Goal: Information Seeking & Learning: Learn about a topic

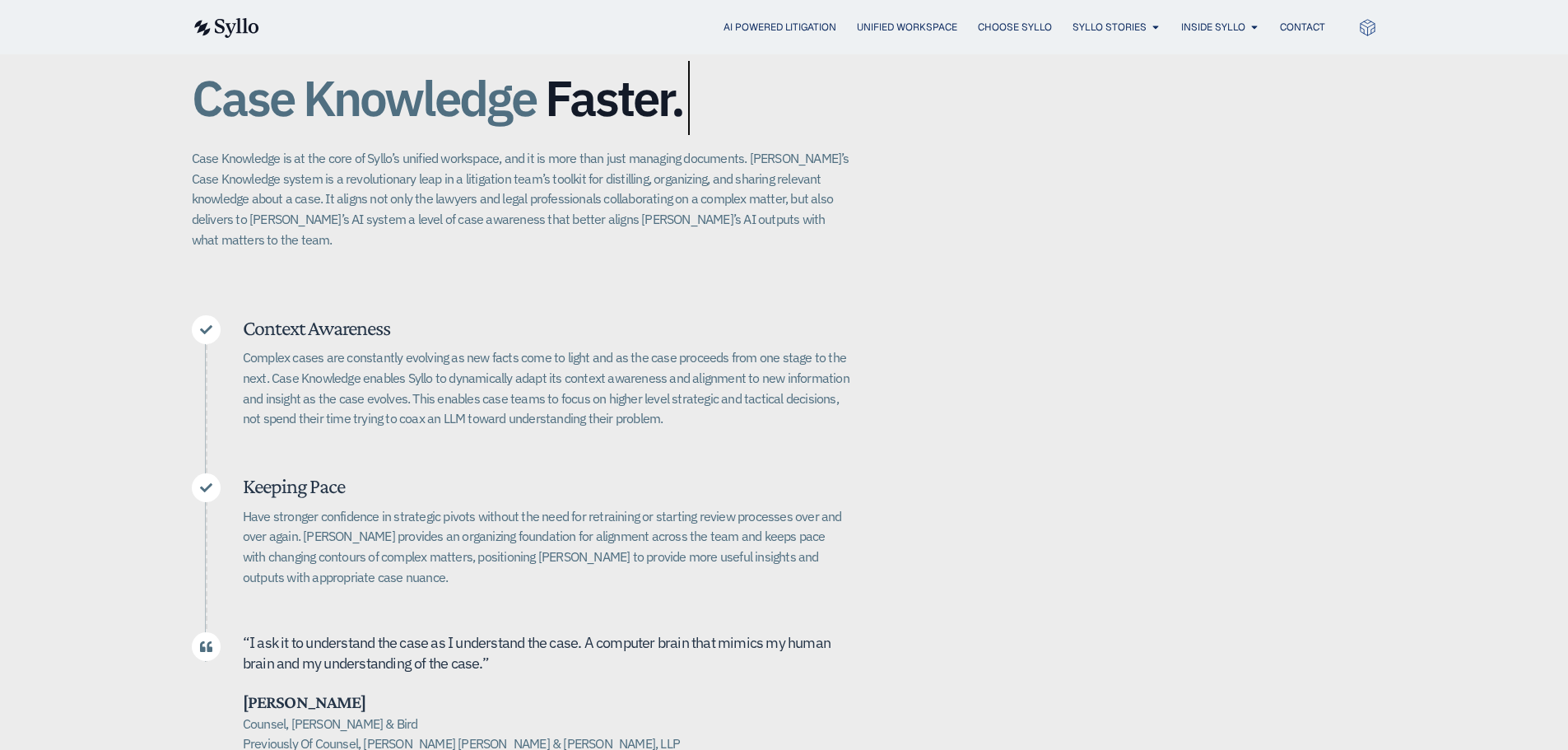
scroll to position [330, 0]
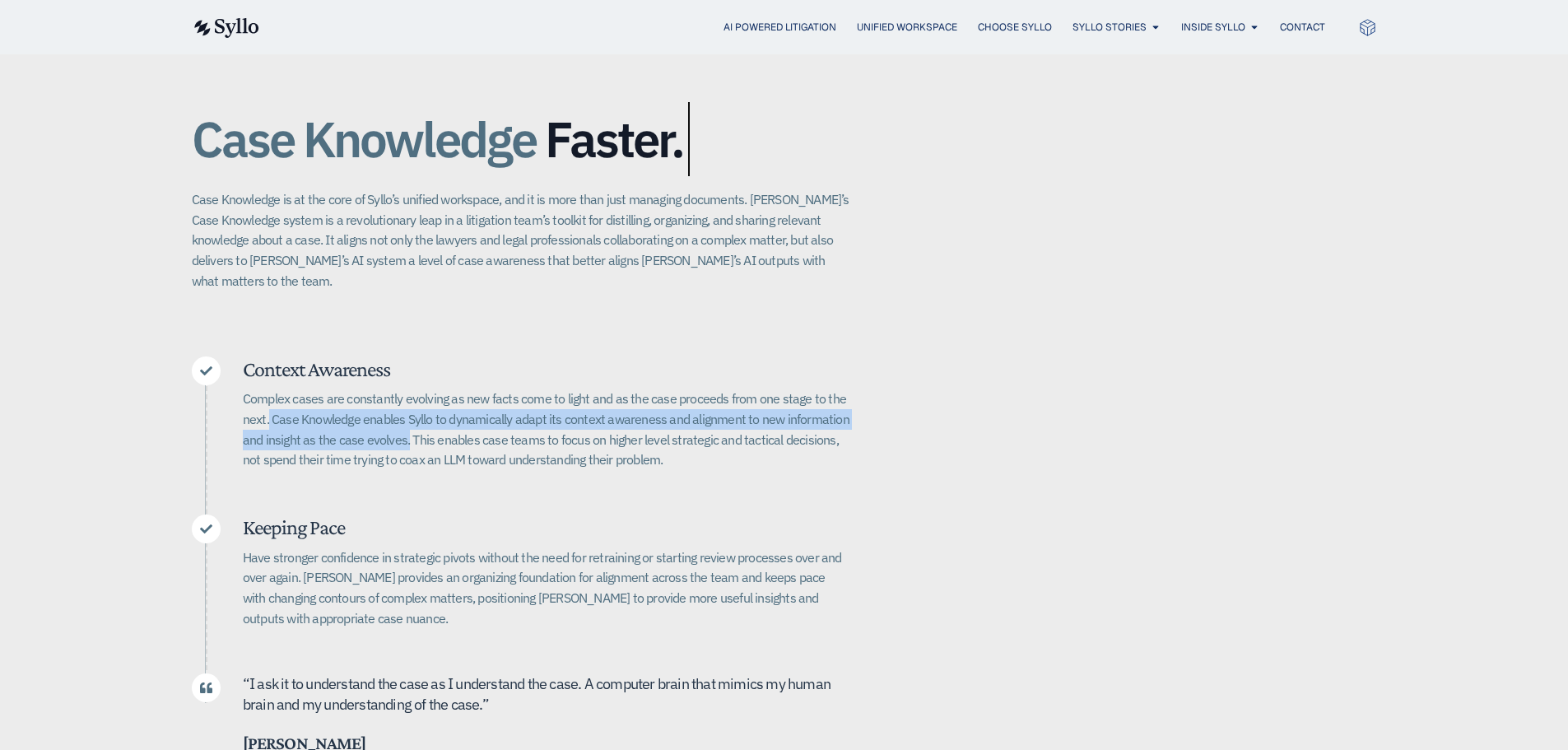
drag, startPoint x: 271, startPoint y: 403, endPoint x: 408, endPoint y: 422, distance: 138.3
click at [408, 422] on p "Complex cases are constantly evolving as new facts come to light and as the cas…" at bounding box center [546, 429] width 607 height 82
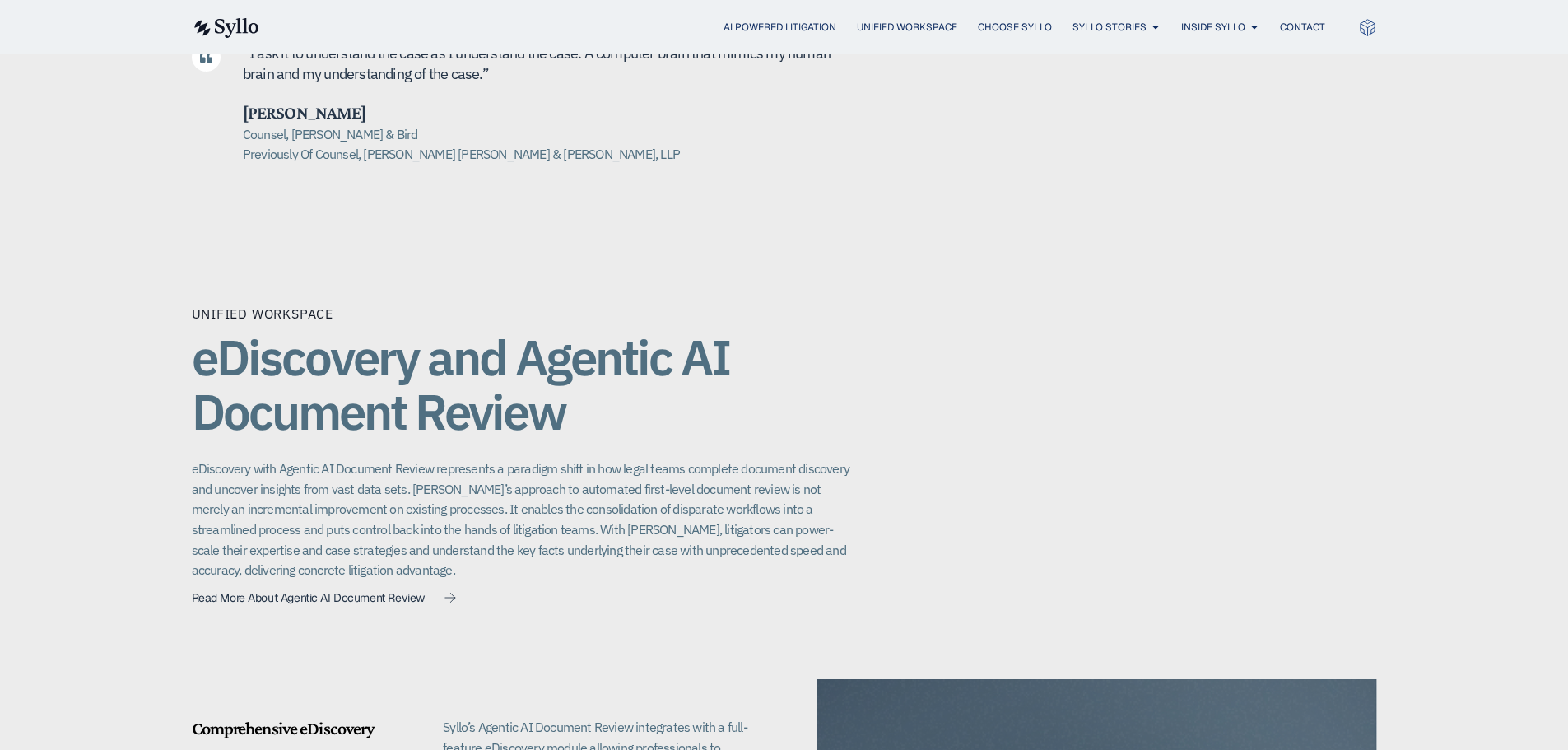
scroll to position [988, 0]
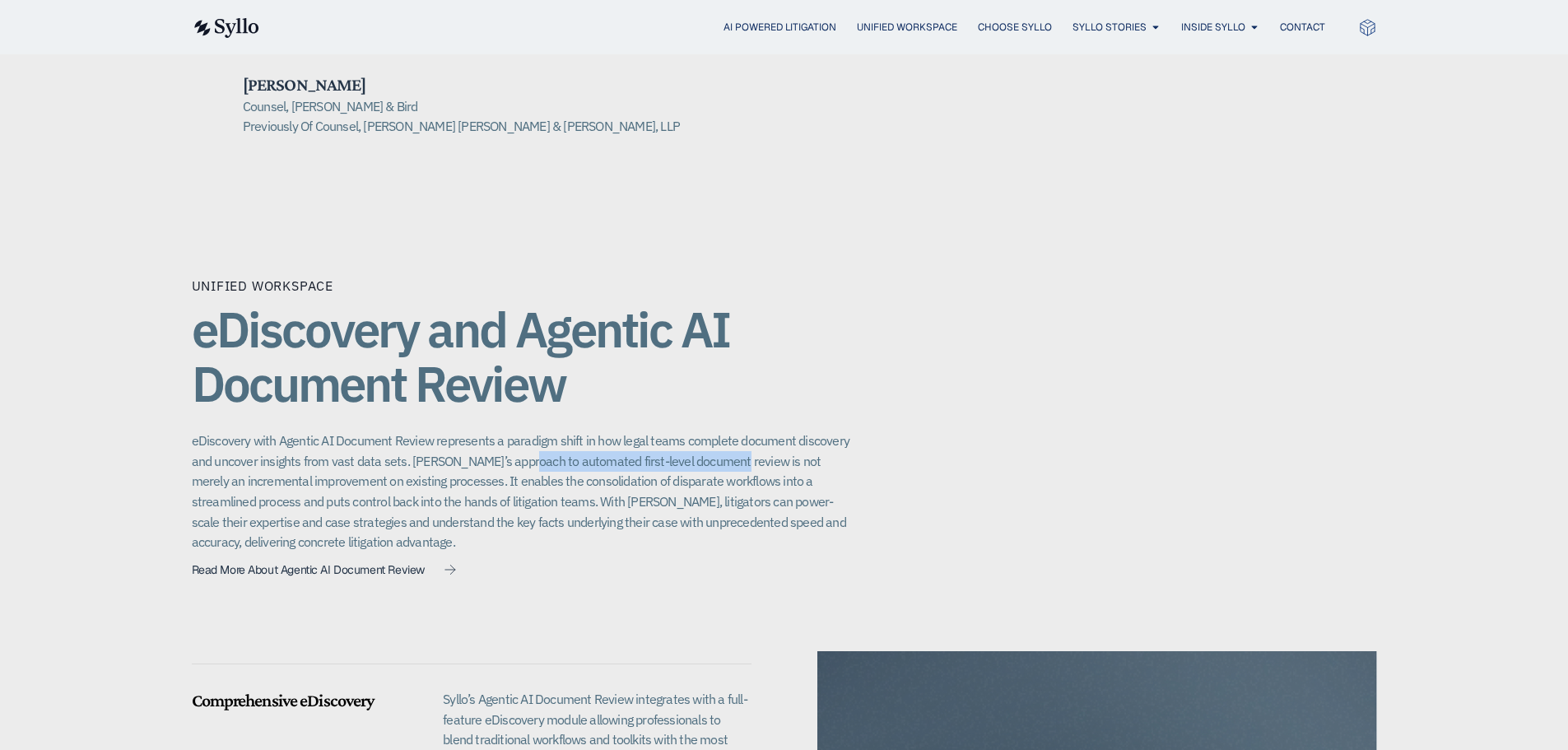
drag, startPoint x: 517, startPoint y: 446, endPoint x: 716, endPoint y: 450, distance: 199.0
click at [716, 450] on p "eDiscovery with Agentic AI Document Review represents a paradigm shift in how l…" at bounding box center [521, 491] width 658 height 122
drag, startPoint x: 522, startPoint y: 421, endPoint x: 509, endPoint y: 438, distance: 21.4
click at [834, 430] on p "eDiscovery with Agentic AI Document Review represents a paradigm shift in how l…" at bounding box center [521, 491] width 658 height 122
click at [435, 454] on p "eDiscovery with Agentic AI Document Review represents a paradigm shift in how l…" at bounding box center [521, 491] width 658 height 122
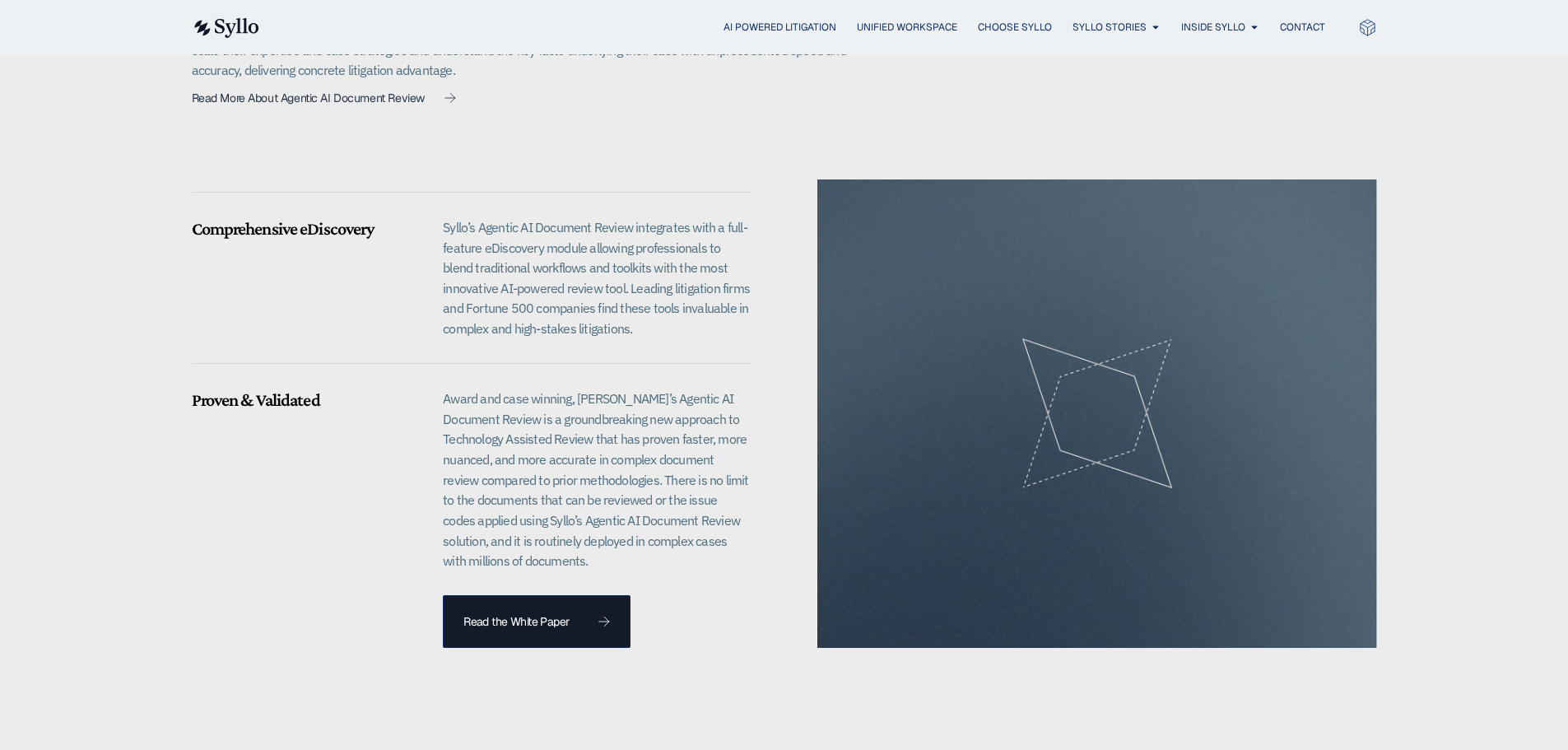
scroll to position [1482, 0]
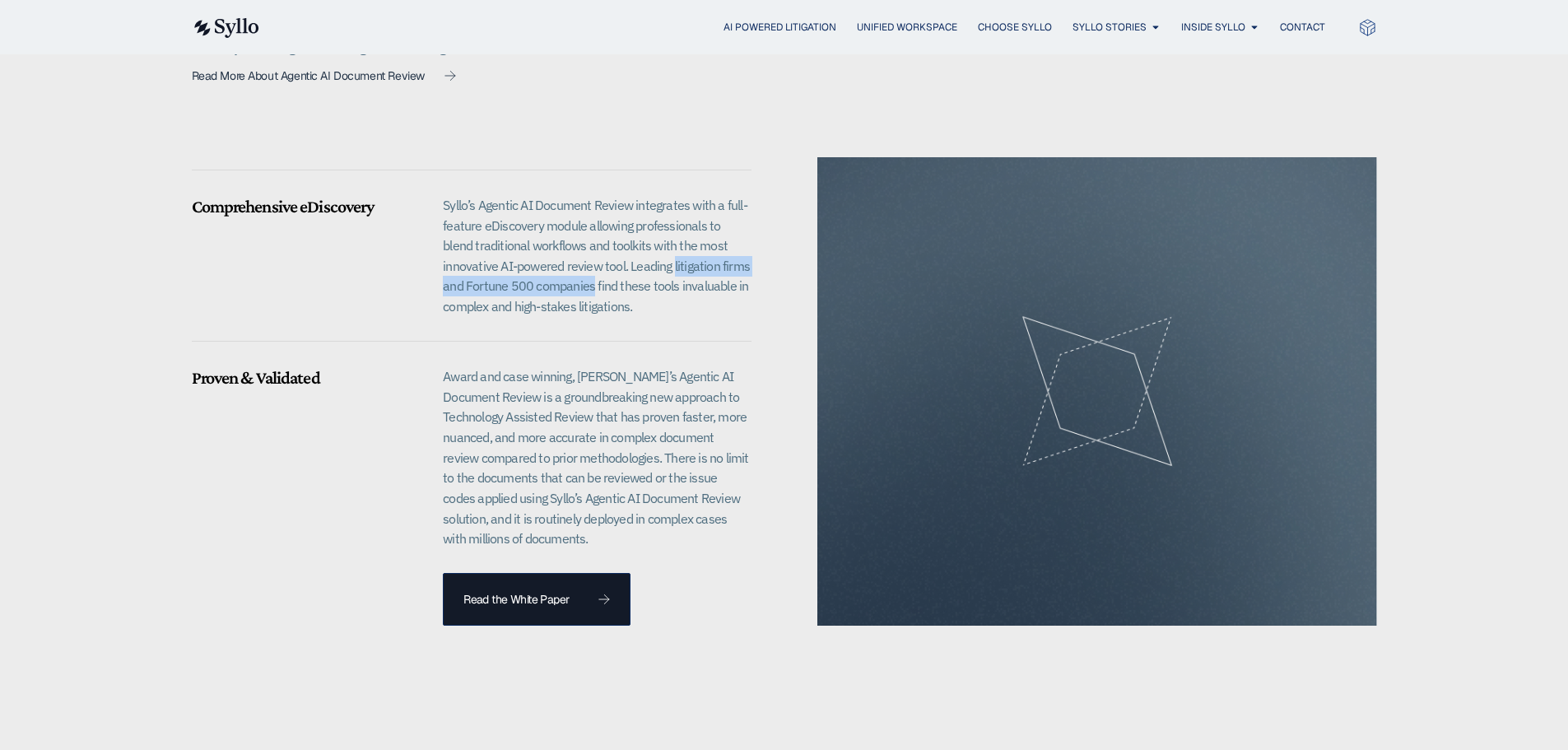
drag, startPoint x: 616, startPoint y: 242, endPoint x: 570, endPoint y: 273, distance: 55.5
click at [570, 273] on p "Syllo’s Agentic AI Document Review integrates with a full-feature eDiscovery mo…" at bounding box center [596, 256] width 308 height 122
copy p "litigation firms and Fortune 500 companies"
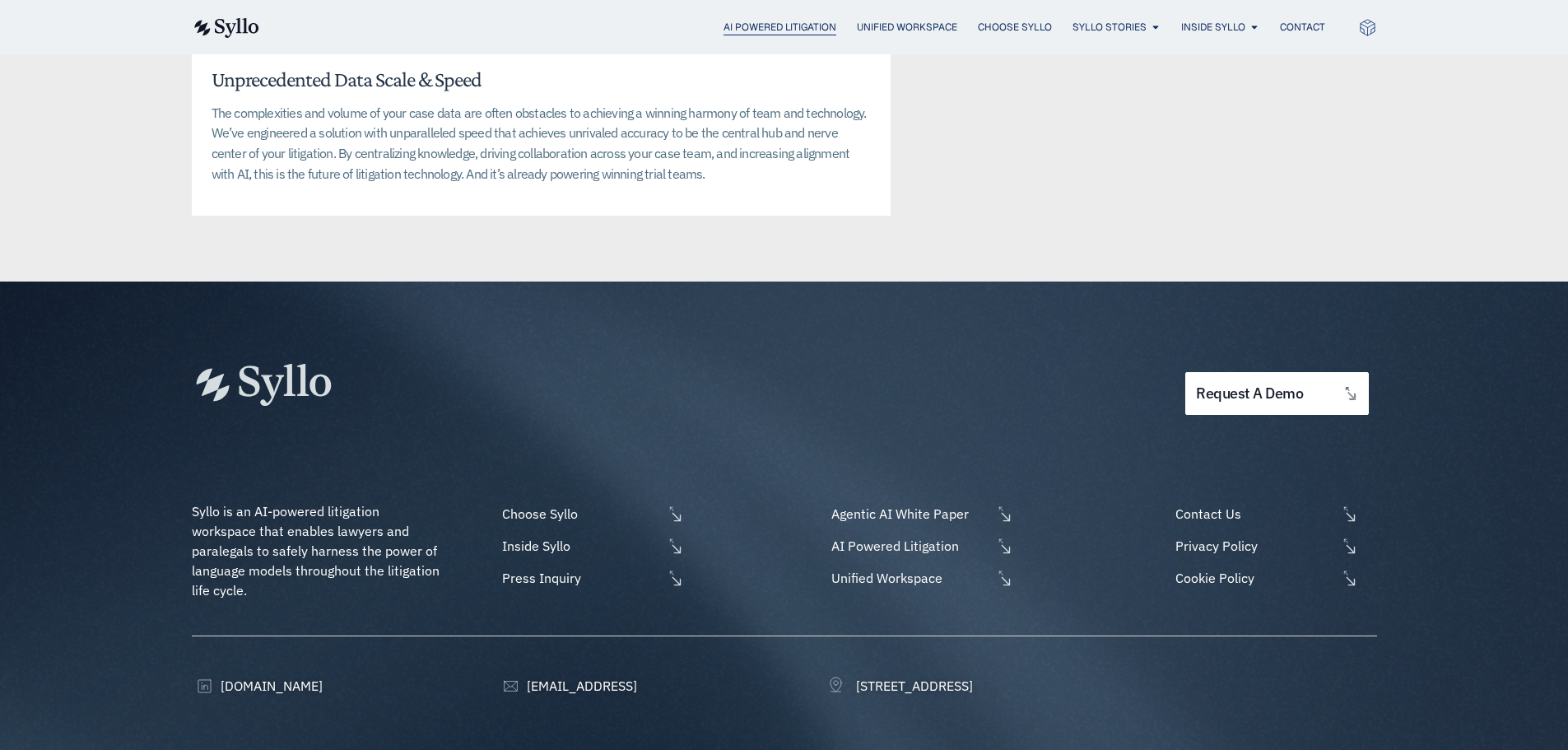
scroll to position [4143, 0]
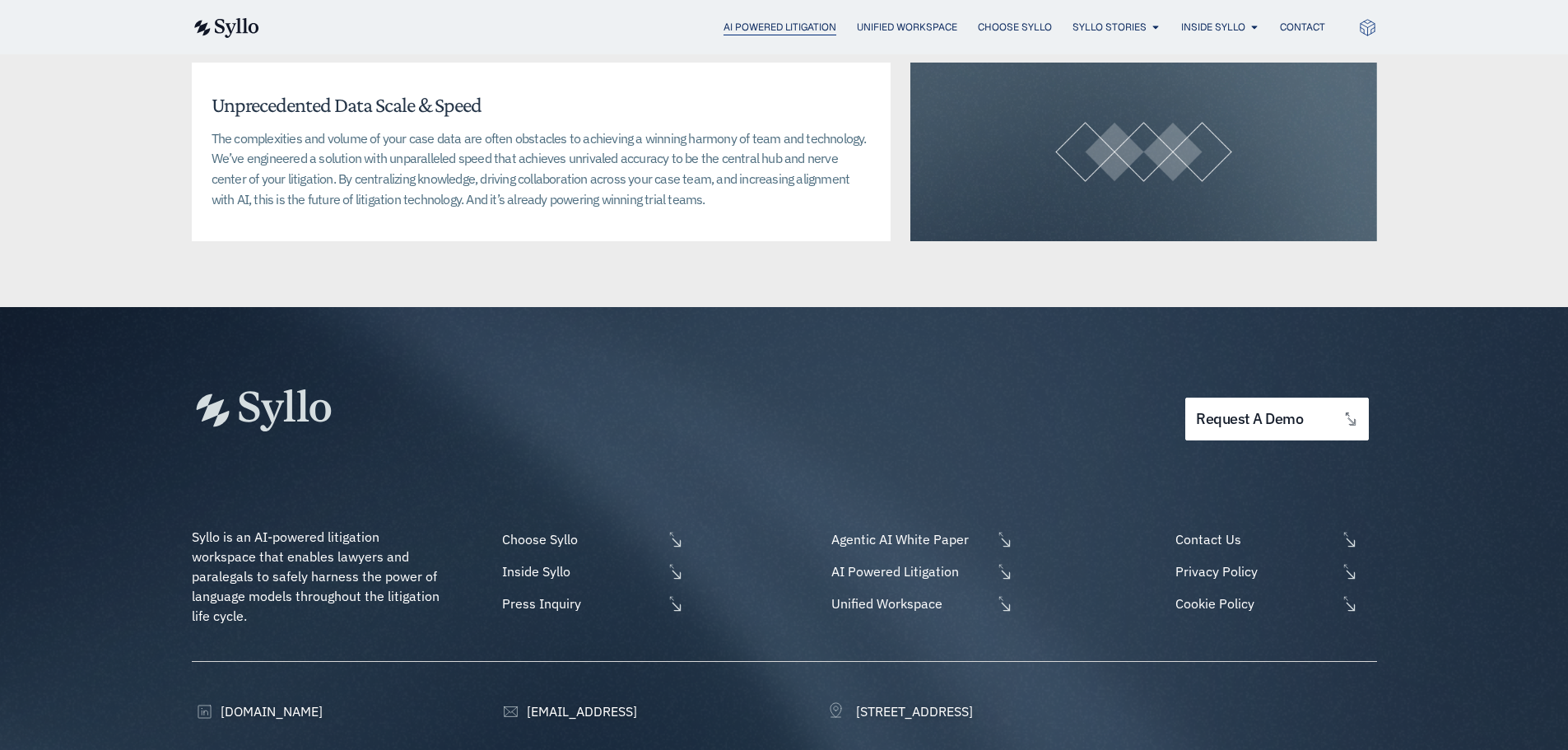
click at [751, 25] on span "AI Powered Litigation" at bounding box center [780, 27] width 113 height 14
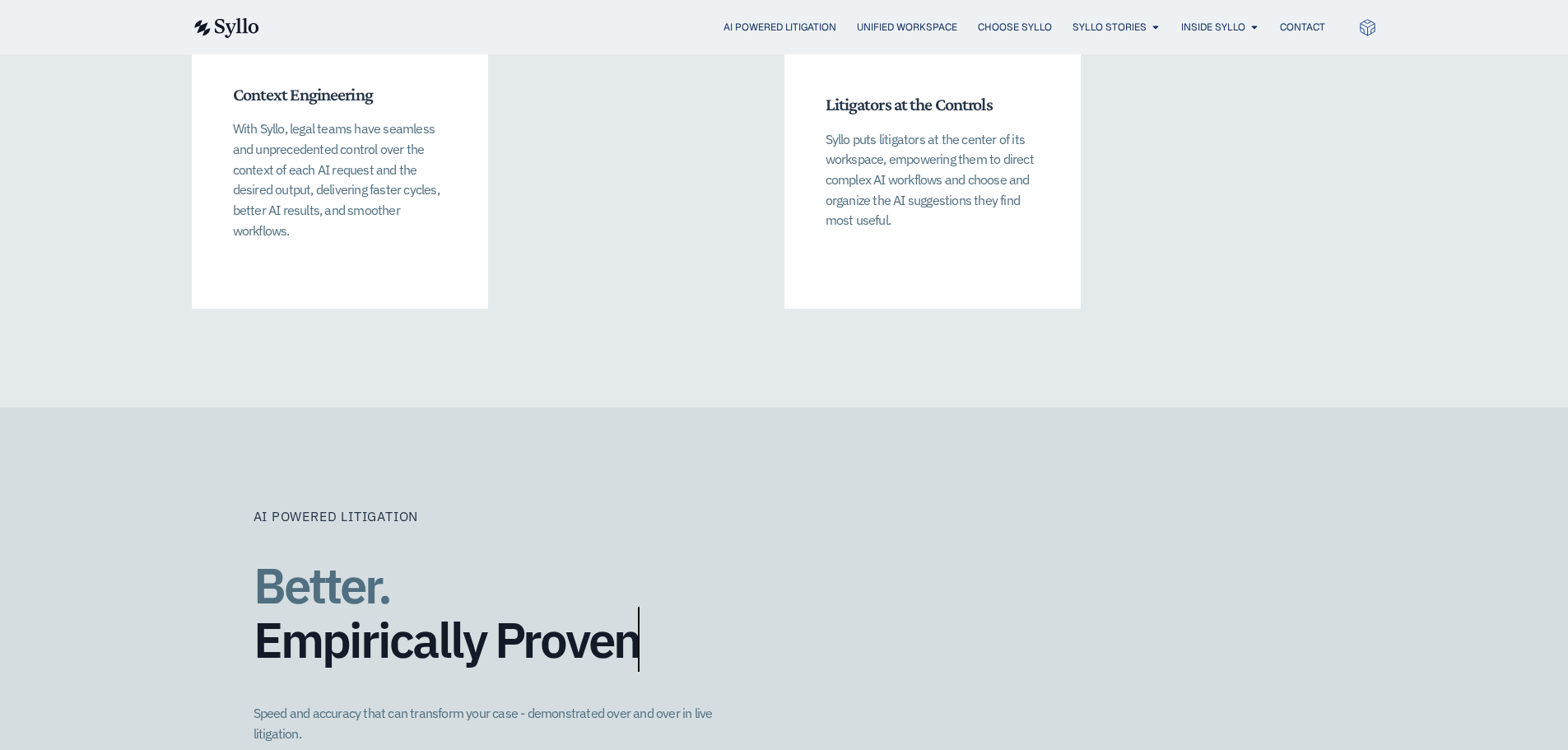
scroll to position [4281, 0]
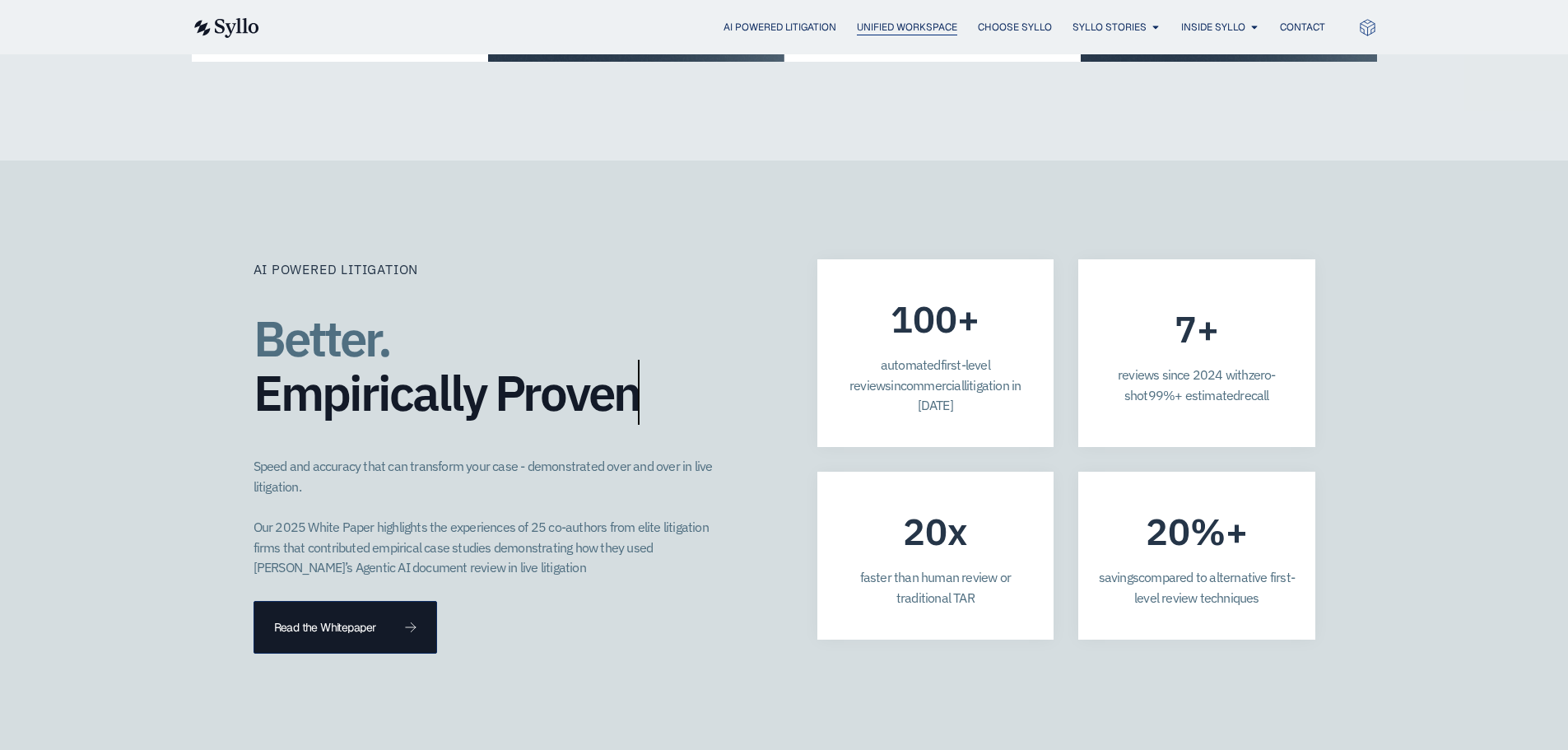
click at [909, 28] on span "Unified Workspace" at bounding box center [907, 27] width 101 height 14
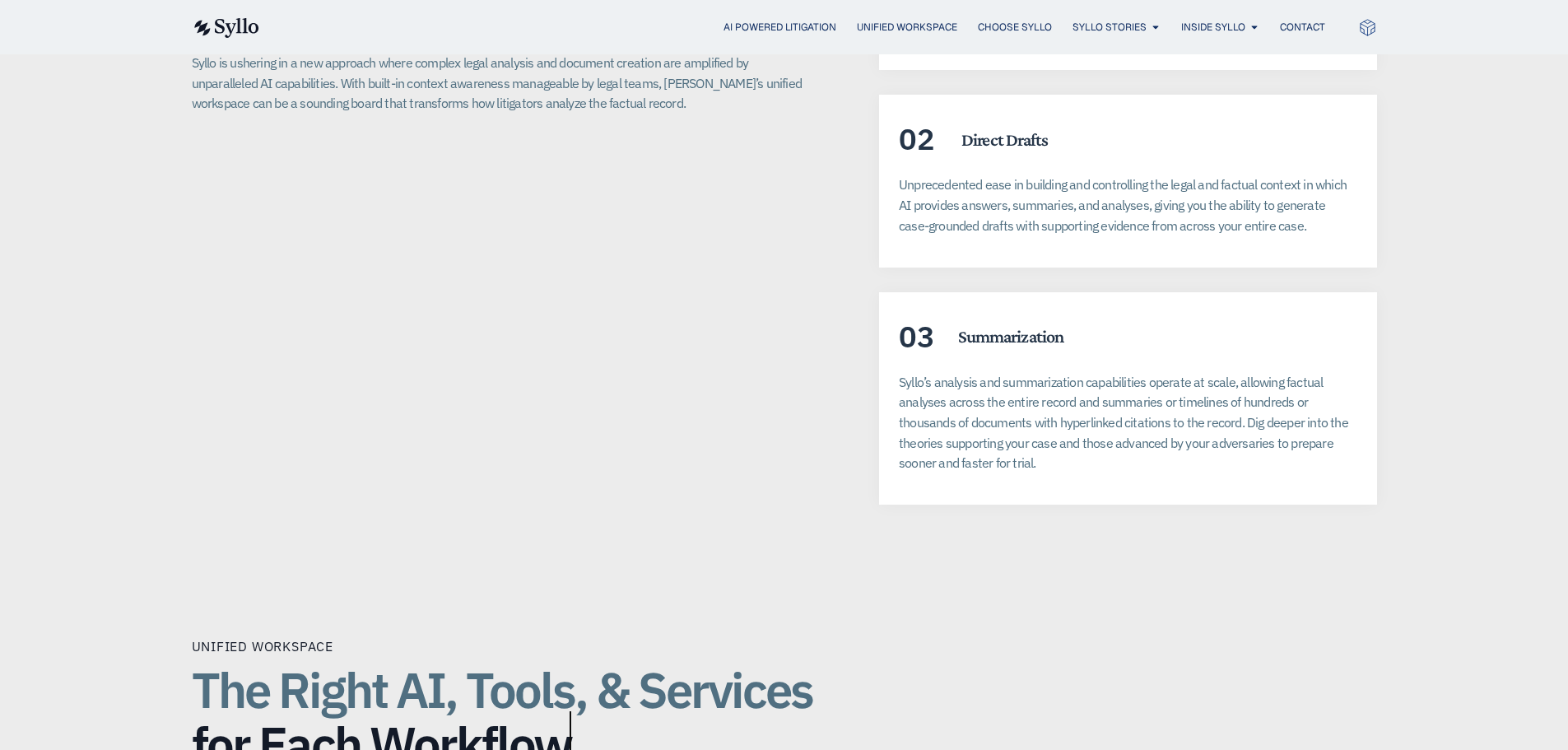
scroll to position [3155, 0]
click at [1037, 24] on span "Choose Syllo" at bounding box center [1015, 27] width 74 height 14
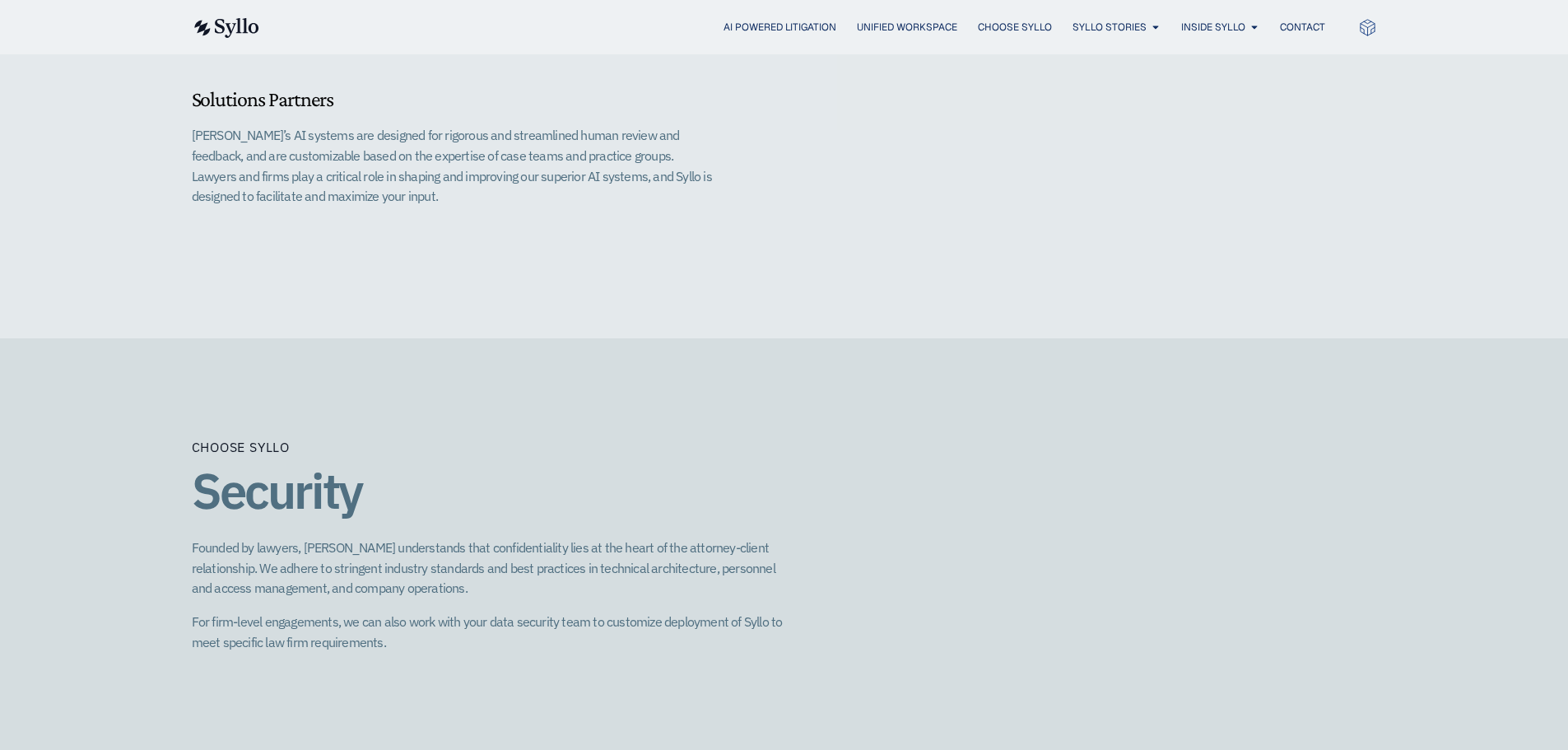
scroll to position [1893, 0]
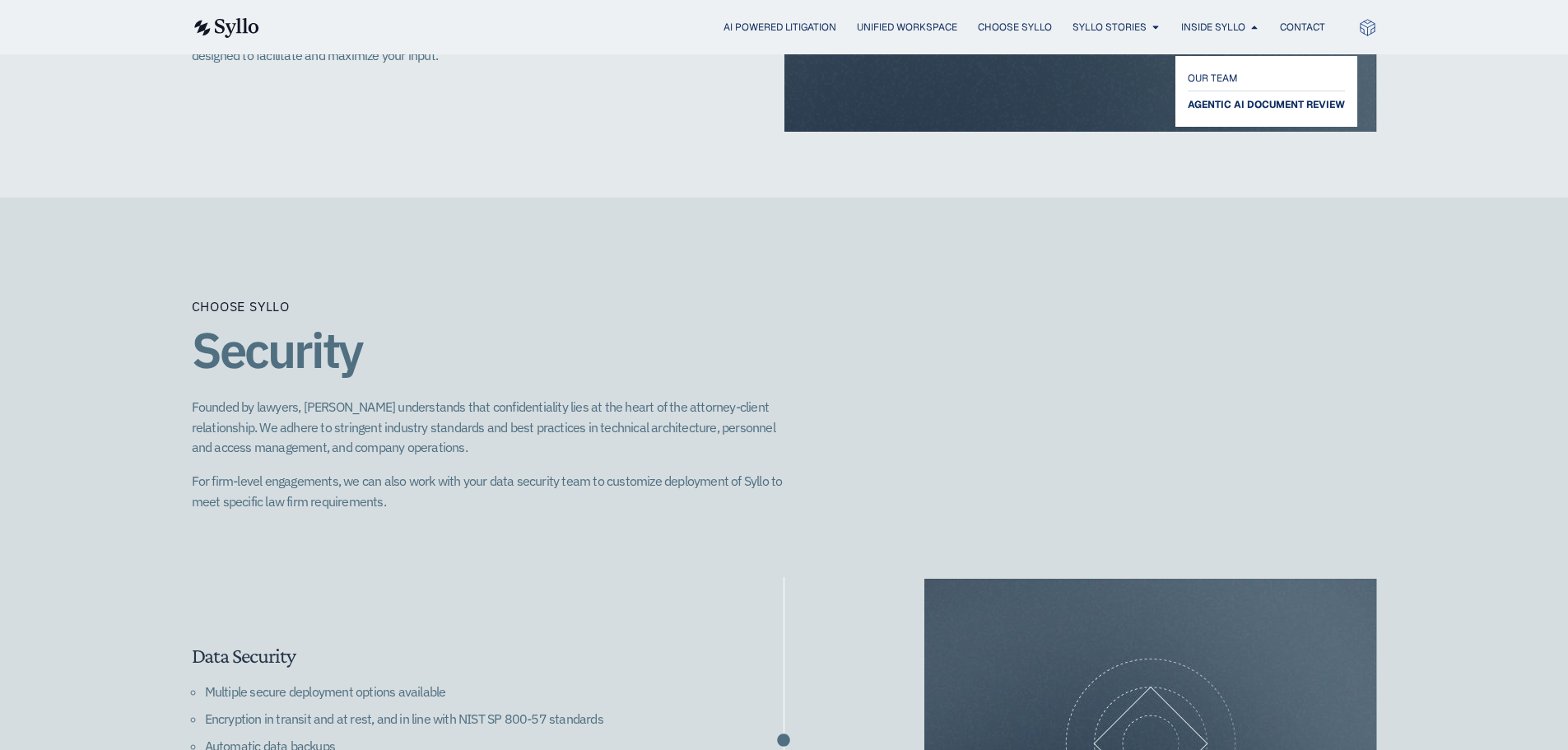
click at [1219, 109] on span "AGENTIC AI DOCUMENT REVIEW" at bounding box center [1266, 104] width 157 height 20
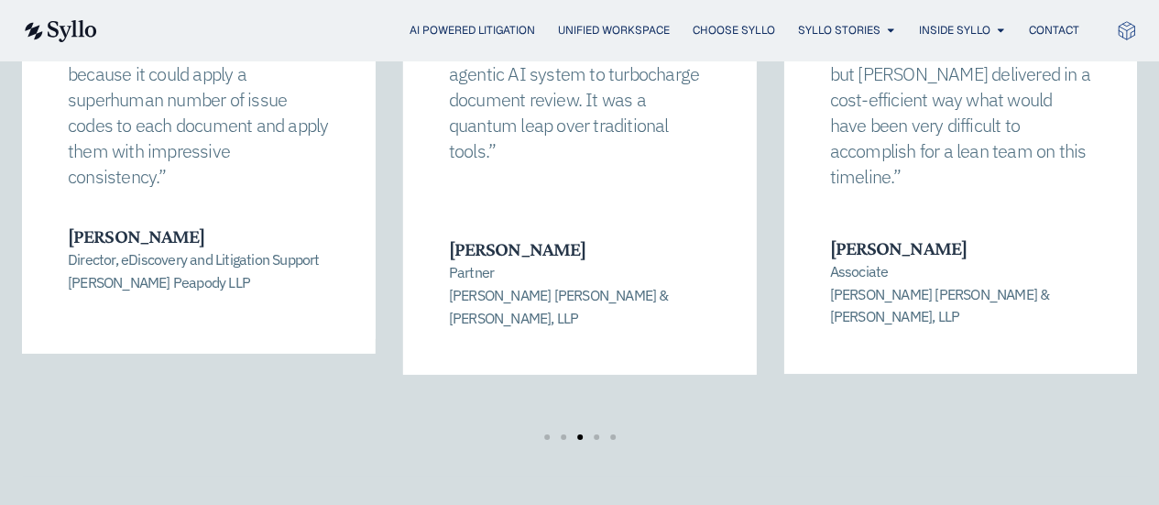
scroll to position [3490, 0]
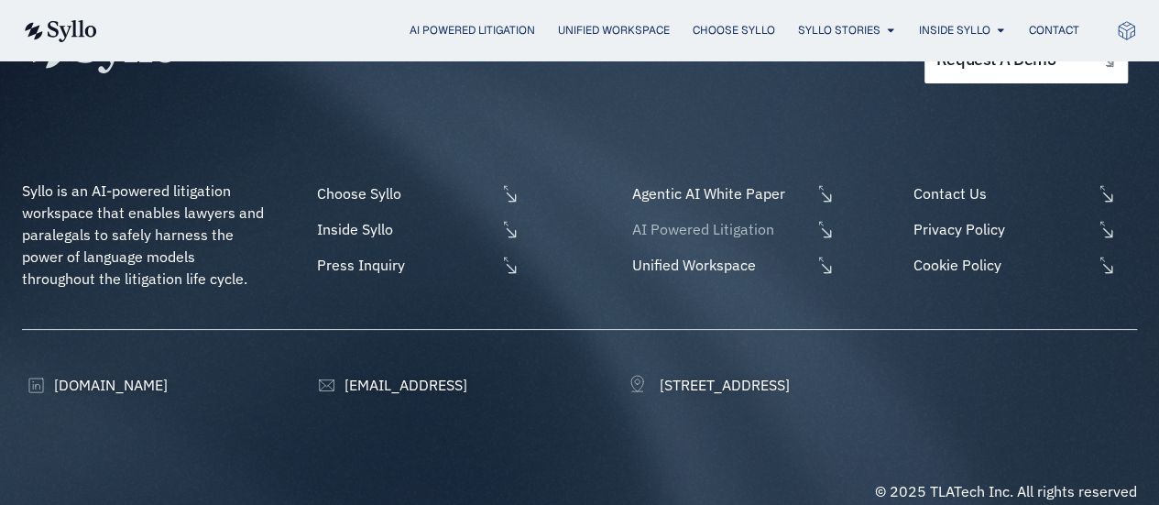
click at [678, 218] on span "AI Powered Litigation" at bounding box center [719, 229] width 183 height 22
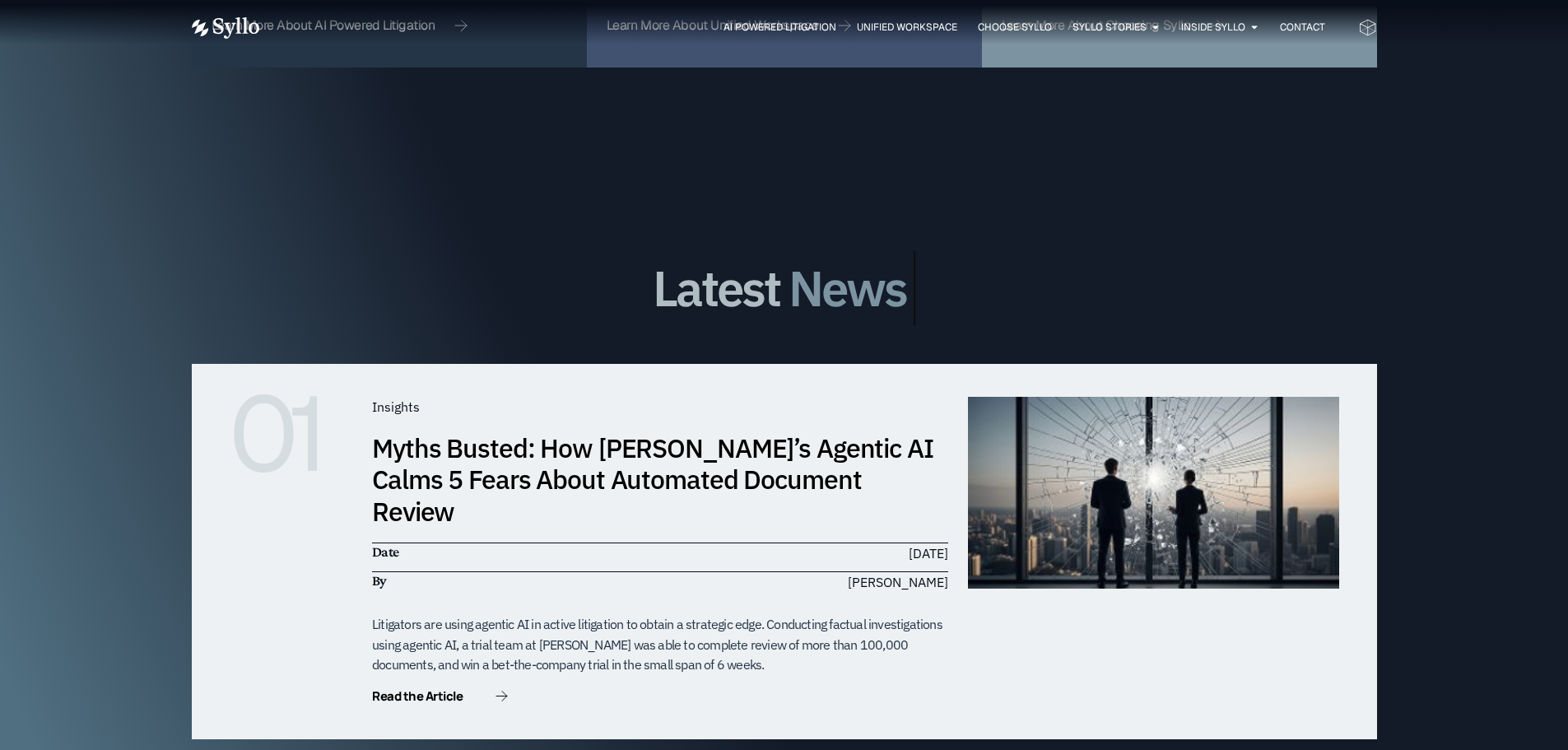
scroll to position [4705, 0]
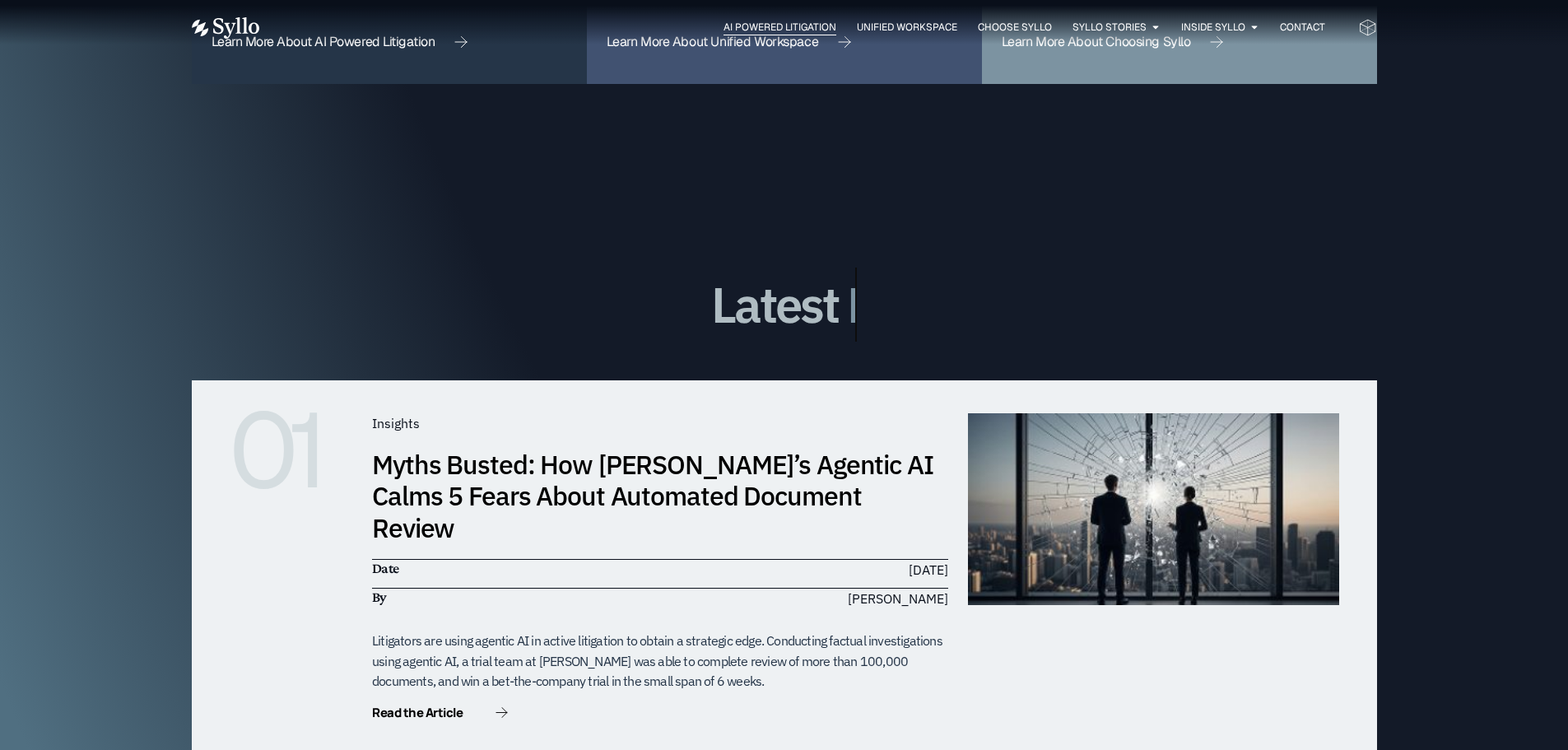
click at [780, 30] on span "AI Powered Litigation" at bounding box center [780, 27] width 113 height 14
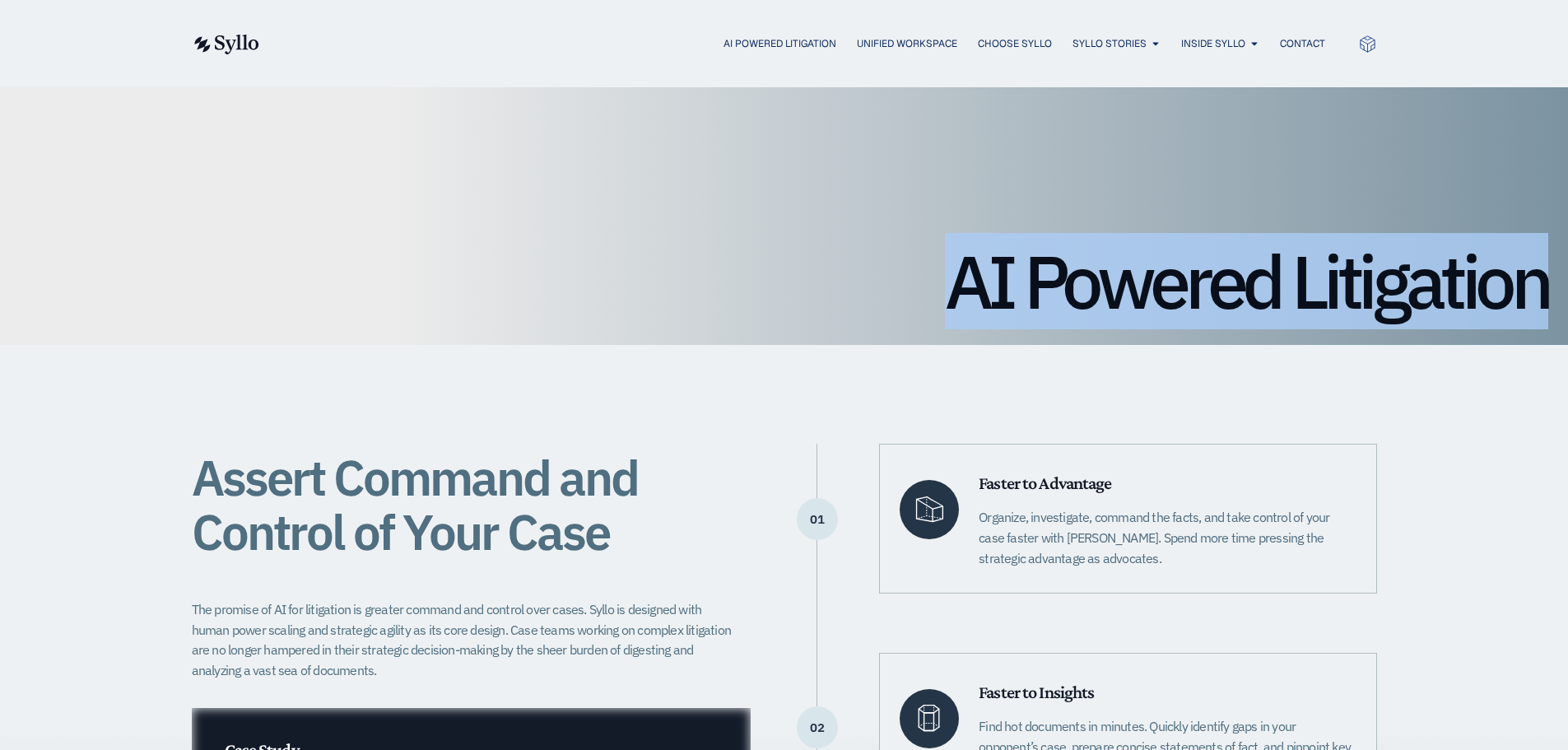
drag, startPoint x: 948, startPoint y: 256, endPoint x: 1553, endPoint y: 272, distance: 605.2
click at [1553, 272] on div "AI Powered Litigation" at bounding box center [784, 216] width 1568 height 258
copy h1 "AI Powered Litigation"
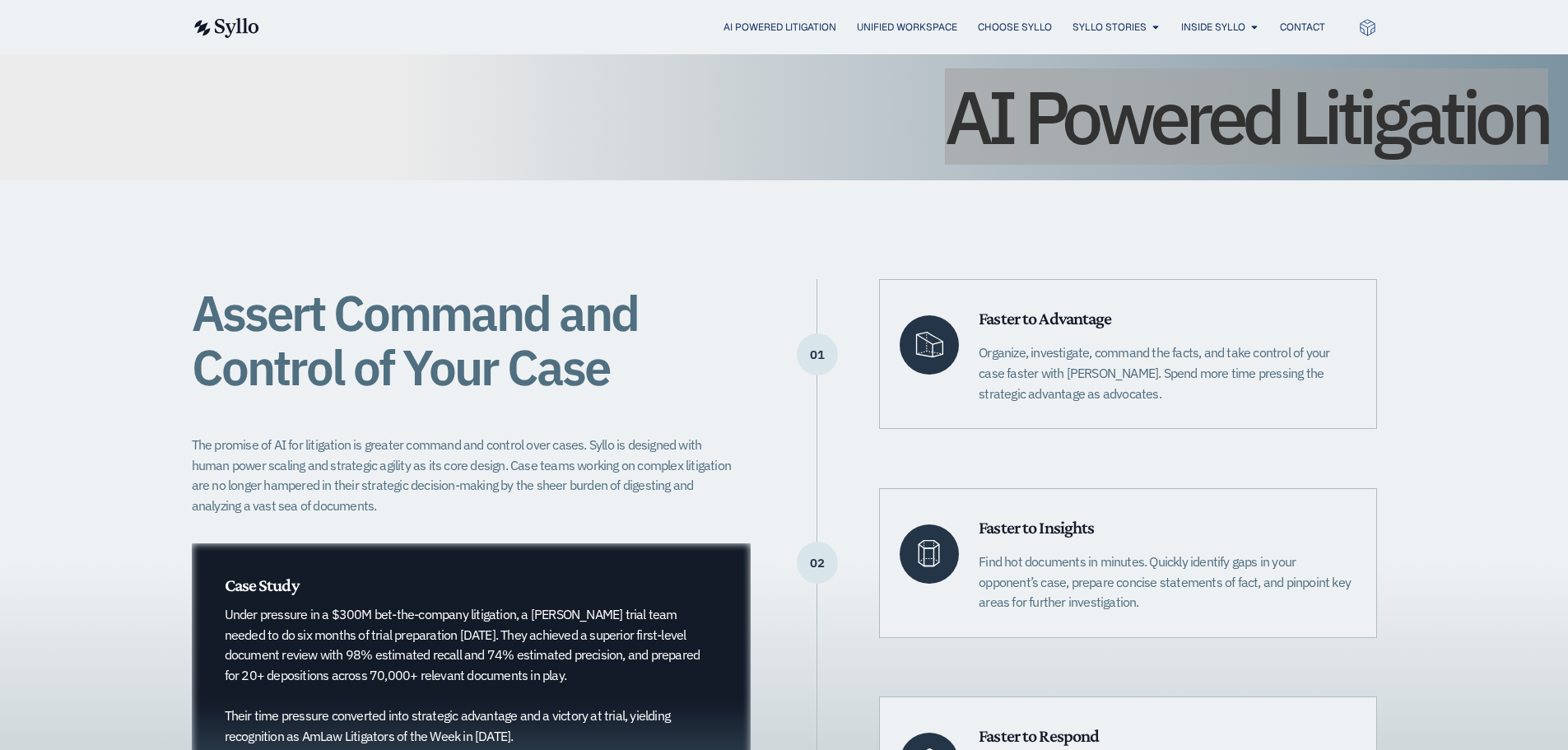
scroll to position [330, 0]
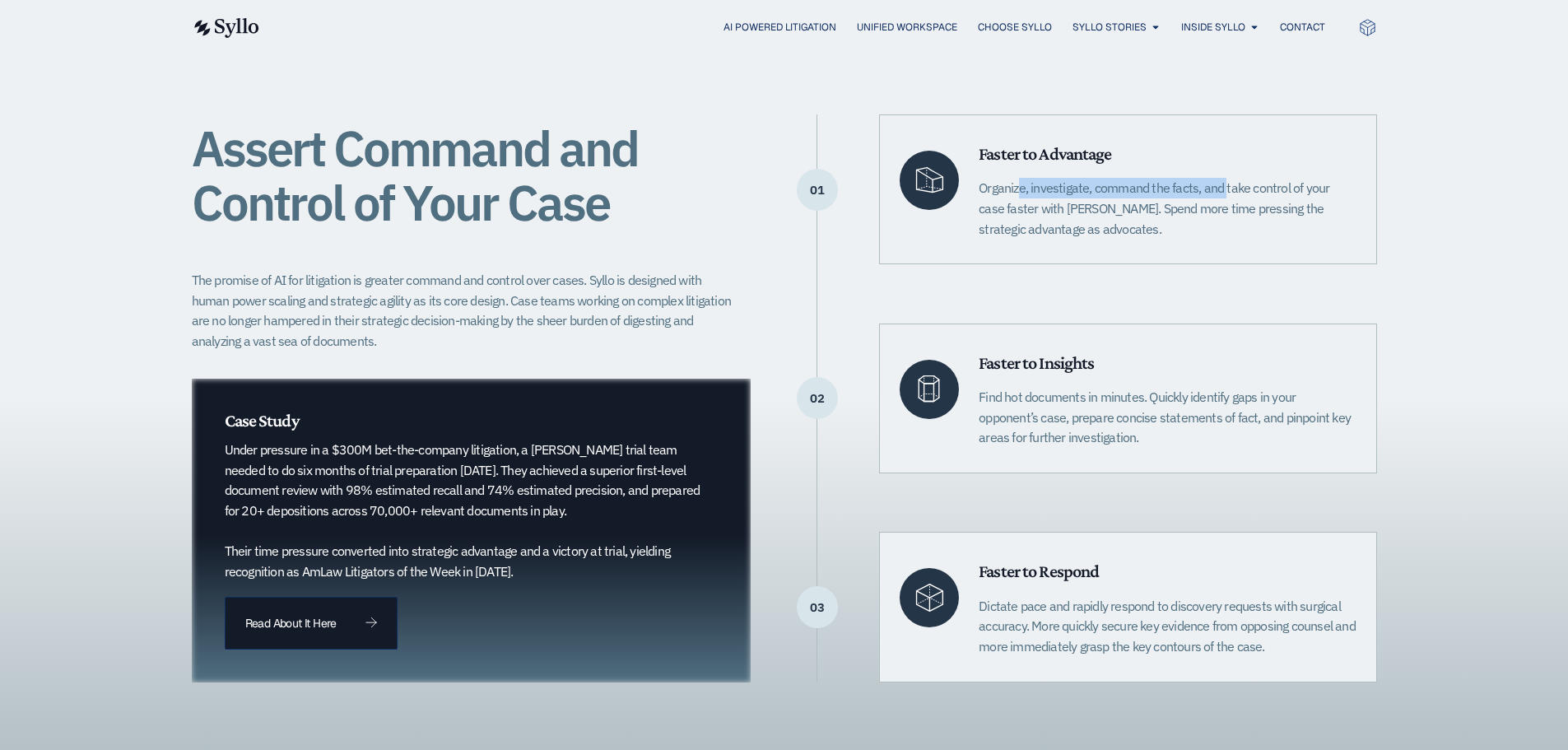
drag, startPoint x: 982, startPoint y: 188, endPoint x: 1192, endPoint y: 192, distance: 210.0
click at [1192, 192] on p "Organize, investigate, command the facts, and take control of your case faster …" at bounding box center [1167, 208] width 377 height 61
click at [1027, 164] on h6 "Faster to Advantage" at bounding box center [1167, 154] width 377 height 22
click at [1026, 154] on span "Faster to Advantage" at bounding box center [1045, 153] width 133 height 21
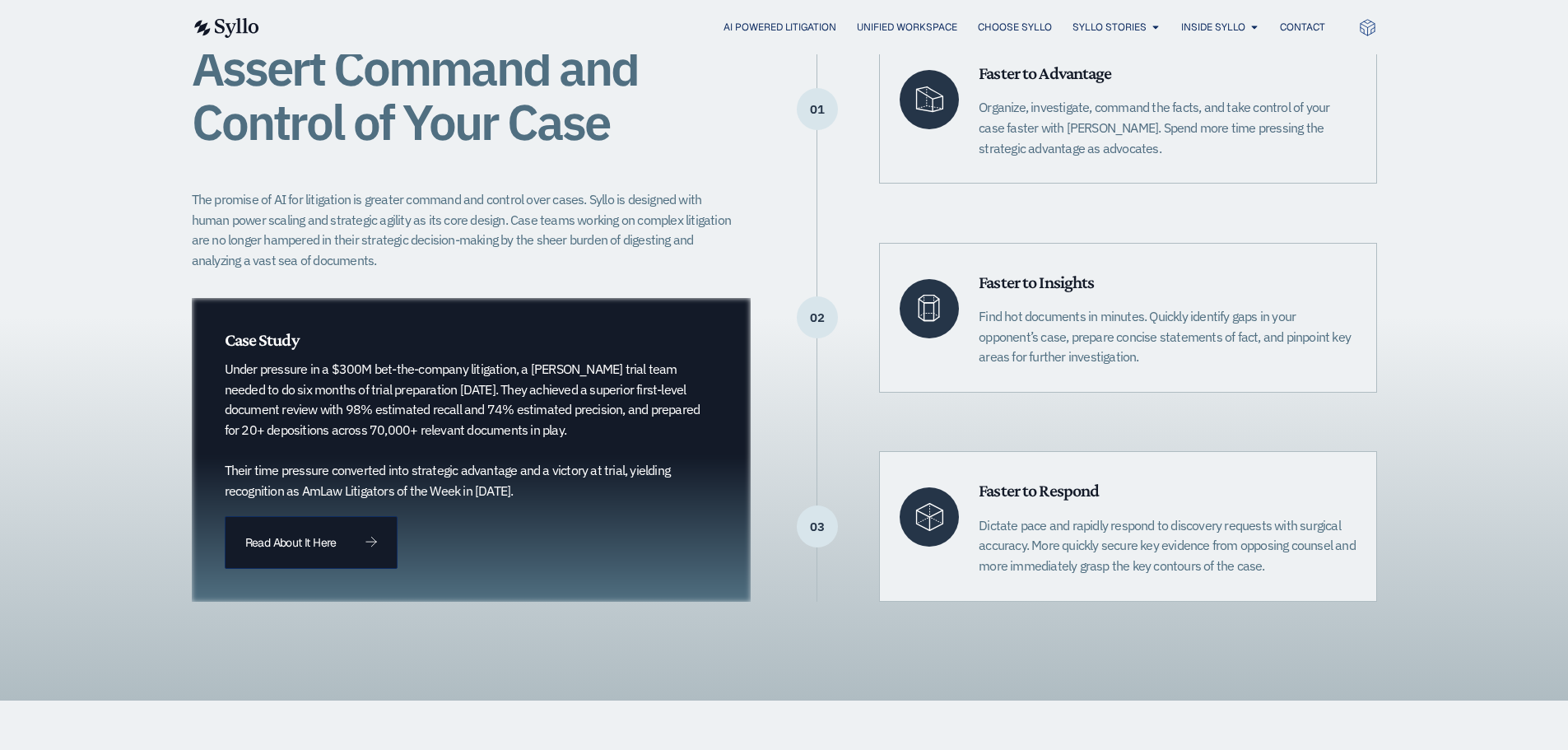
scroll to position [411, 0]
drag, startPoint x: 1098, startPoint y: 357, endPoint x: 1078, endPoint y: 513, distance: 157.3
click at [1098, 357] on p "Find hot documents in minutes. Quickly identify gaps in your opponent’s case, p…" at bounding box center [1167, 335] width 377 height 61
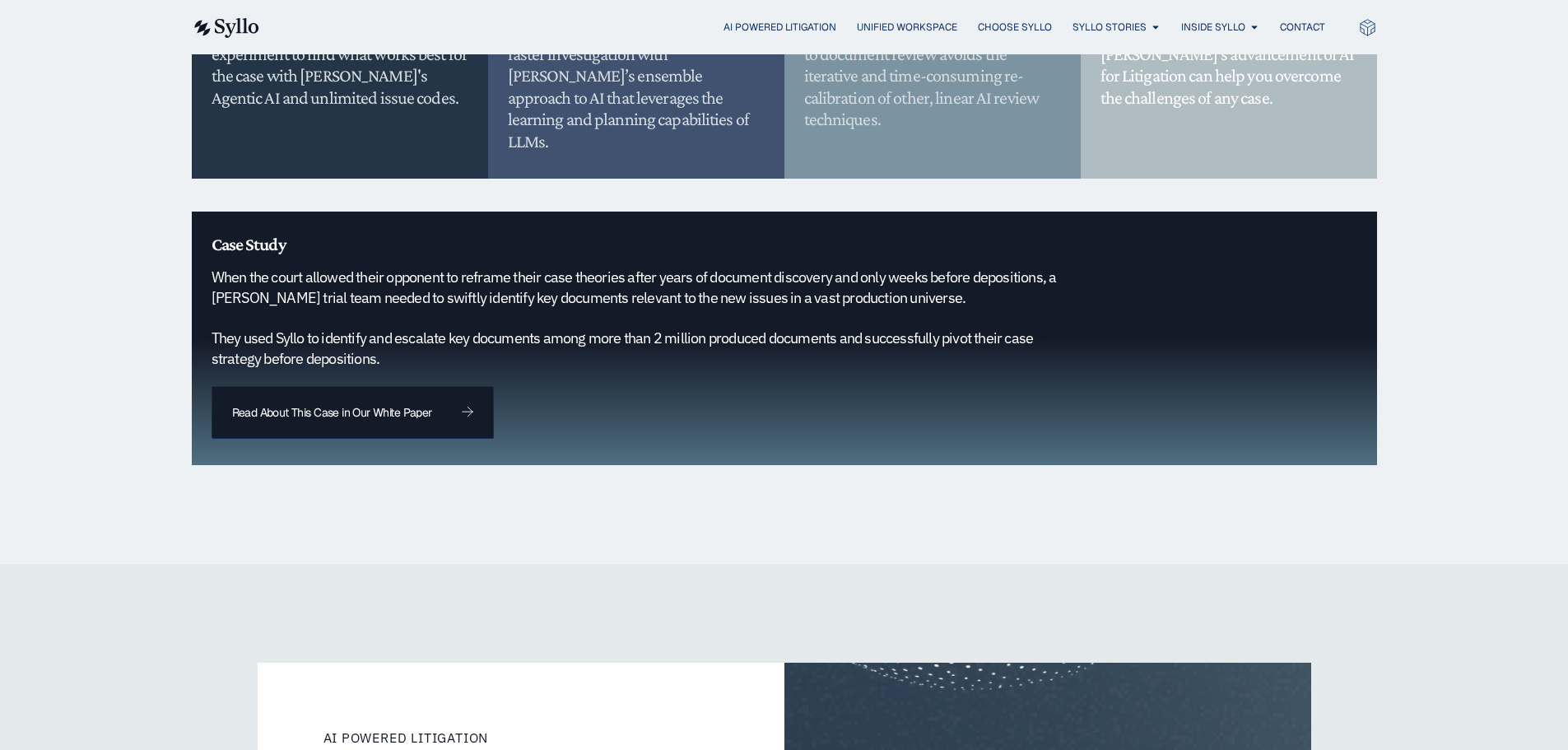
scroll to position [1564, 0]
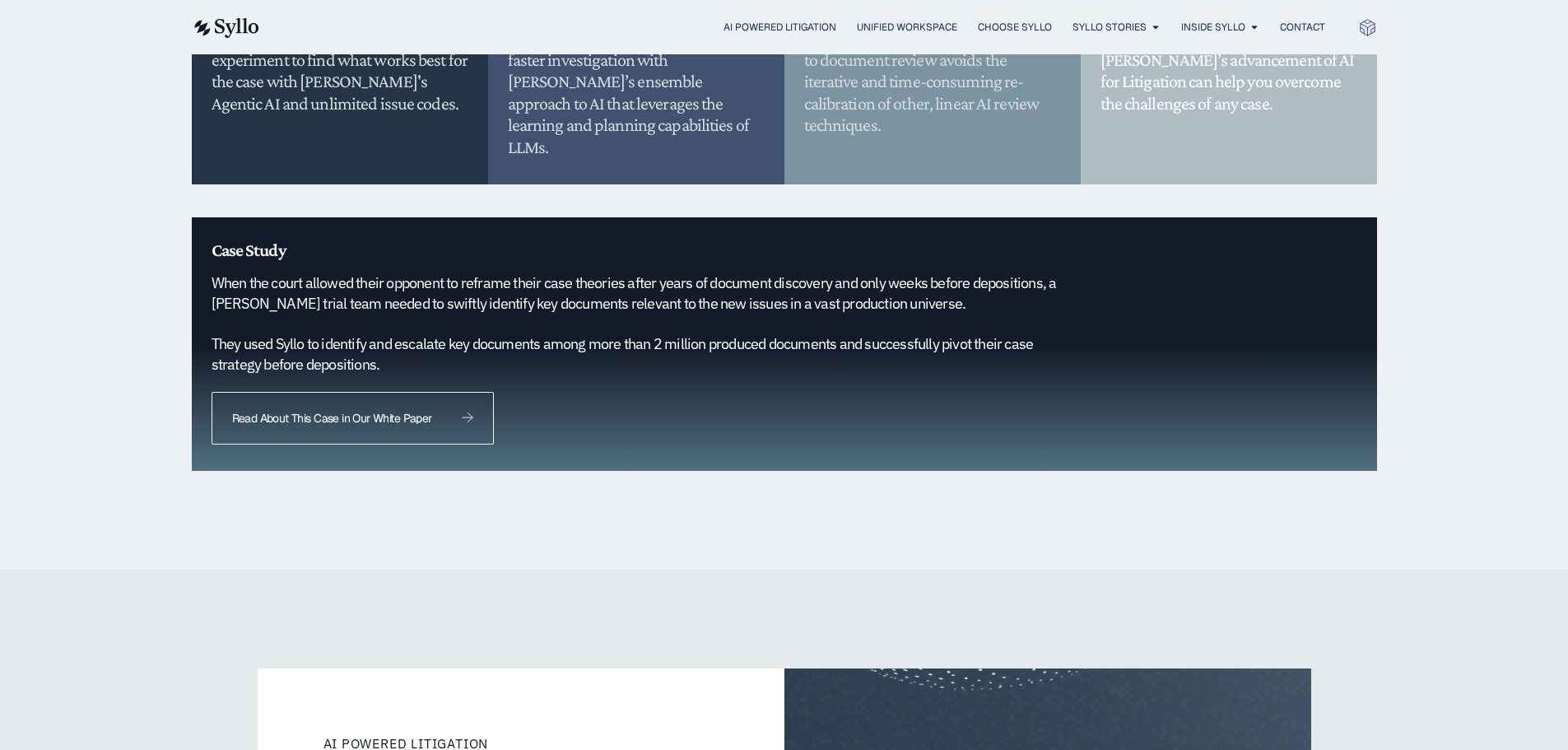
click at [434, 405] on link "Read About This Case in Our White Paper" at bounding box center [353, 418] width 282 height 53
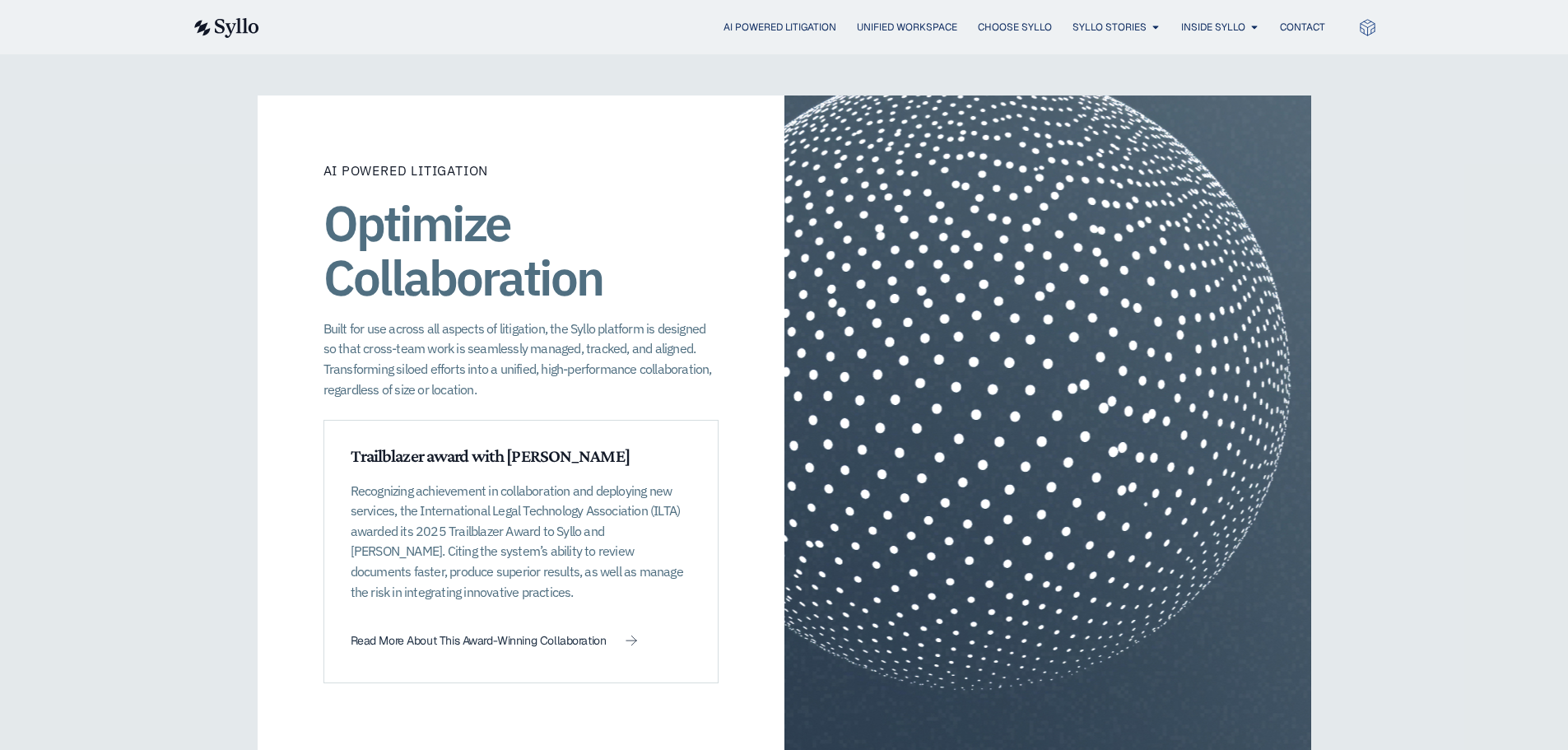
scroll to position [2140, 0]
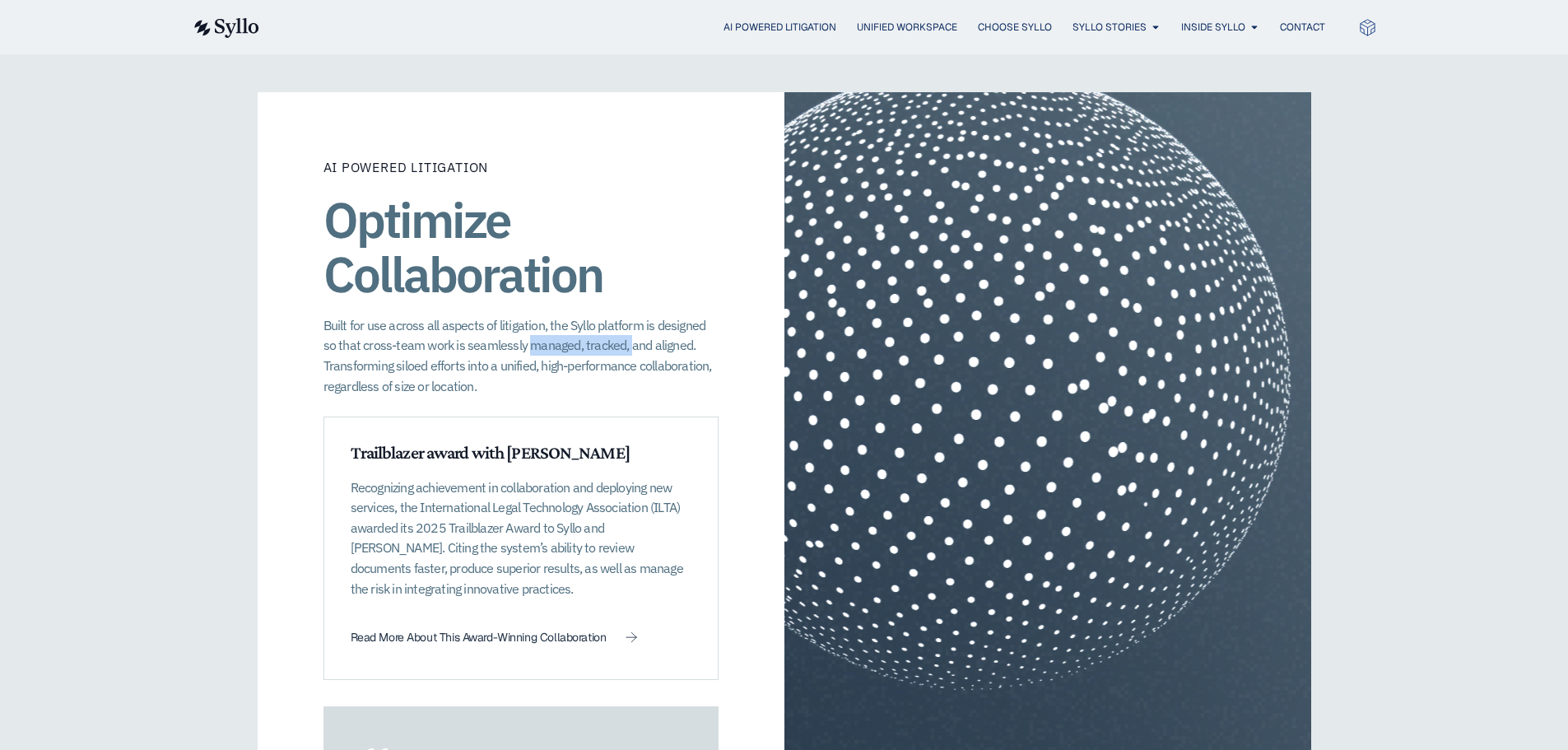
drag, startPoint x: 512, startPoint y: 323, endPoint x: 612, endPoint y: 326, distance: 100.0
click at [612, 326] on p "Built for use across all aspects of litigation, the Syllo platform is designed …" at bounding box center [521, 356] width 395 height 82
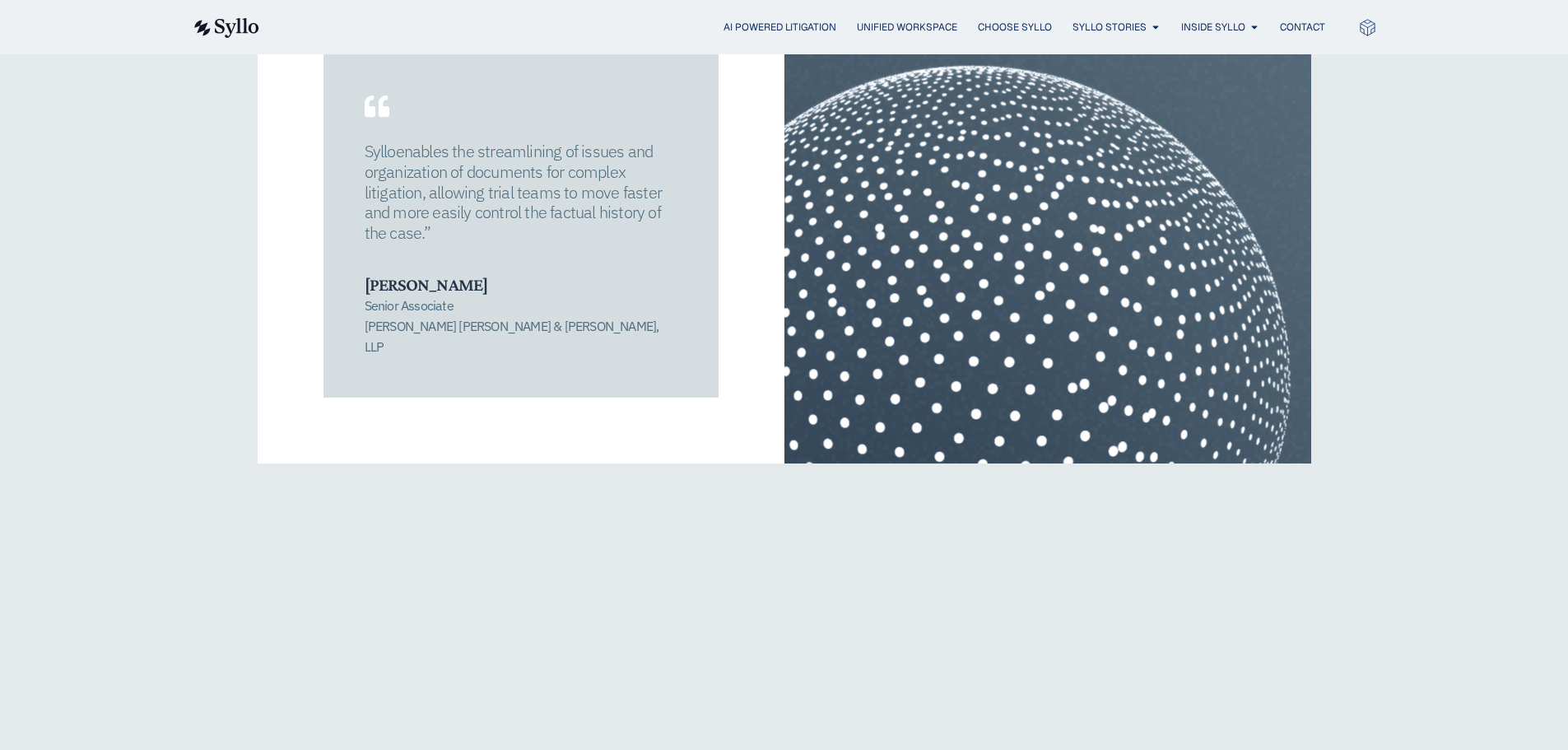
scroll to position [2799, 0]
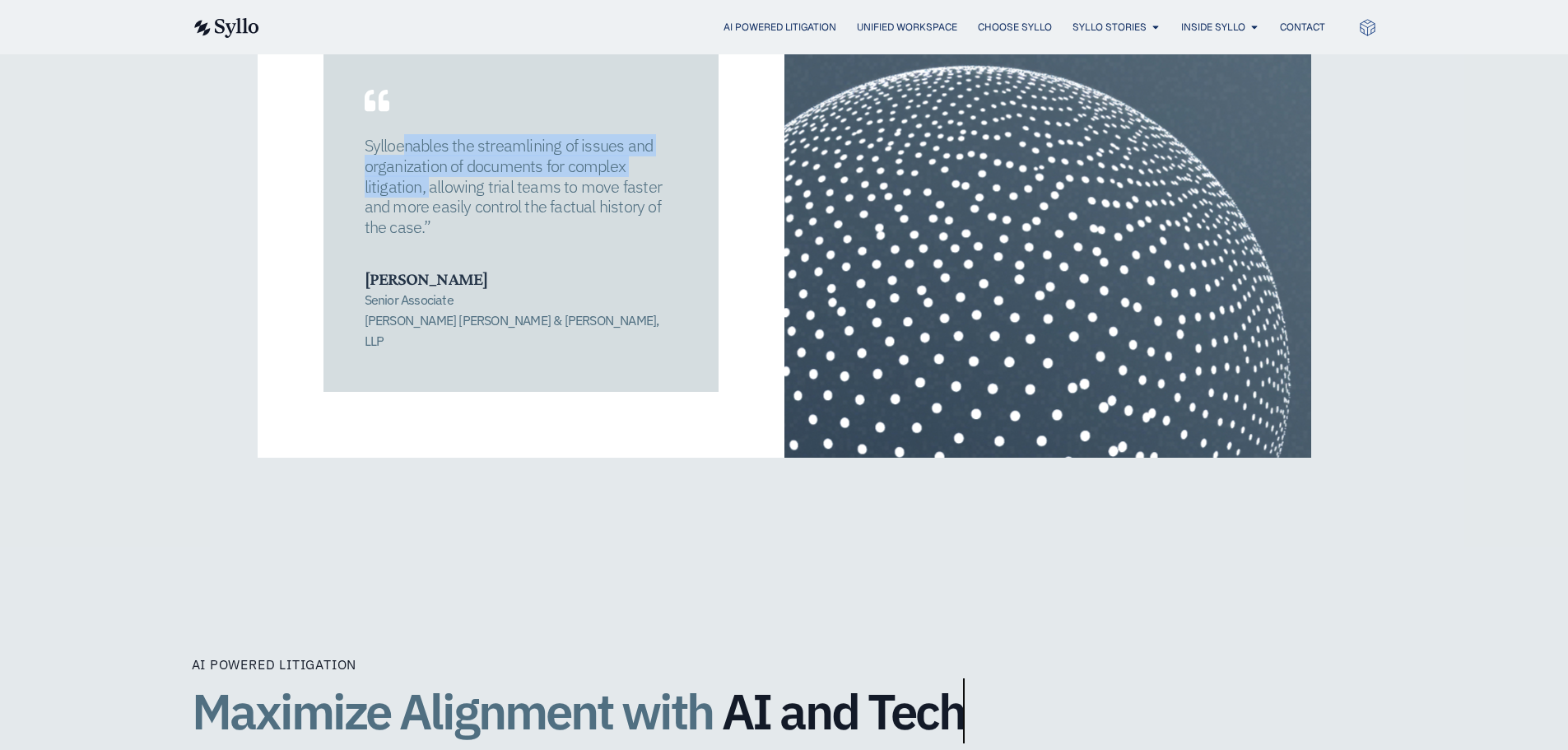
drag, startPoint x: 402, startPoint y: 121, endPoint x: 423, endPoint y: 174, distance: 57.0
click at [423, 174] on span "enables the streamlining of issues and organization of documents for complex li…" at bounding box center [513, 185] width 297 height 103
copy span "enables the streamlining of issues and organization of documents for complex li…"
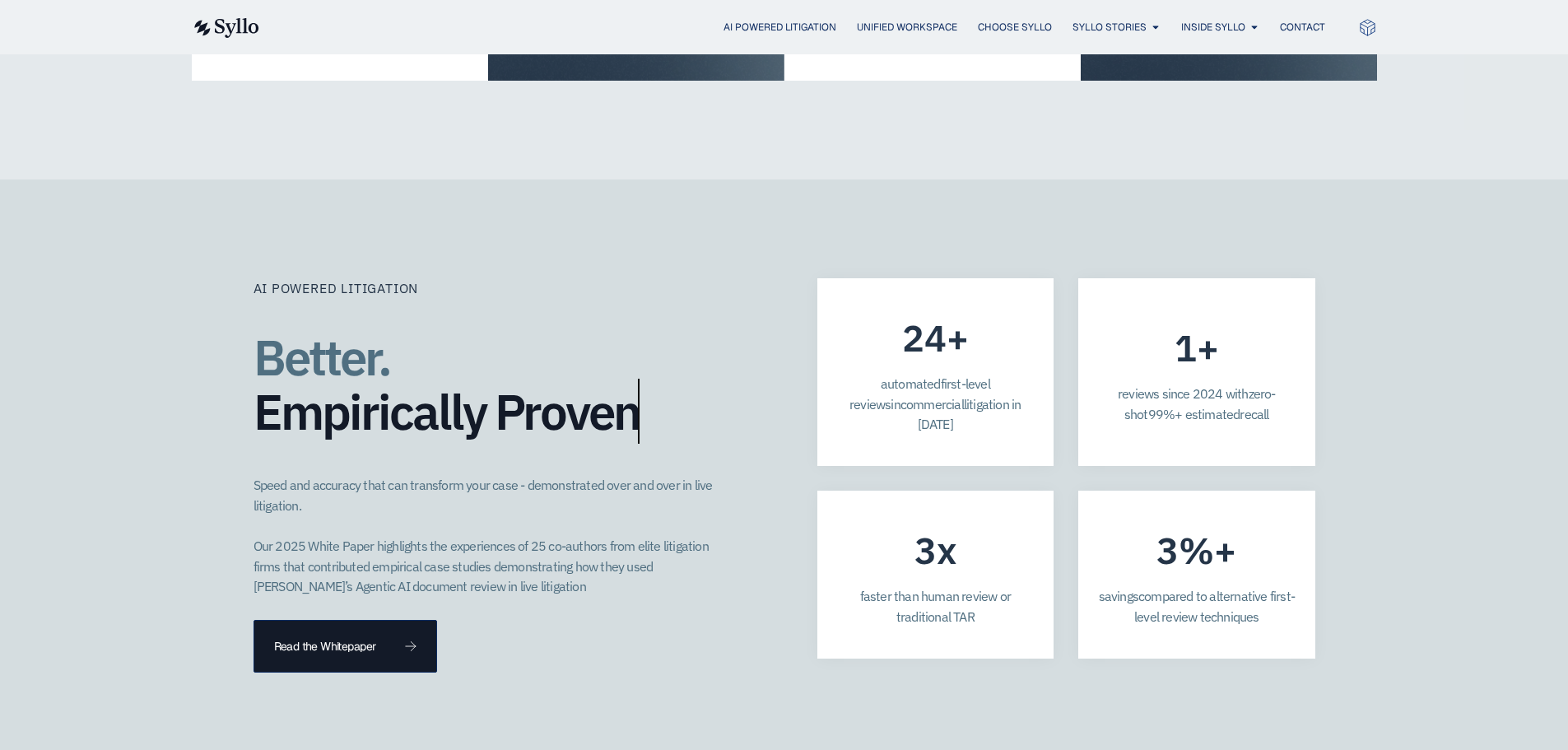
scroll to position [4281, 0]
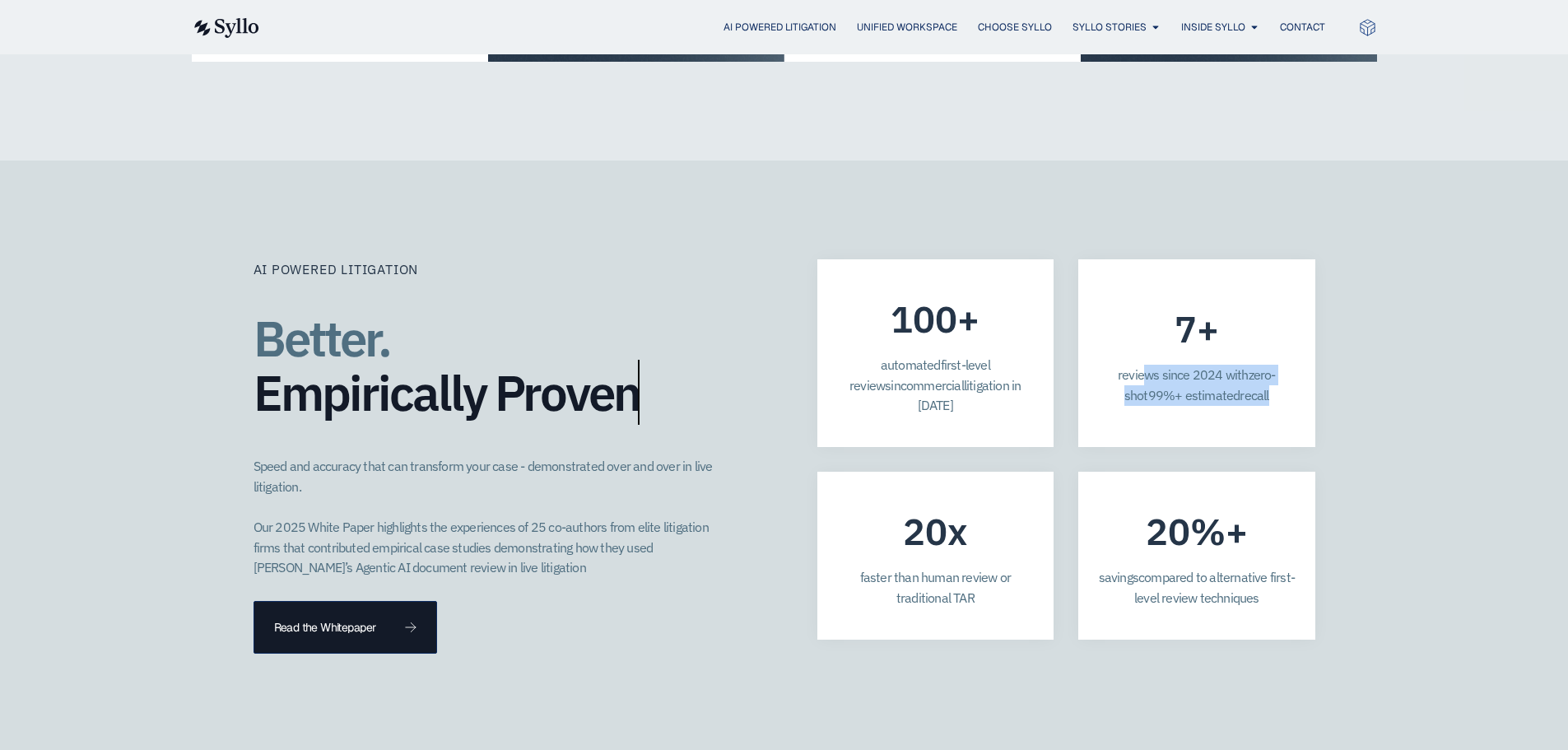
drag, startPoint x: 1218, startPoint y: 297, endPoint x: 1291, endPoint y: 340, distance: 84.7
click at [1291, 365] on div "reviews since 20 2 4 with zero-shot 99%+ estimated recall" at bounding box center [1197, 391] width 198 height 53
drag, startPoint x: 1023, startPoint y: 495, endPoint x: 1016, endPoint y: 535, distance: 40.6
click at [1016, 567] on div "faster than human review or traditional TAR" at bounding box center [936, 593] width 198 height 53
click at [958, 567] on div "faster than human review or traditional TAR" at bounding box center [936, 593] width 198 height 53
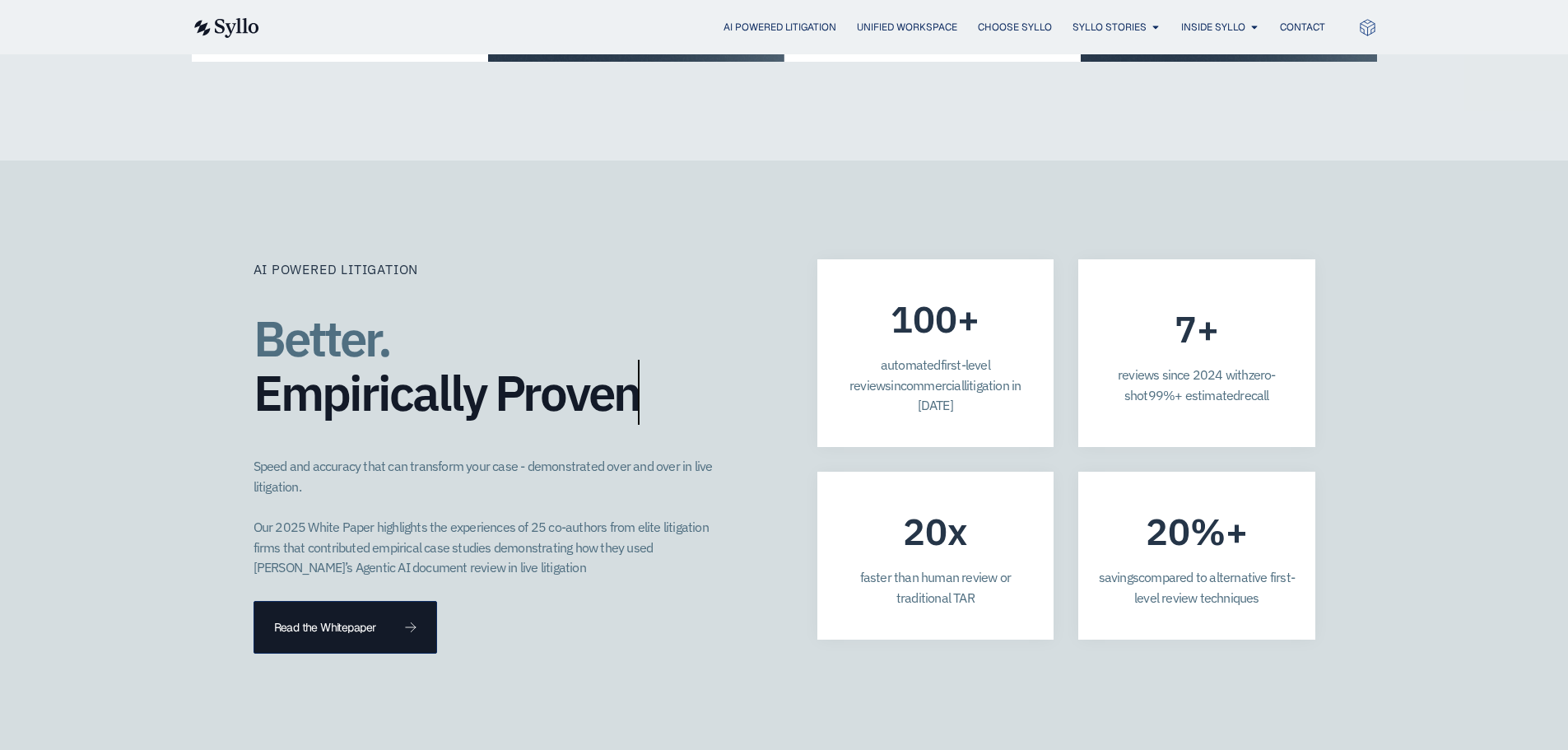
scroll to position [4363, 0]
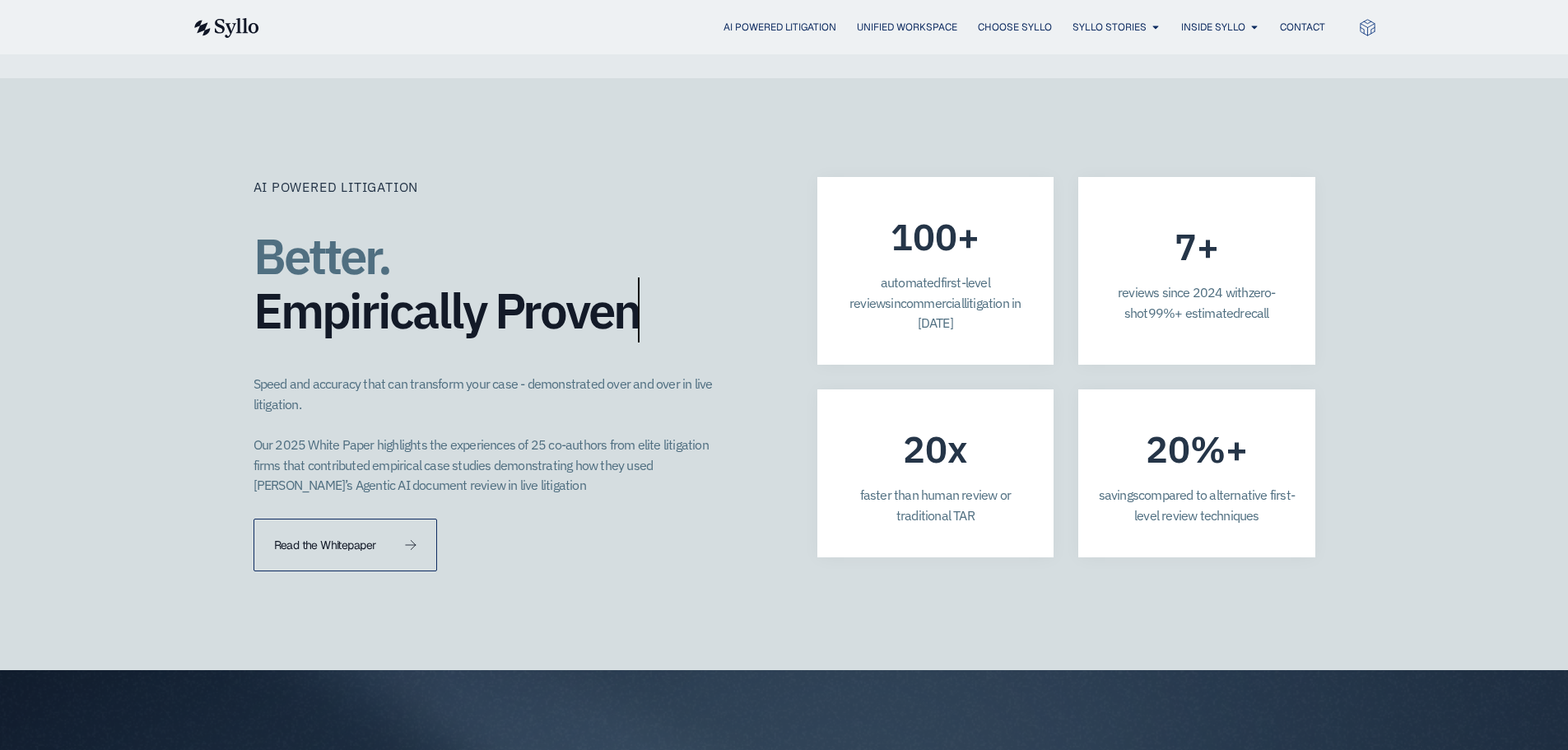
click at [417, 518] on link "Read the Whitepaper" at bounding box center [345, 544] width 184 height 53
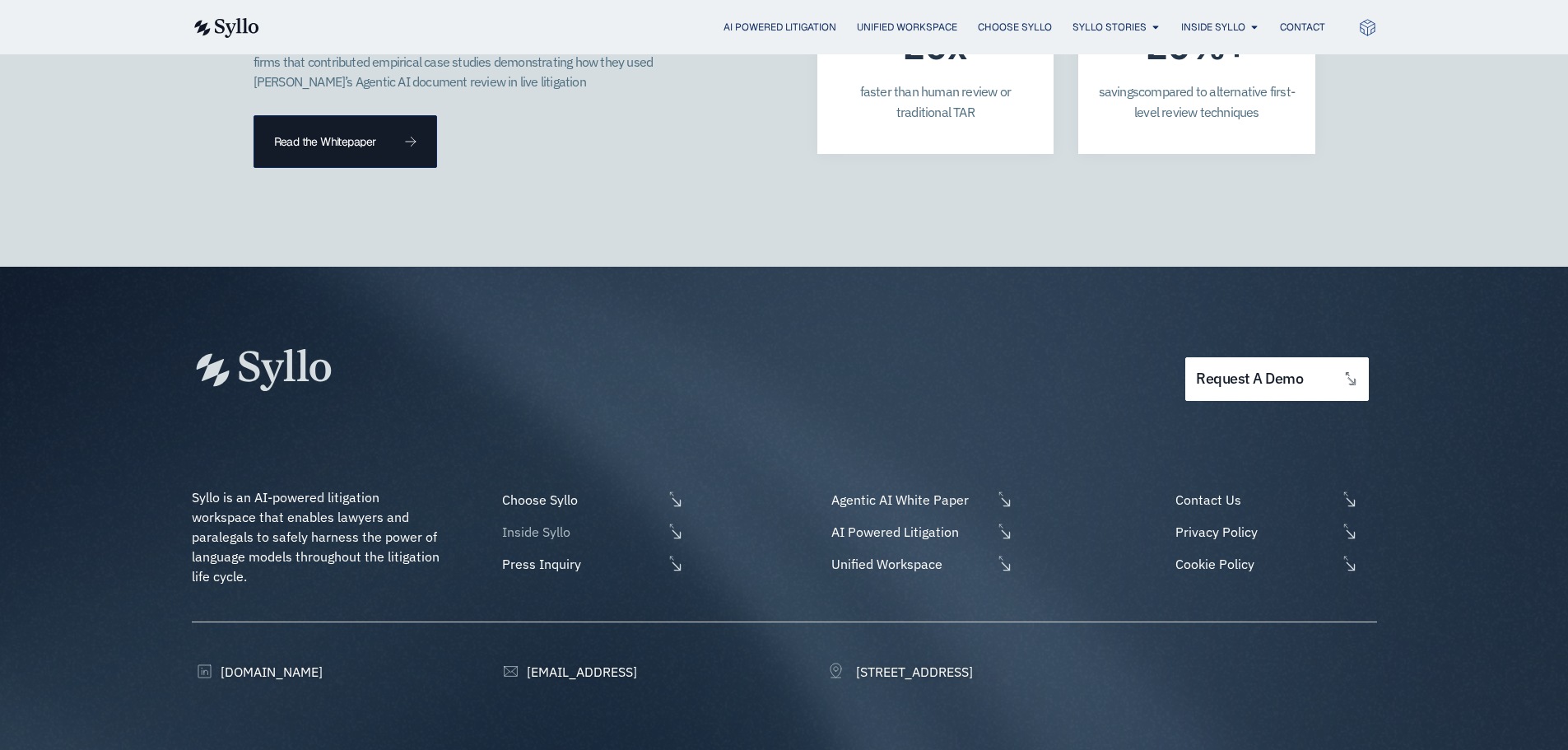
click at [586, 522] on span "Inside Syllo" at bounding box center [580, 532] width 164 height 20
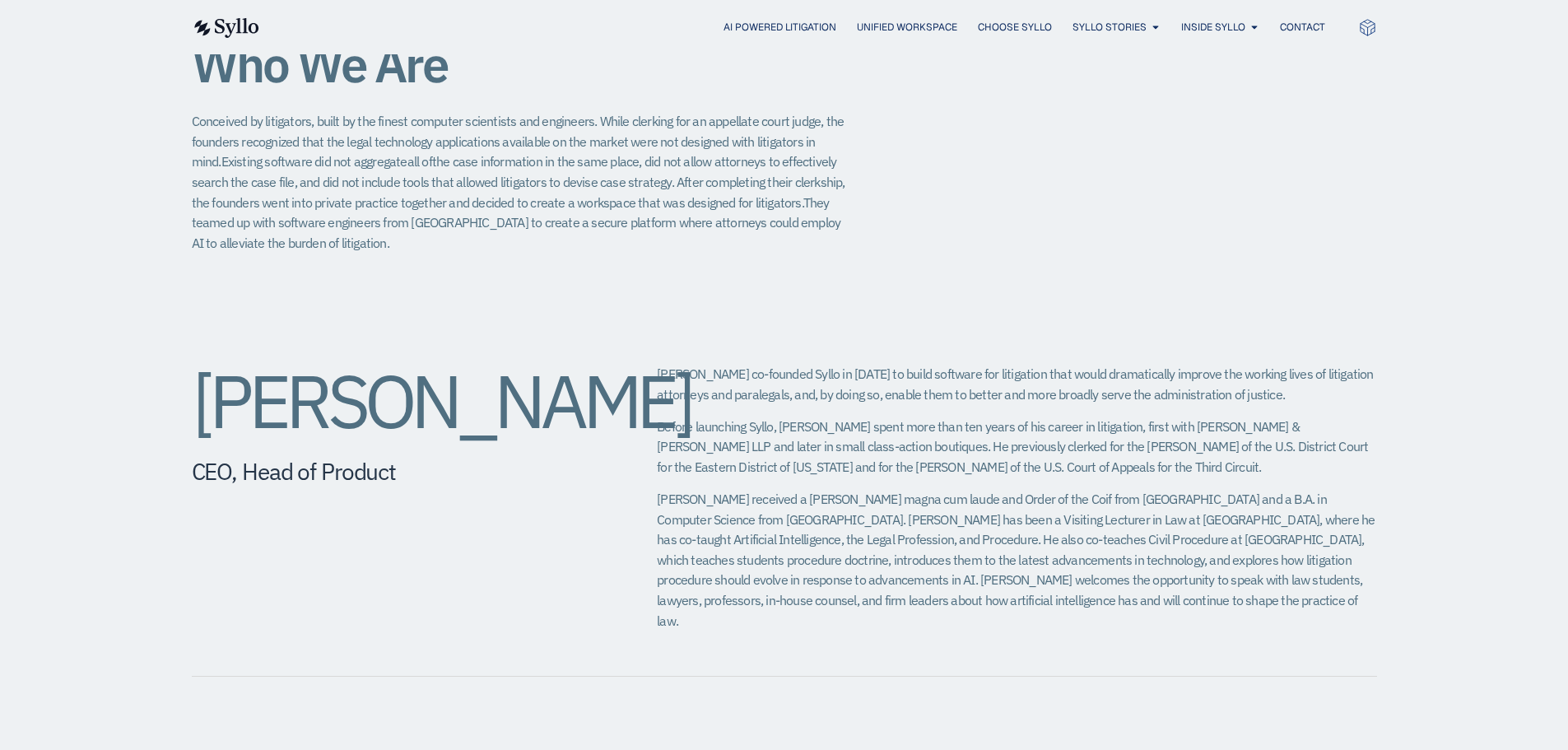
scroll to position [411, 0]
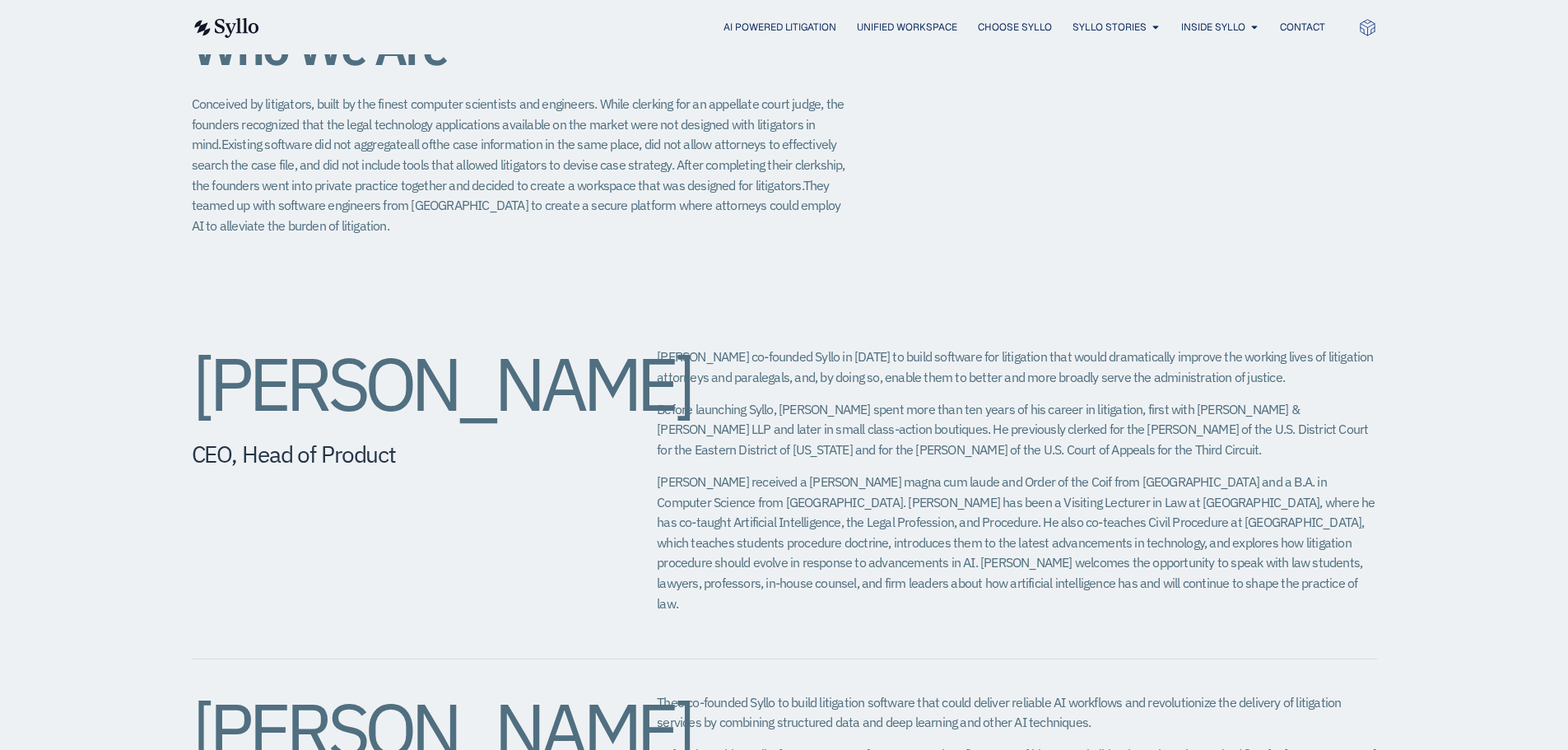
drag, startPoint x: 428, startPoint y: 485, endPoint x: 192, endPoint y: 393, distance: 253.3
click at [192, 393] on h2 "[PERSON_NAME]" at bounding box center [392, 384] width 400 height 74
copy h2 "[PERSON_NAME]"
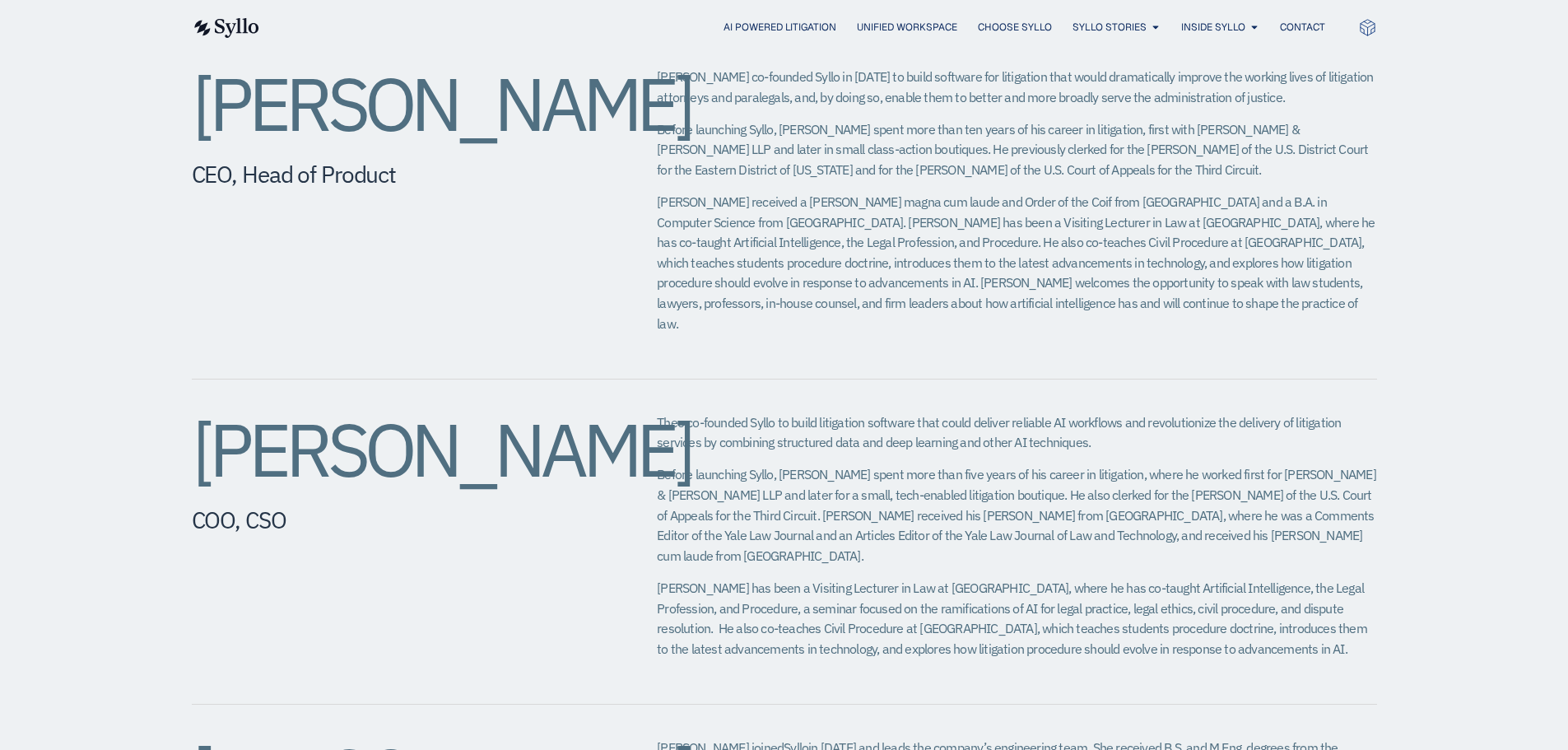
scroll to position [658, 0]
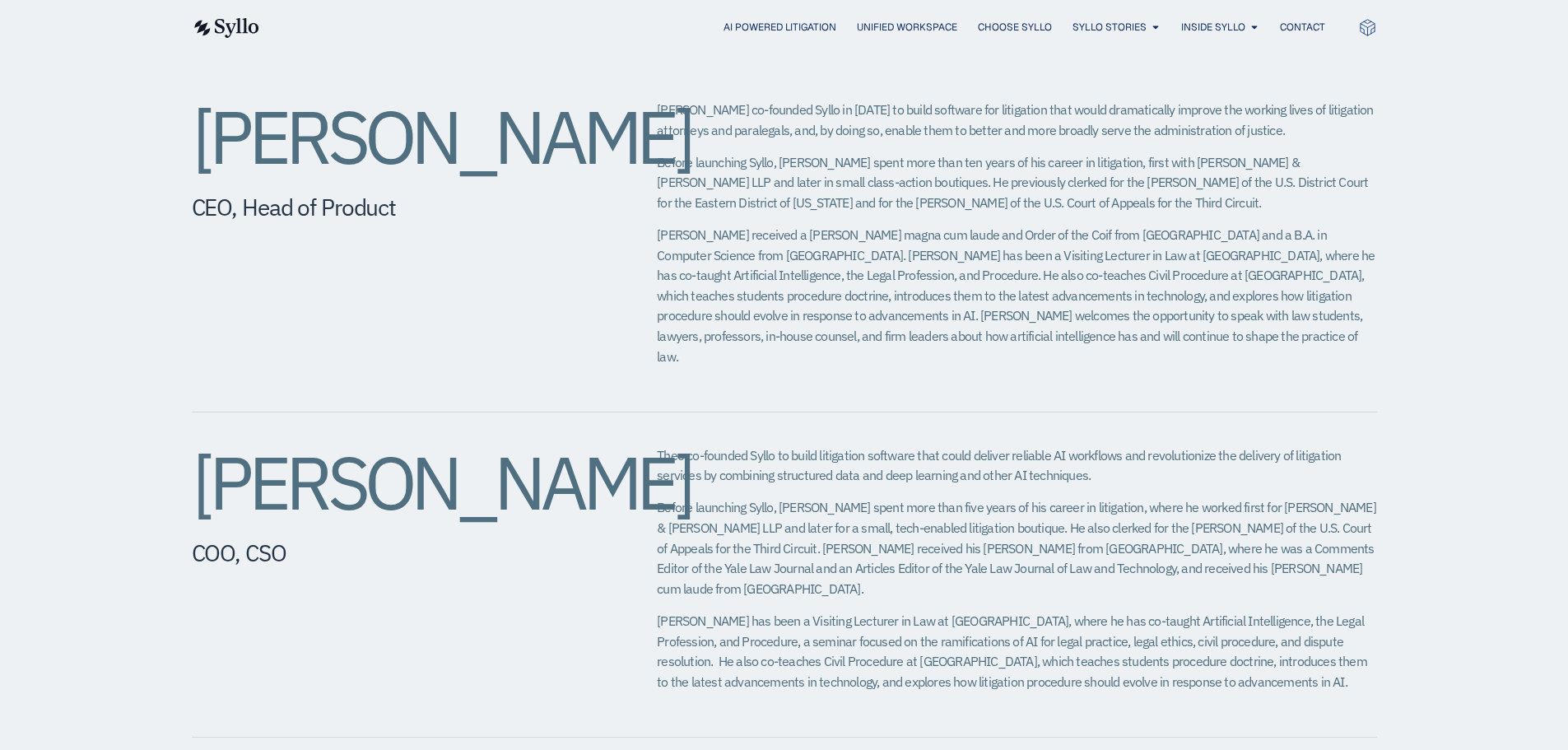
drag, startPoint x: 459, startPoint y: 531, endPoint x: 188, endPoint y: 468, distance: 278.2
copy h2 "[PERSON_NAME]​"
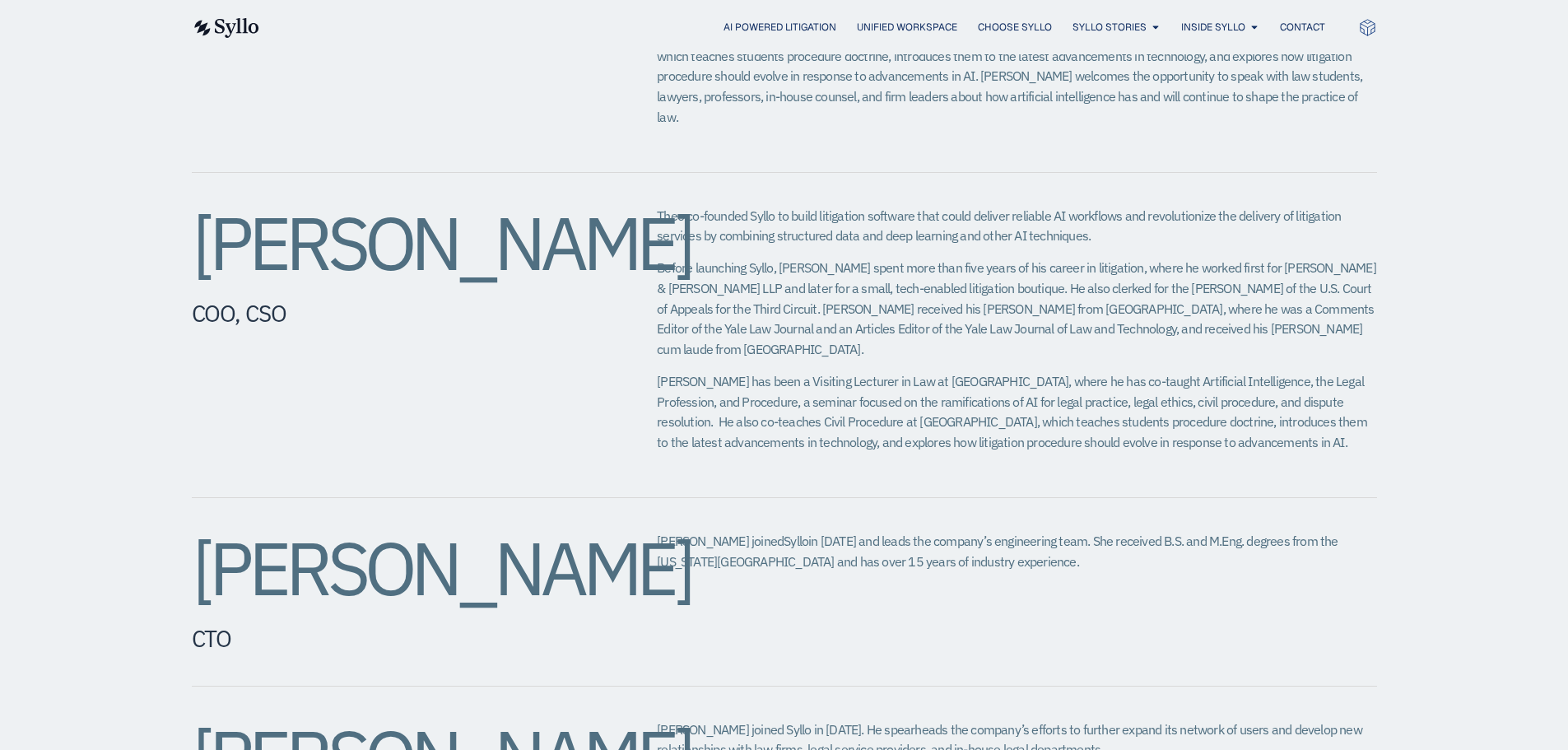
scroll to position [905, 0]
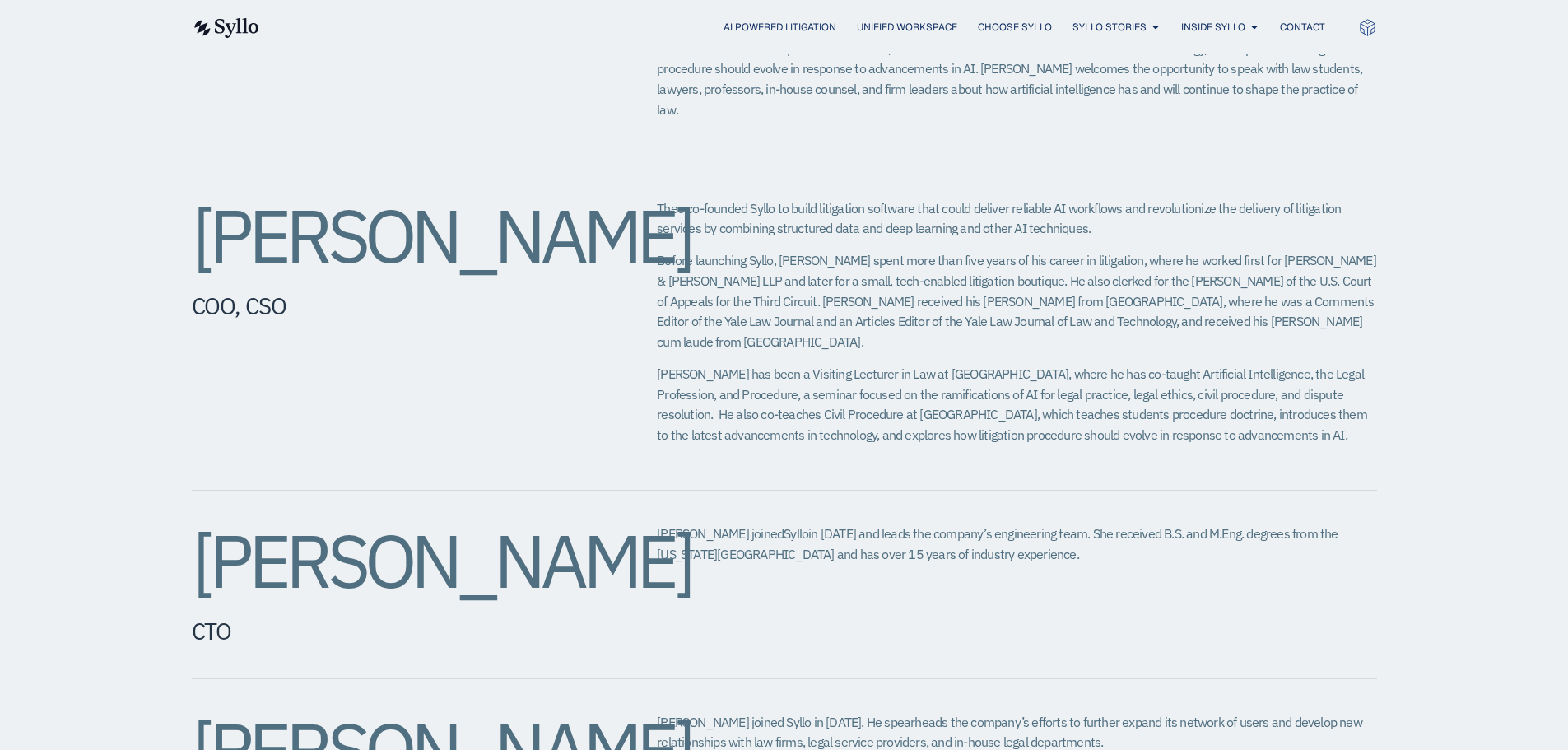
click at [324, 548] on h2 "Amy Slagle" at bounding box center [392, 560] width 400 height 74
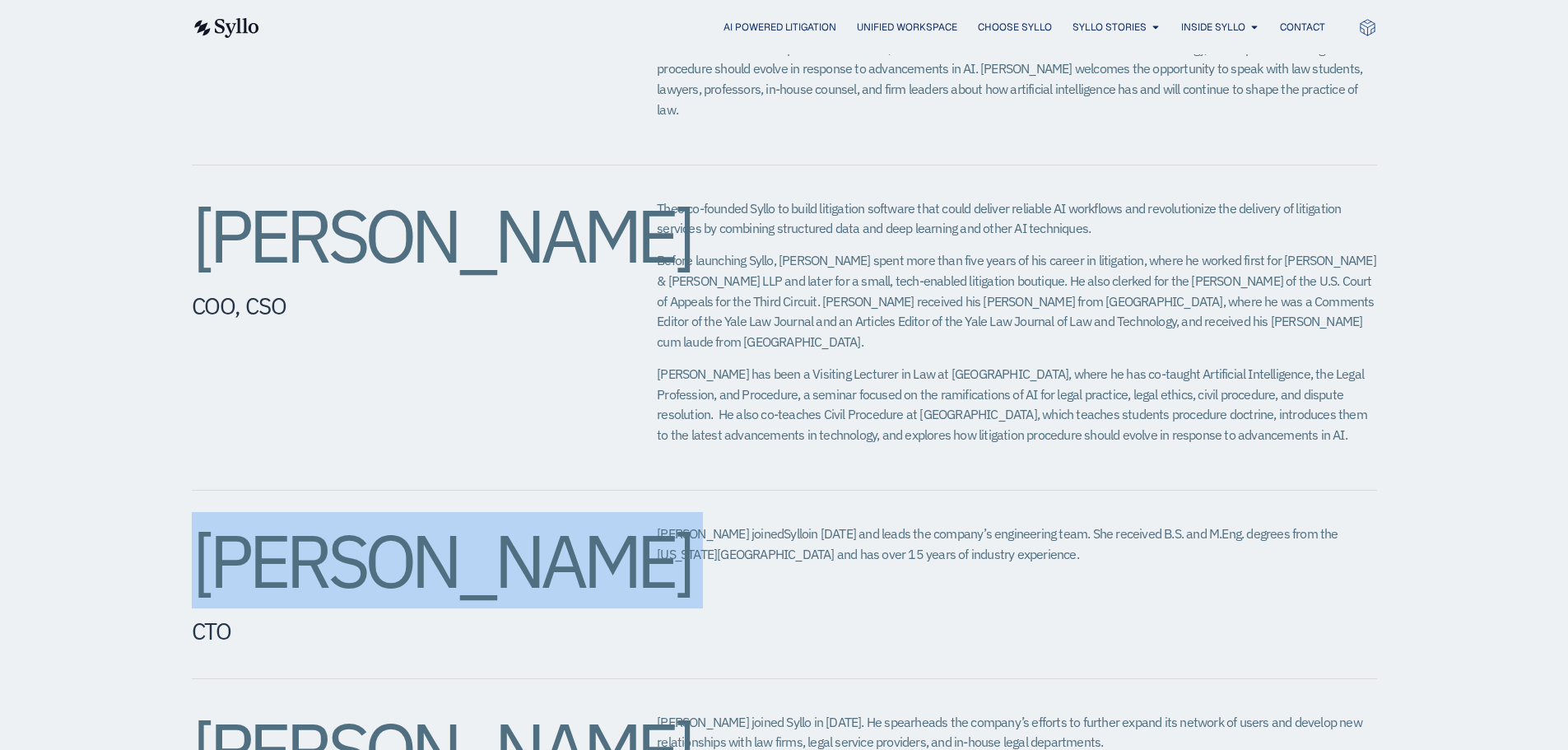
click at [324, 548] on h2 "Amy Slagle" at bounding box center [392, 560] width 400 height 74
copy div "Amy Slagle"
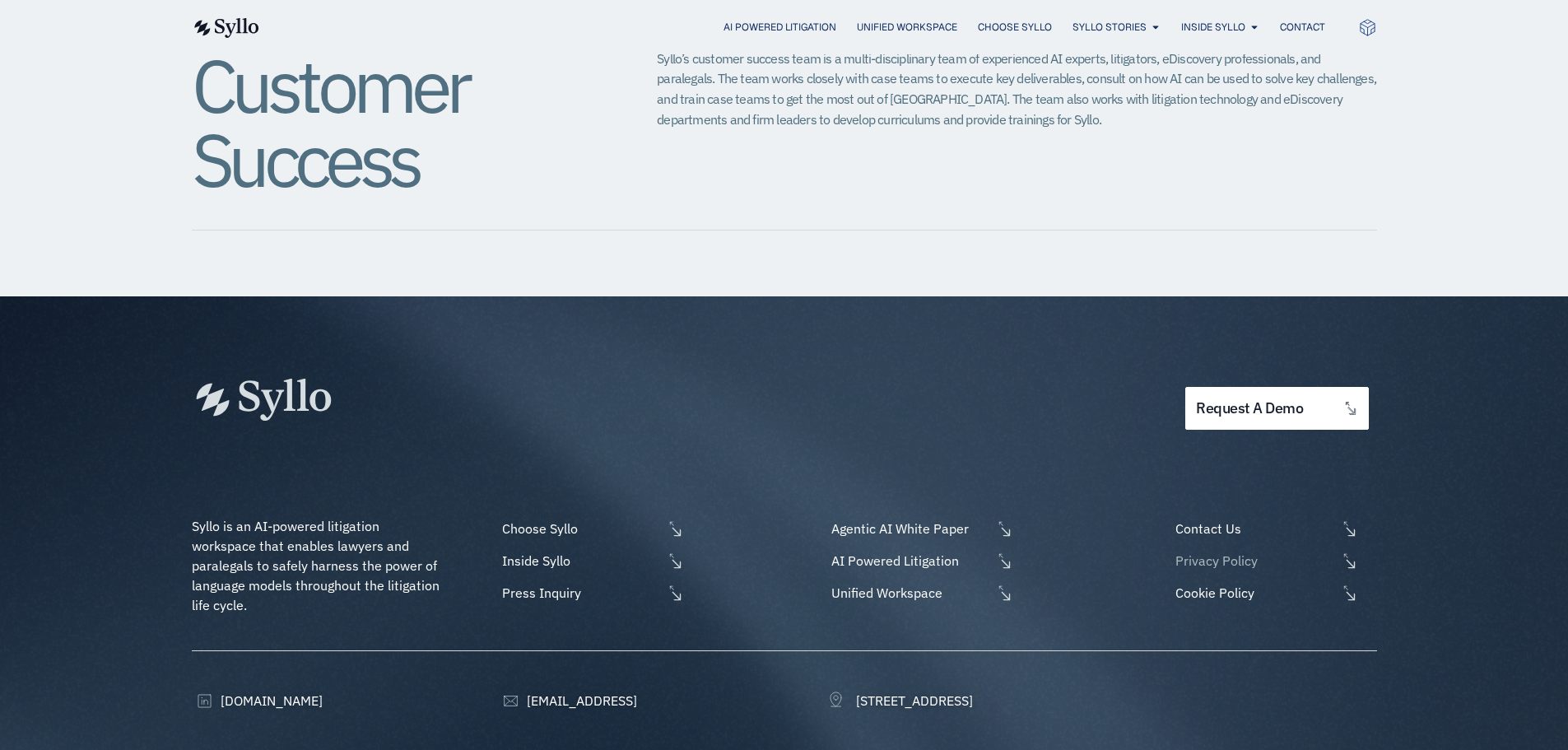
scroll to position [2047, 0]
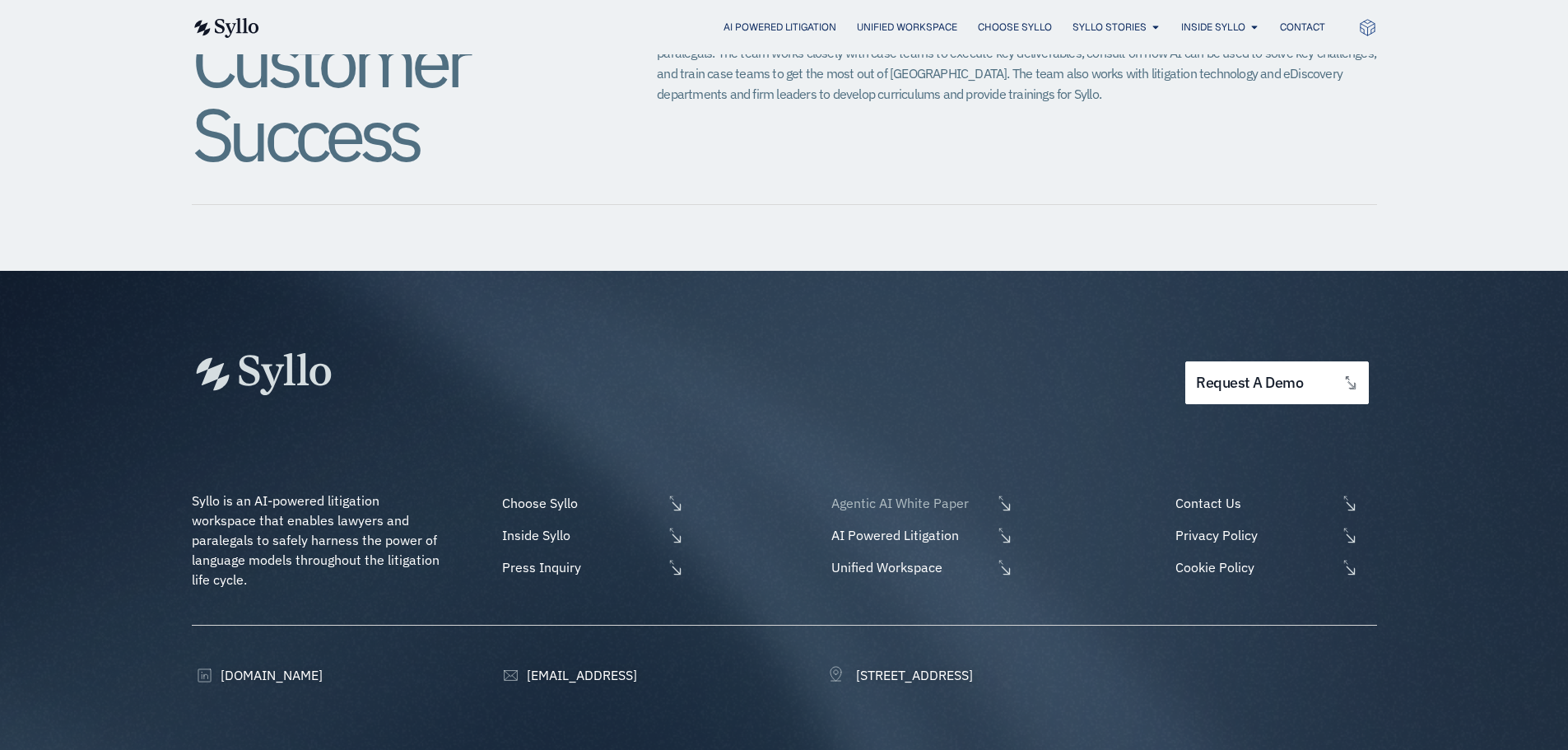
click at [885, 493] on span "Agentic AI White Paper" at bounding box center [909, 503] width 164 height 20
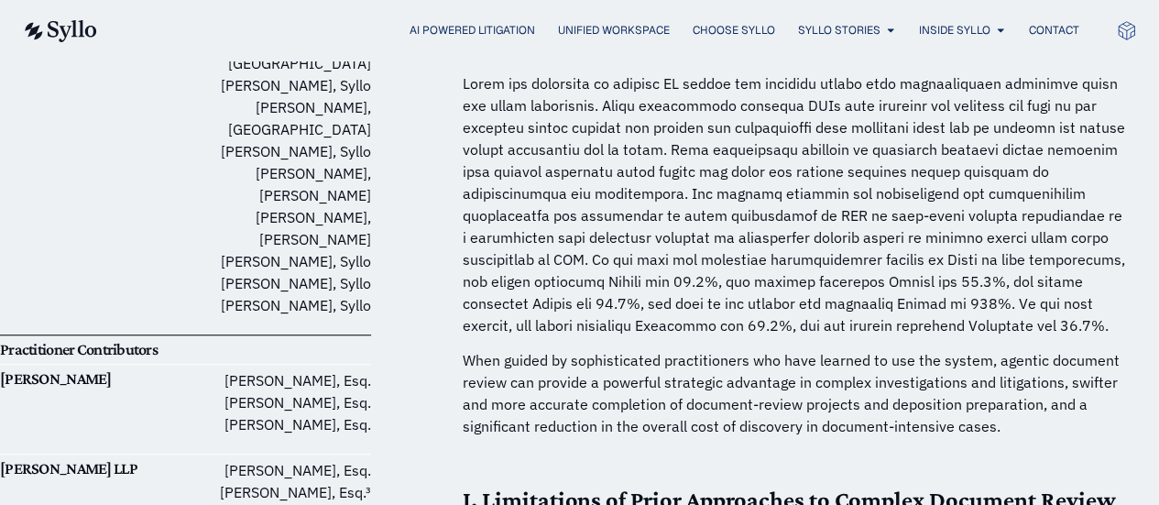
scroll to position [538, 0]
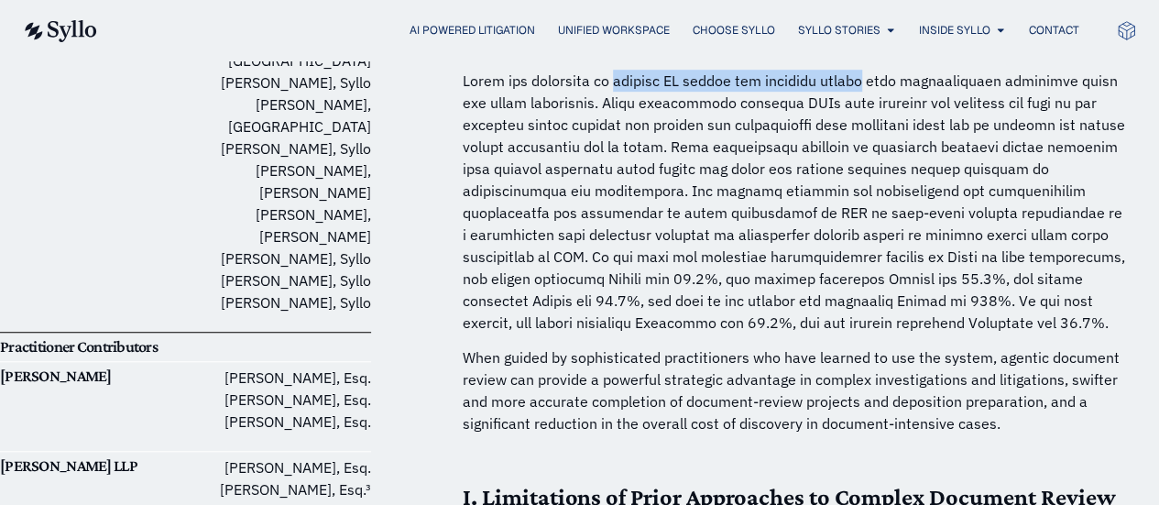
drag, startPoint x: 616, startPoint y: 80, endPoint x: 873, endPoint y: 84, distance: 256.7
click at [873, 84] on p at bounding box center [795, 202] width 664 height 264
copy p "agentic AI system for document review"
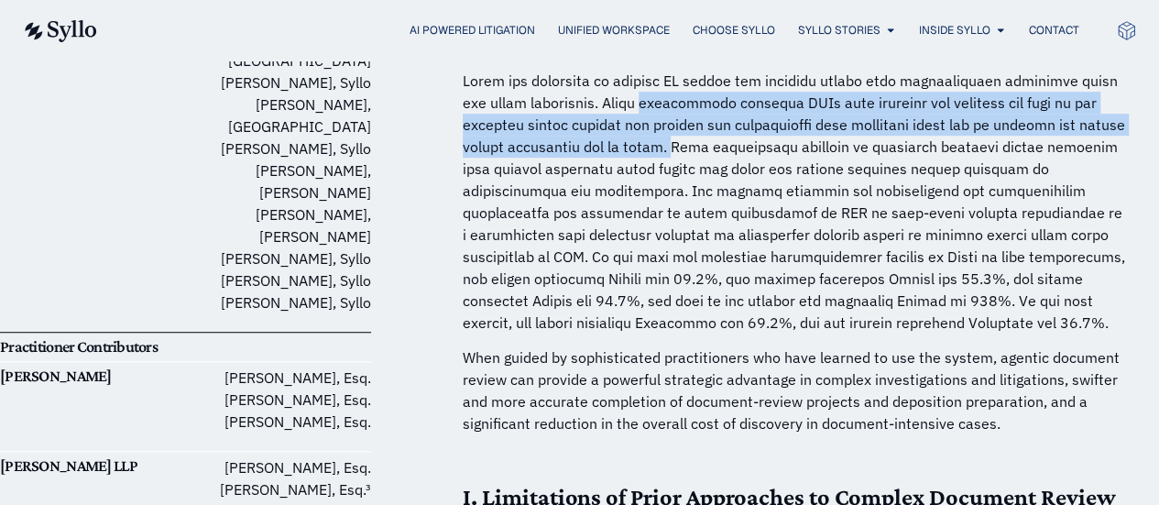
drag, startPoint x: 644, startPoint y: 104, endPoint x: 713, endPoint y: 144, distance: 79.2
click at [713, 144] on p at bounding box center [795, 202] width 664 height 264
click at [624, 135] on p at bounding box center [795, 202] width 664 height 264
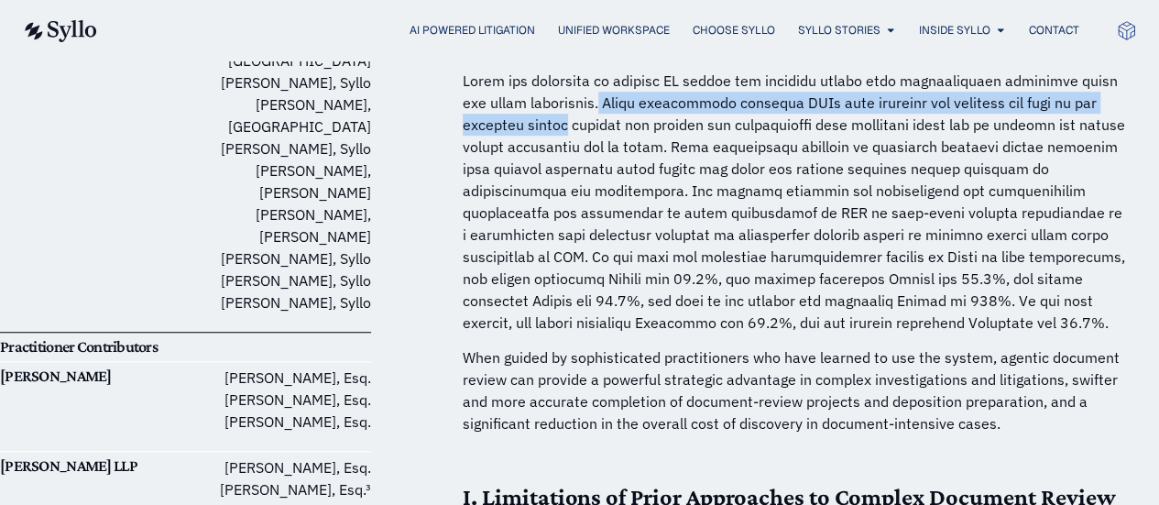
drag, startPoint x: 575, startPoint y: 123, endPoint x: 605, endPoint y: 102, distance: 36.9
click at [605, 102] on p at bounding box center [795, 202] width 664 height 264
click at [660, 105] on p at bounding box center [795, 202] width 664 height 264
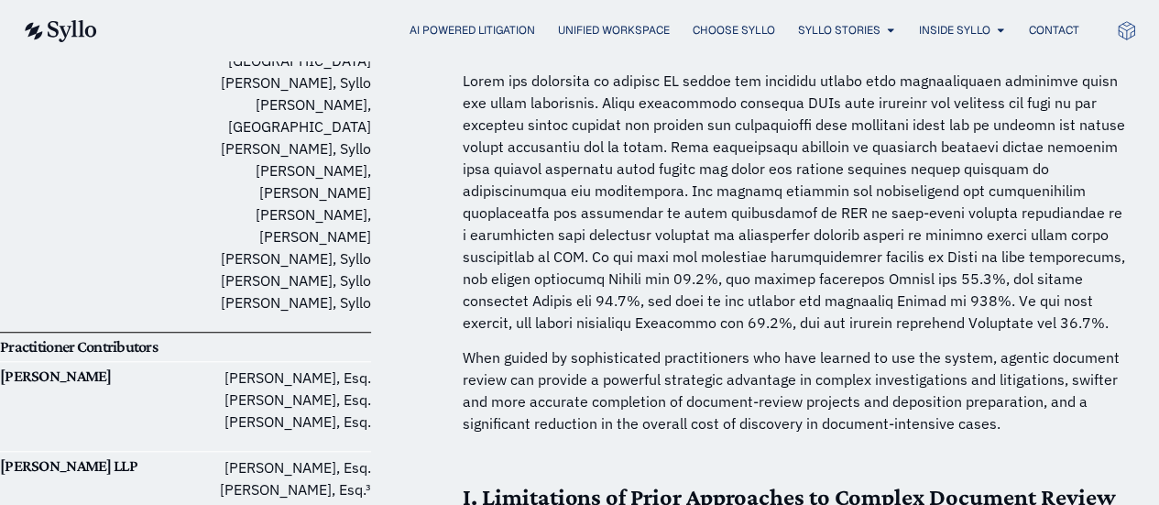
click at [850, 104] on p at bounding box center [795, 202] width 664 height 264
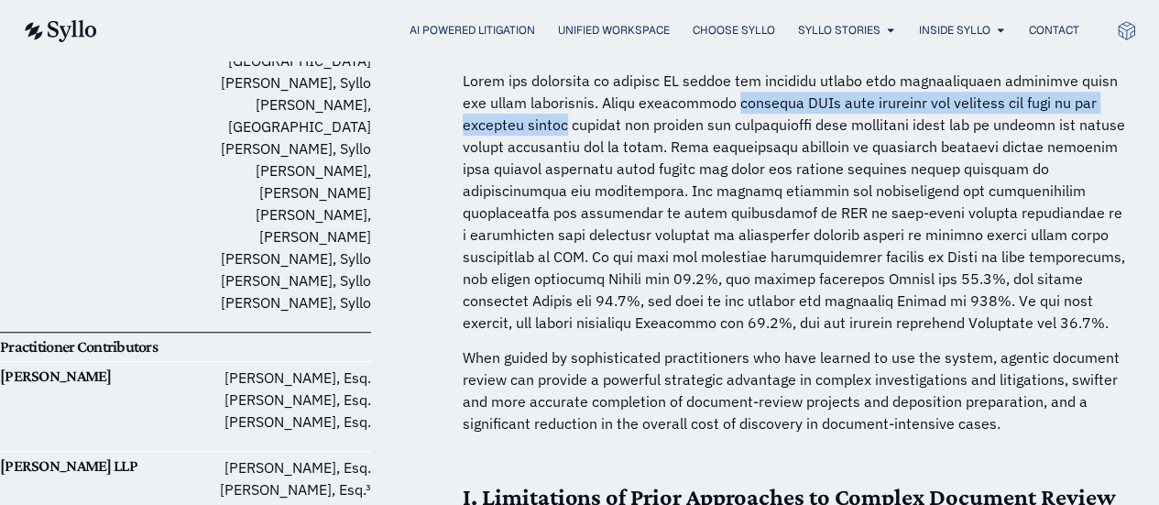
drag, startPoint x: 729, startPoint y: 104, endPoint x: 577, endPoint y: 122, distance: 152.3
click at [577, 122] on p at bounding box center [795, 202] width 664 height 264
copy p "multiple LLMs that organize and delegate the work of the document review"
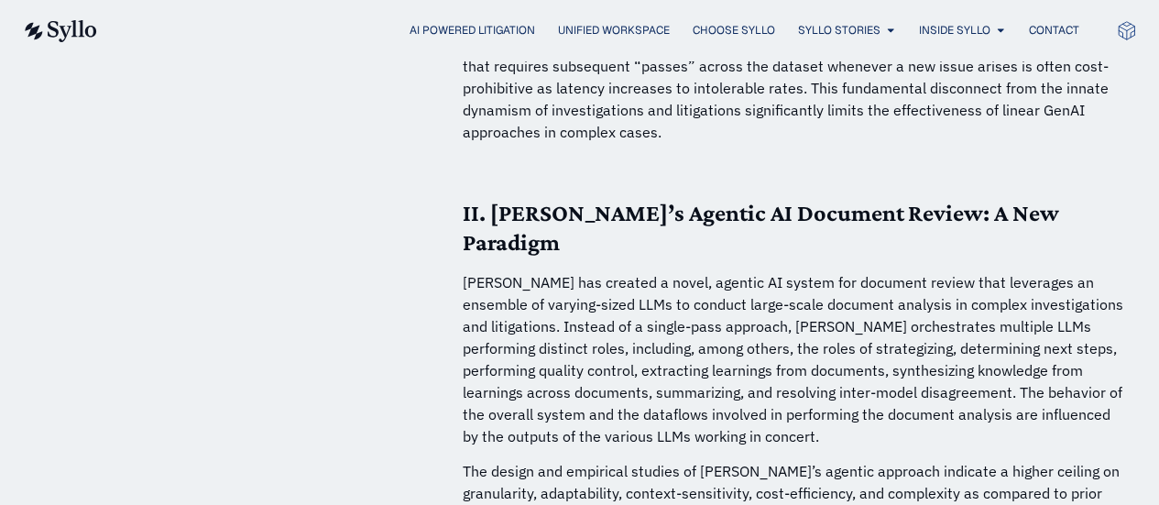
scroll to position [4138, 0]
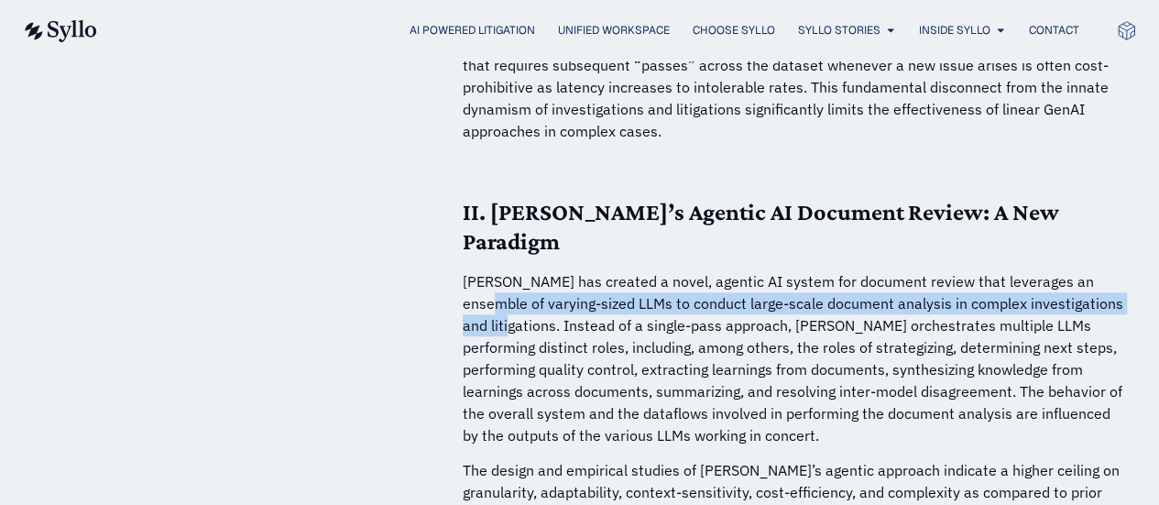
drag, startPoint x: 463, startPoint y: 251, endPoint x: 531, endPoint y: 273, distance: 71.3
click at [531, 273] on p "Syllo has created a novel, agentic AI system for document review that leverages…" at bounding box center [795, 358] width 664 height 176
copy p "varying-sized LLMs to conduct large-scale document analysis in complex investig…"
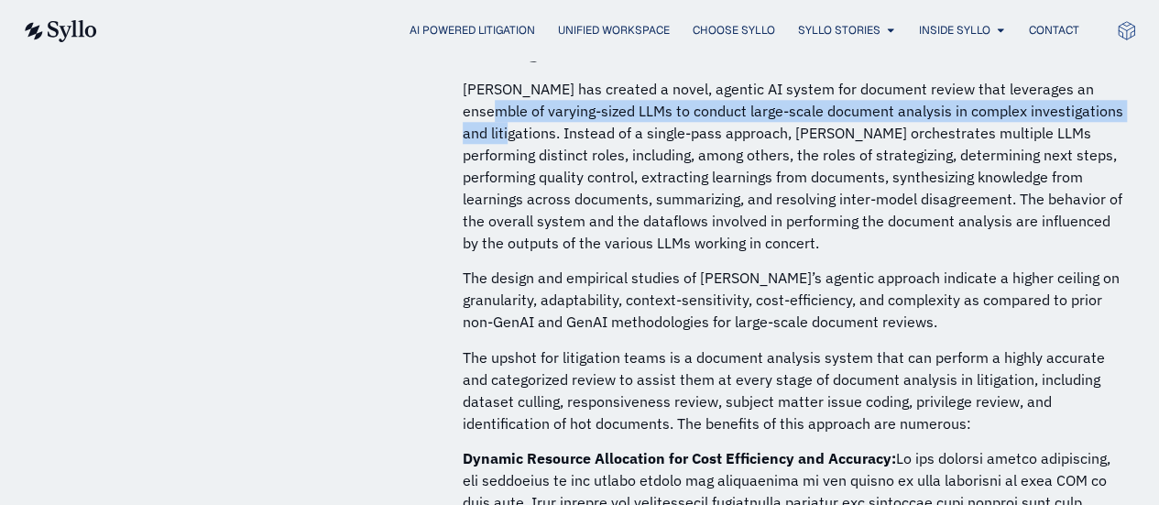
scroll to position [4364, 0]
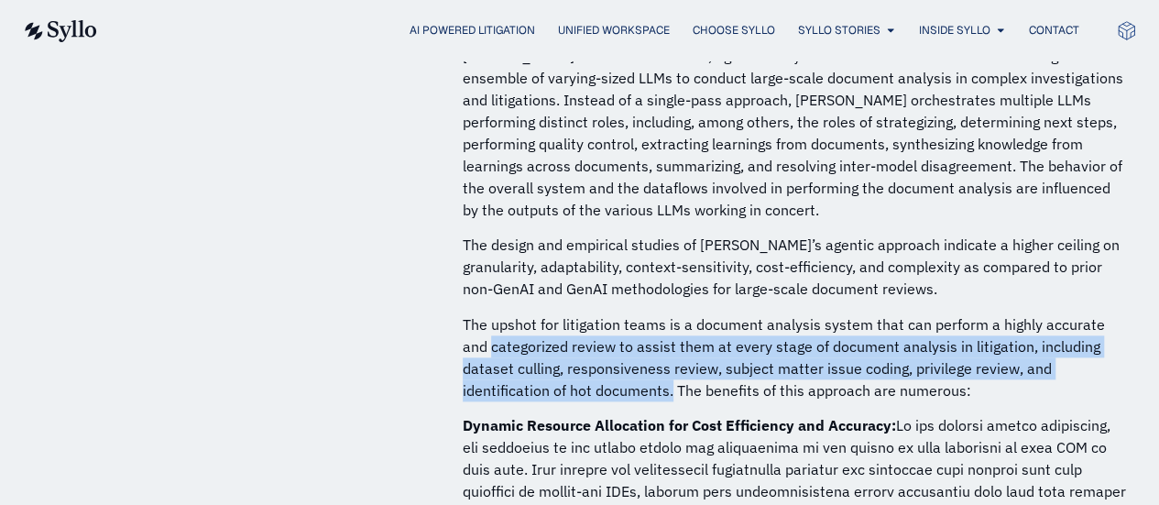
drag, startPoint x: 465, startPoint y: 291, endPoint x: 540, endPoint y: 340, distance: 89.5
click at [540, 340] on p "The upshot for litigation teams is a document analysis system that can perform …" at bounding box center [795, 357] width 664 height 88
copy p "categorized review to assist them at every stage of document analysis in litiga…"
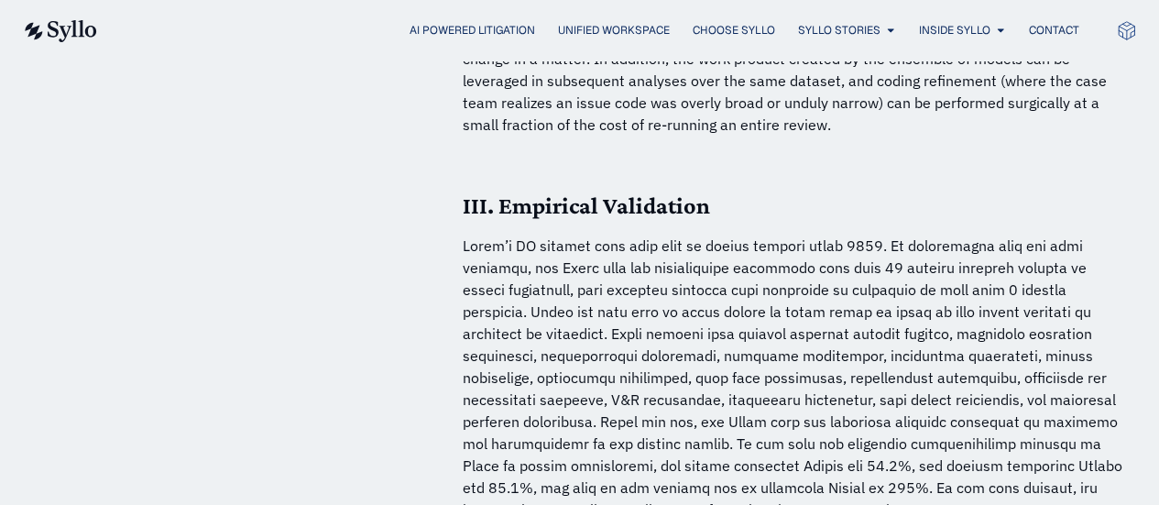
scroll to position [5330, 0]
drag, startPoint x: 714, startPoint y: 195, endPoint x: 884, endPoint y: 204, distance: 170.7
click at [884, 234] on p at bounding box center [795, 377] width 664 height 286
copy p "active matters since 2023."
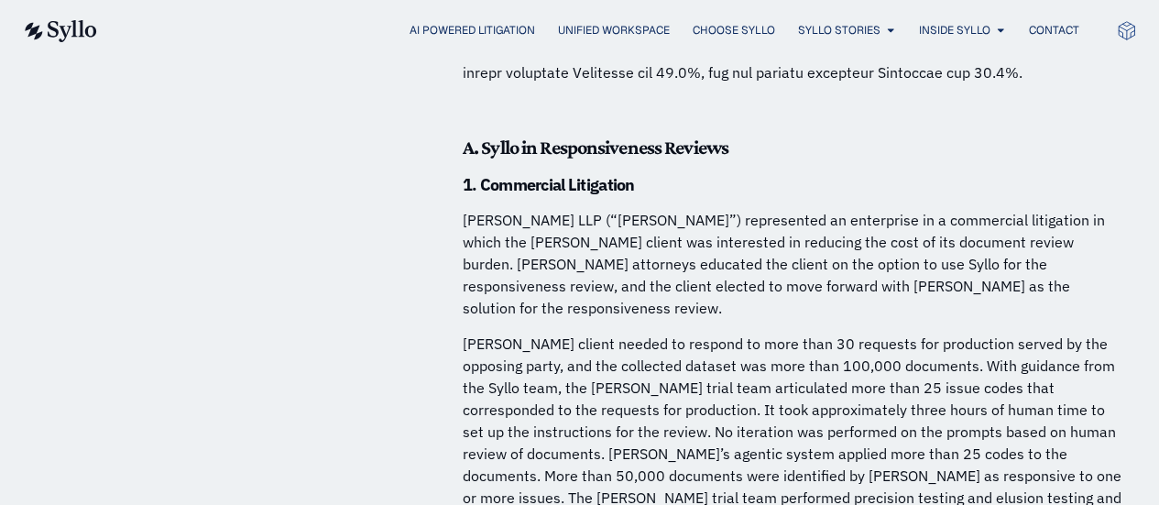
scroll to position [5767, 0]
drag, startPoint x: 552, startPoint y: 166, endPoint x: 462, endPoint y: 164, distance: 89.8
click at [463, 208] on p "Ballard Spahr LLP (“Ballard”) represented an enterprise in a commercial litigat…" at bounding box center [795, 263] width 664 height 110
copy p "Ballard Spahr"
drag, startPoint x: 577, startPoint y: 168, endPoint x: 464, endPoint y: 165, distance: 113.7
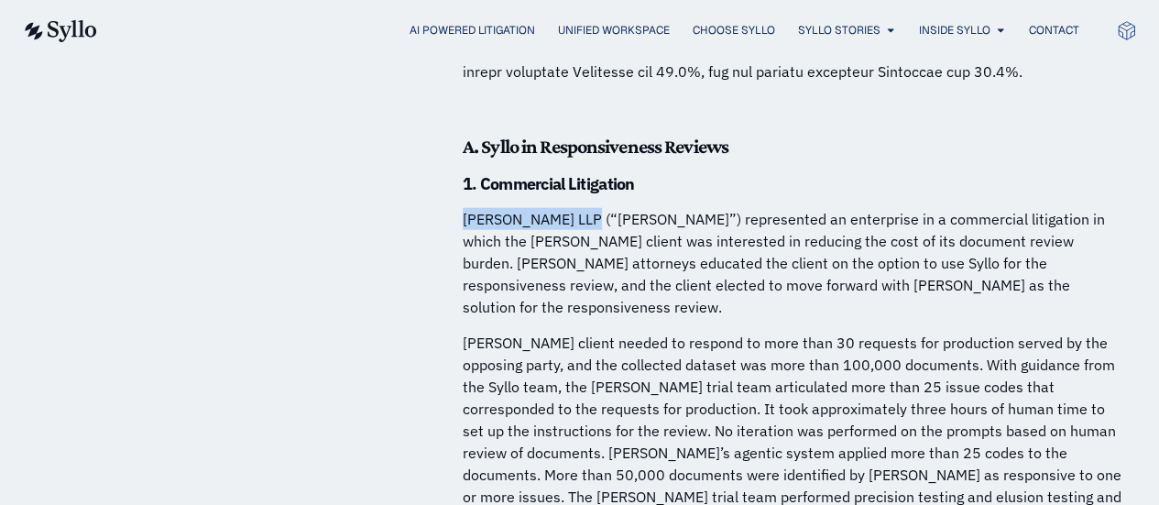
click at [464, 208] on p "[PERSON_NAME] LLP (“[PERSON_NAME]”) represented an enterprise in a commercial l…" at bounding box center [795, 263] width 664 height 110
copy p "Ballard Spahr LLP"
click at [464, 208] on p "[PERSON_NAME] LLP (“[PERSON_NAME]”) represented an enterprise in a commercial l…" at bounding box center [795, 263] width 664 height 110
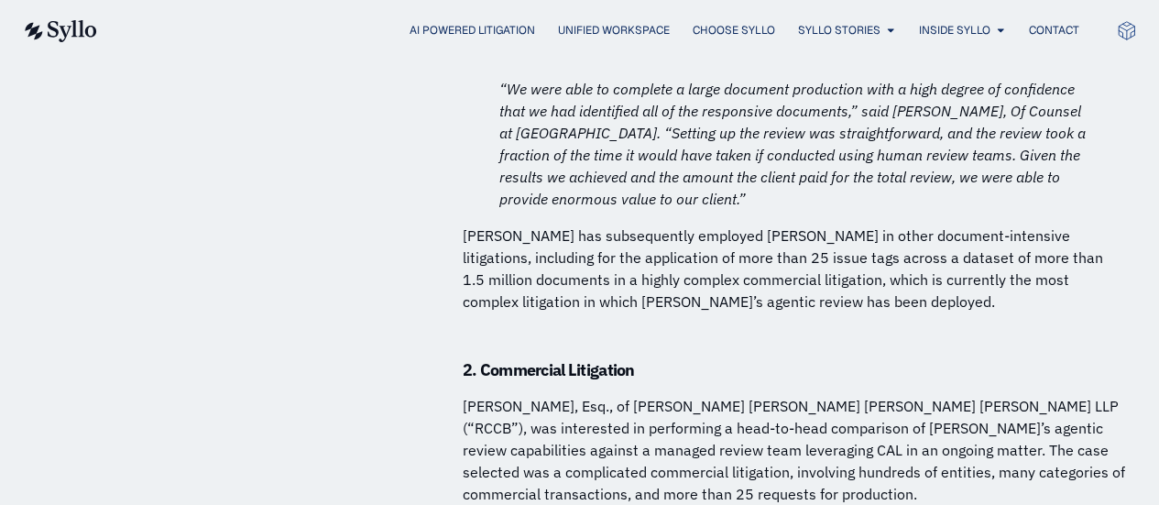
scroll to position [6436, 0]
drag, startPoint x: 460, startPoint y: 308, endPoint x: 577, endPoint y: 312, distance: 117.4
copy p "Joshua Upin, Esq"
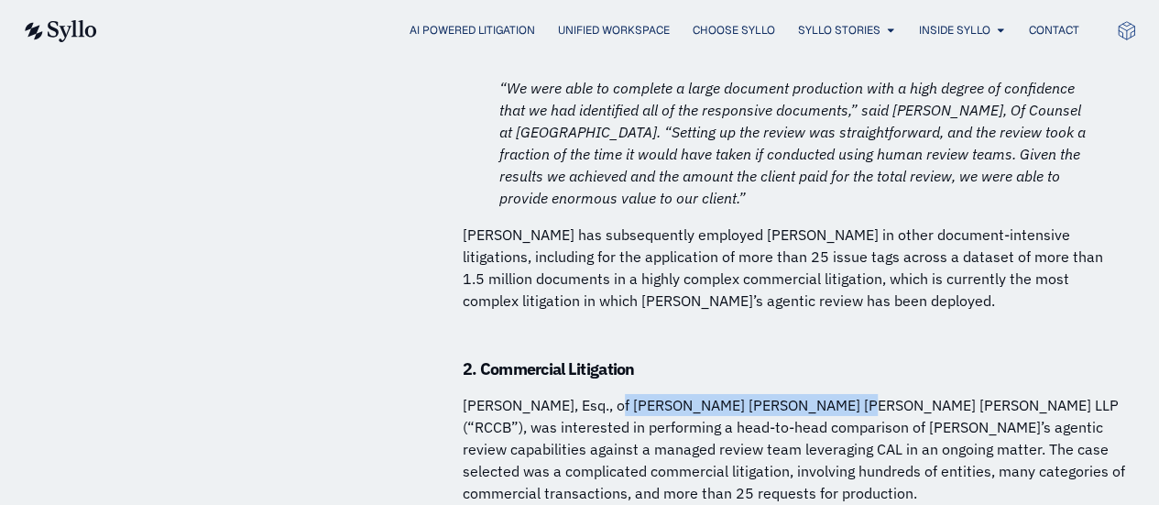
drag, startPoint x: 601, startPoint y: 310, endPoint x: 829, endPoint y: 312, distance: 228.2
click at [829, 394] on p "[PERSON_NAME], Esq., of [PERSON_NAME] [PERSON_NAME] [PERSON_NAME] [PERSON_NAME]…" at bounding box center [795, 449] width 664 height 110
copy p "Royer Cooper Cohen Braunfeld LLP"
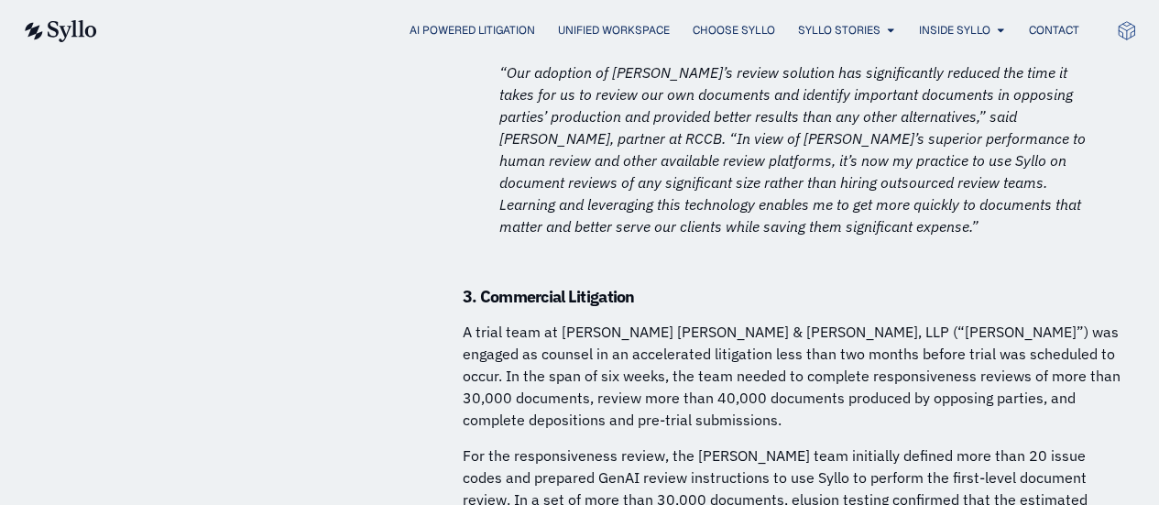
scroll to position [7308, 0]
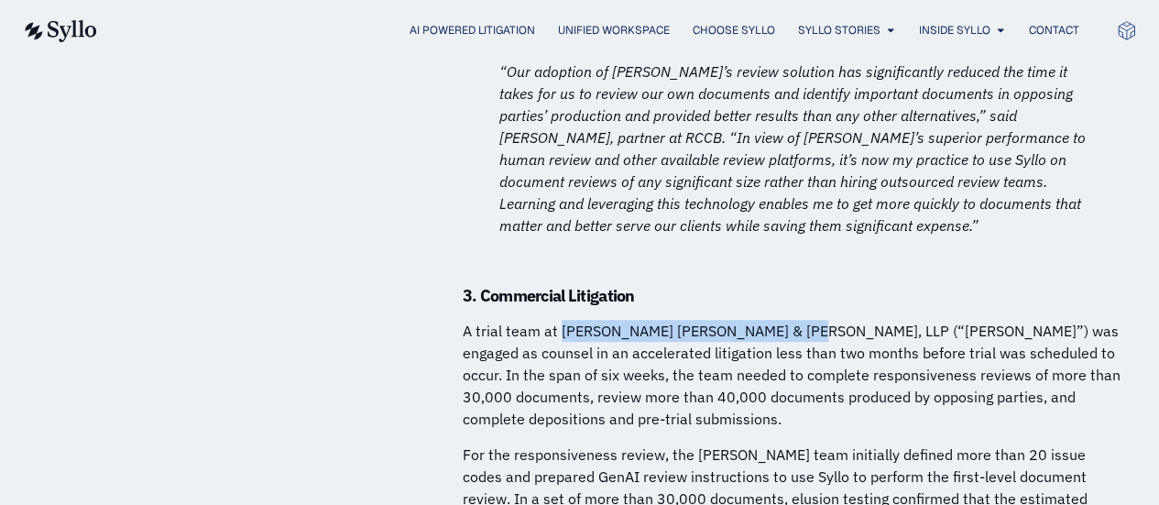
drag, startPoint x: 557, startPoint y: 232, endPoint x: 789, endPoint y: 236, distance: 231.9
click at [789, 320] on p "A trial team at [PERSON_NAME] [PERSON_NAME] & [PERSON_NAME], LLP (“[PERSON_NAME…" at bounding box center [795, 375] width 664 height 110
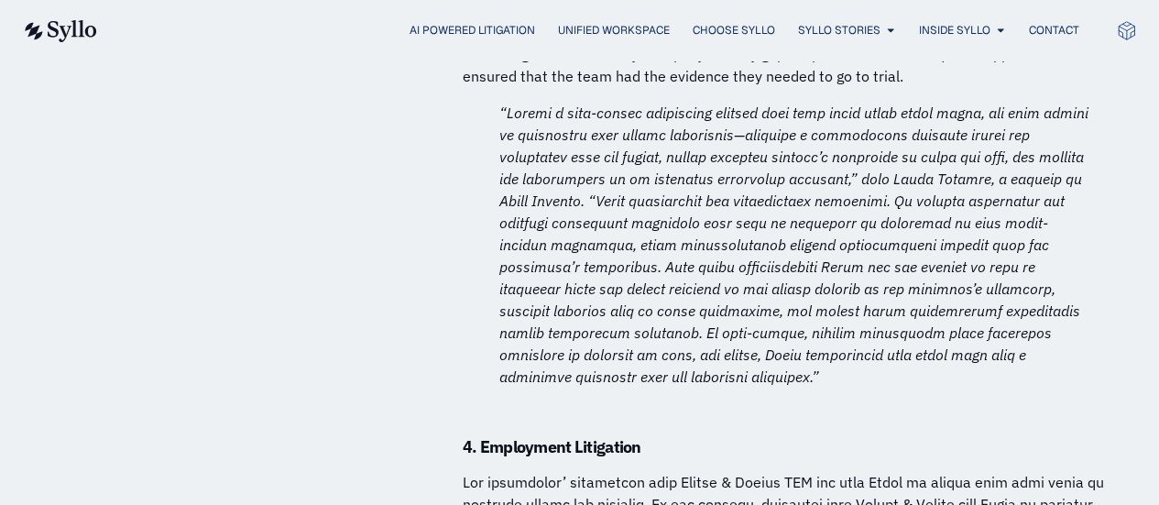
scroll to position [8150, 0]
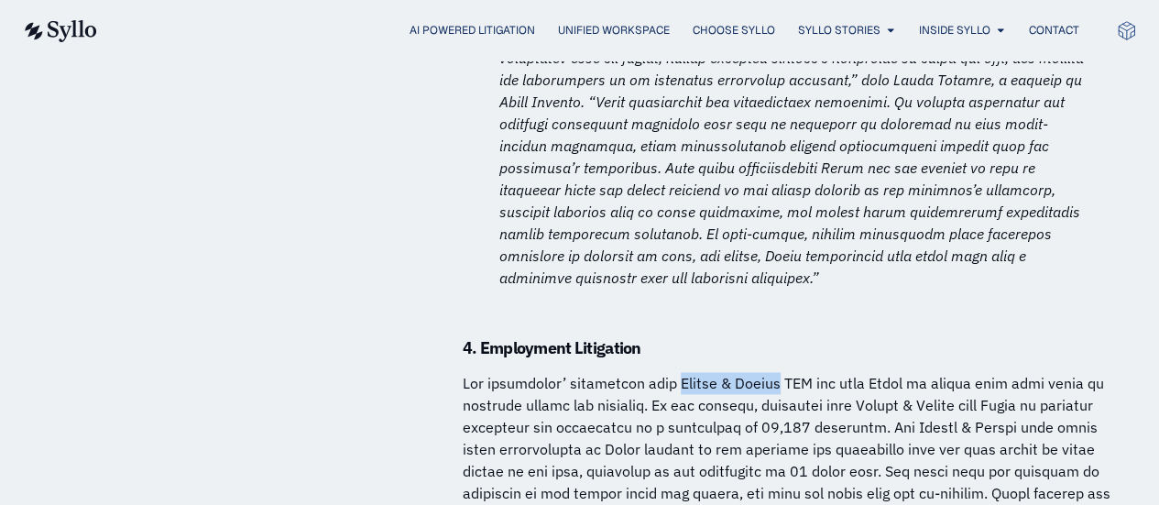
drag, startPoint x: 673, startPoint y: 265, endPoint x: 783, endPoint y: 269, distance: 110.0
click at [783, 372] on p at bounding box center [795, 493] width 664 height 242
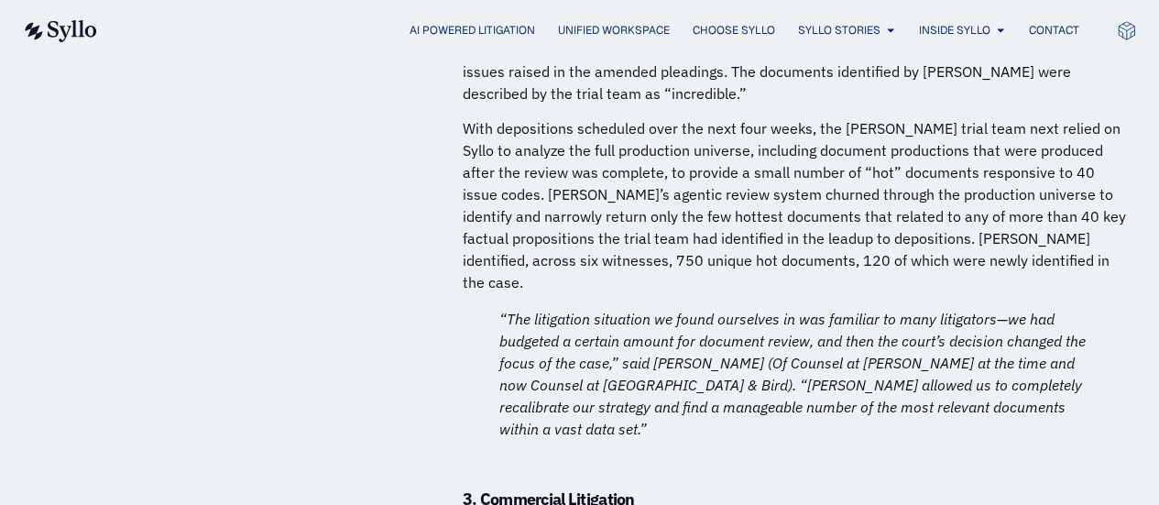
scroll to position [9930, 0]
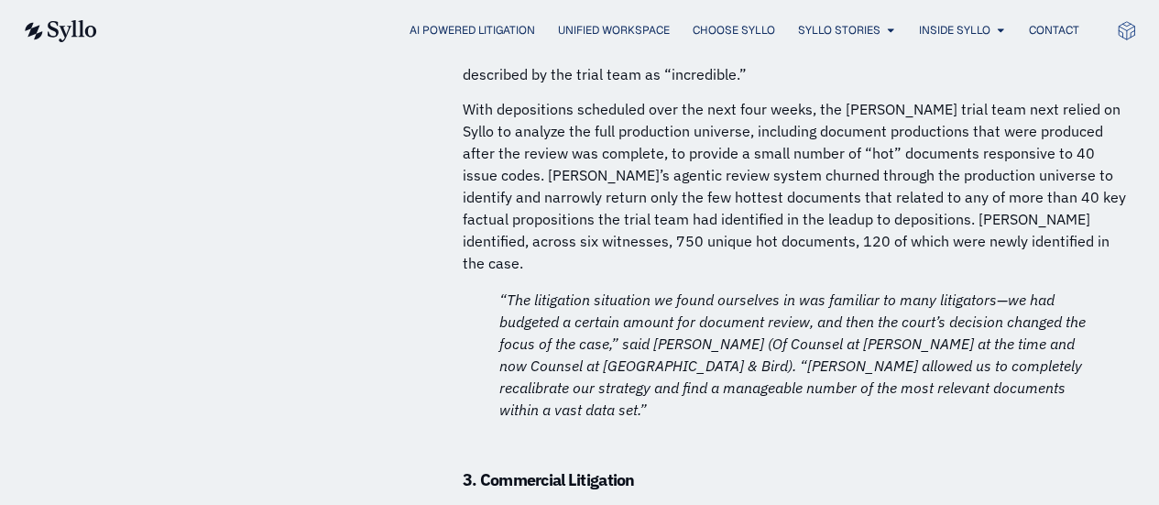
drag, startPoint x: 556, startPoint y: 335, endPoint x: 642, endPoint y: 334, distance: 85.2
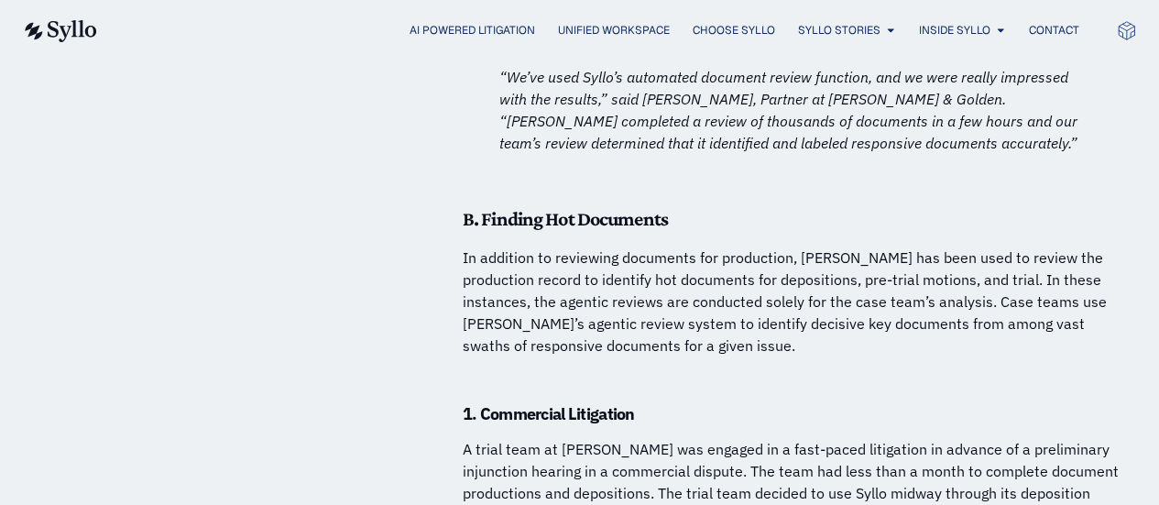
scroll to position [8813, 0]
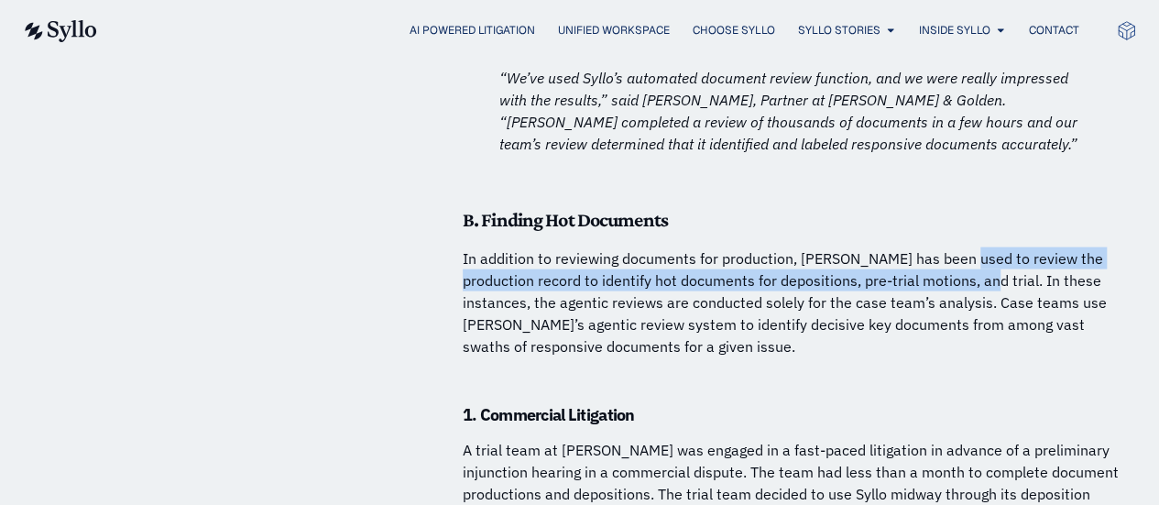
drag, startPoint x: 951, startPoint y: 122, endPoint x: 961, endPoint y: 151, distance: 31.0
click at [961, 247] on p "In addition to reviewing documents for production, [PERSON_NAME] has been used …" at bounding box center [795, 302] width 664 height 110
drag, startPoint x: 961, startPoint y: 144, endPoint x: 951, endPoint y: 124, distance: 22.5
click at [951, 247] on p "In addition to reviewing documents for production, Syllo has been used to revie…" at bounding box center [795, 302] width 664 height 110
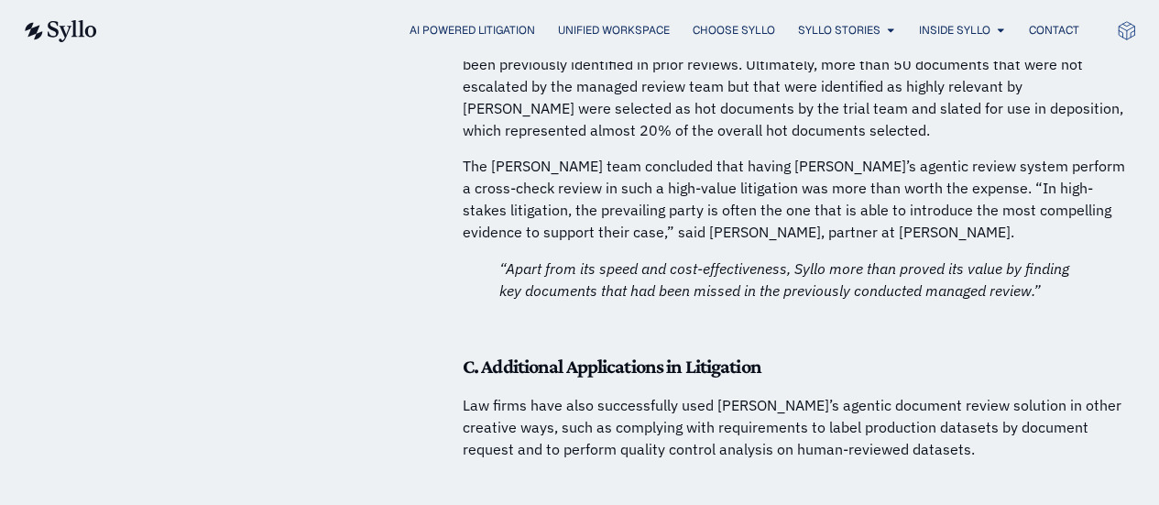
scroll to position [10738, 0]
click at [665, 472] on h6 at bounding box center [795, 482] width 664 height 20
click at [711, 472] on h6 at bounding box center [795, 482] width 664 height 20
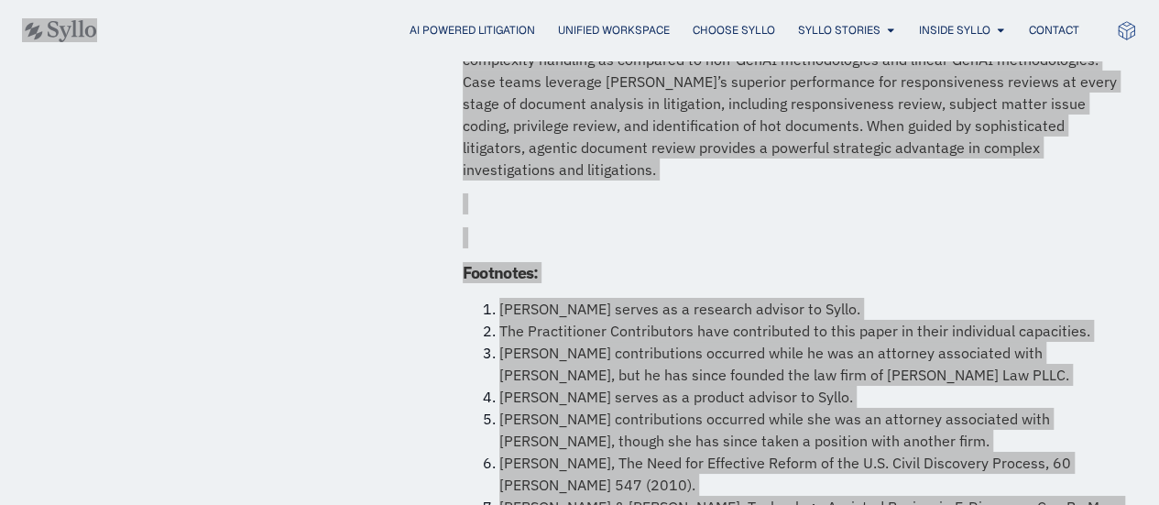
scroll to position [13443, 0]
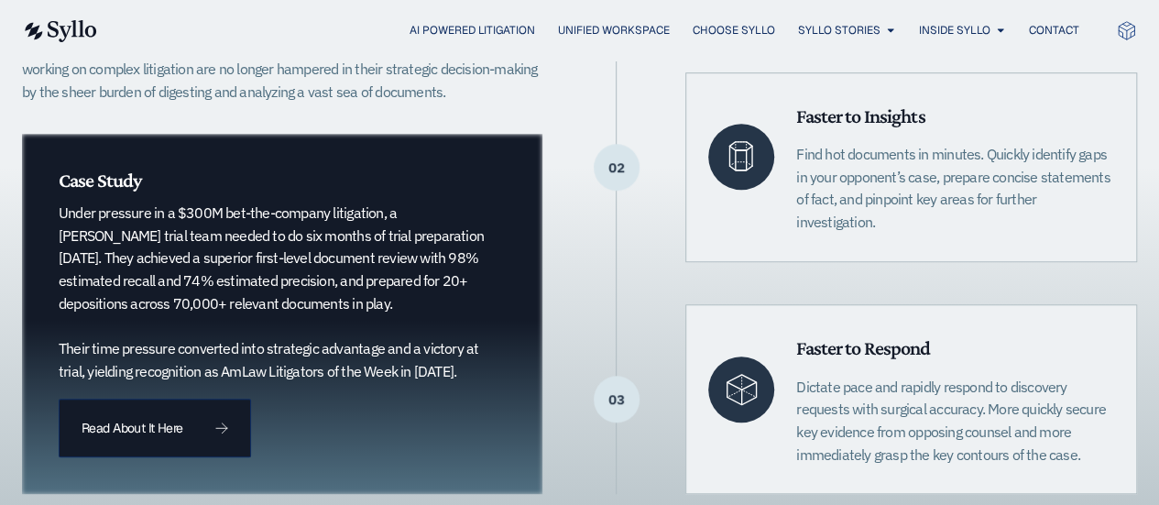
scroll to position [655, 0]
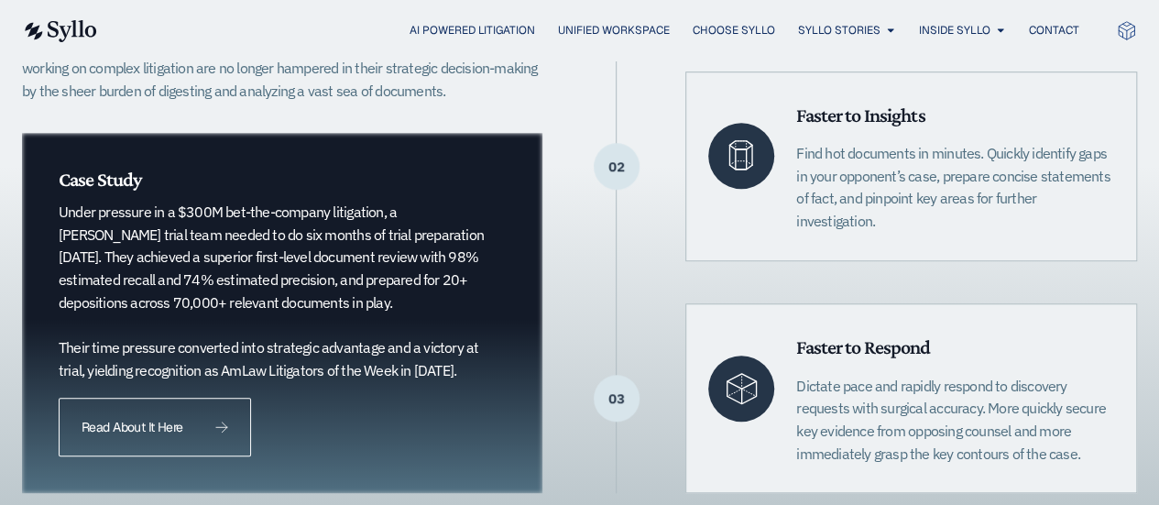
click at [210, 430] on span "Read About It Here" at bounding box center [155, 427] width 147 height 13
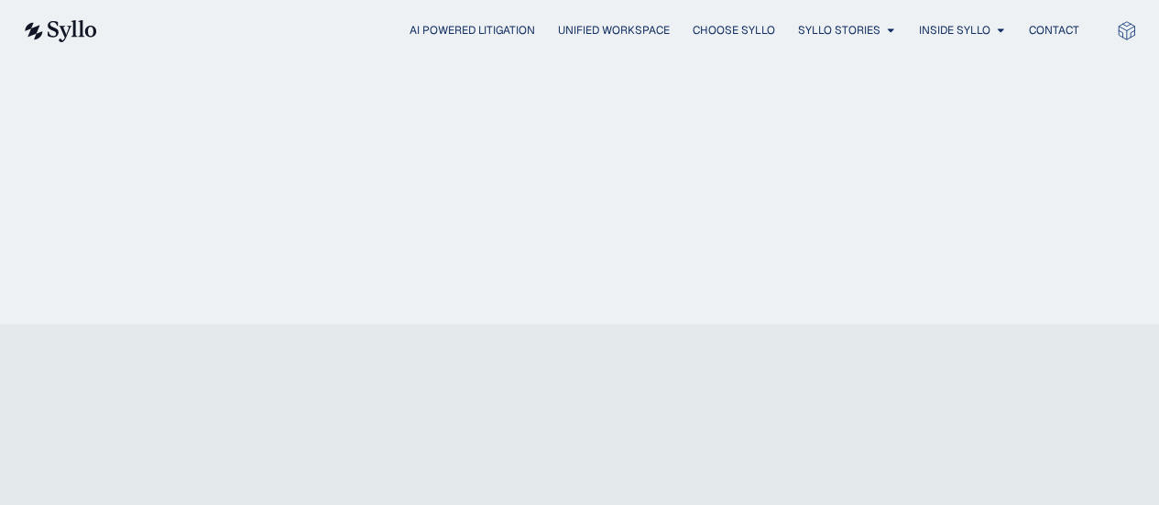
scroll to position [2070, 0]
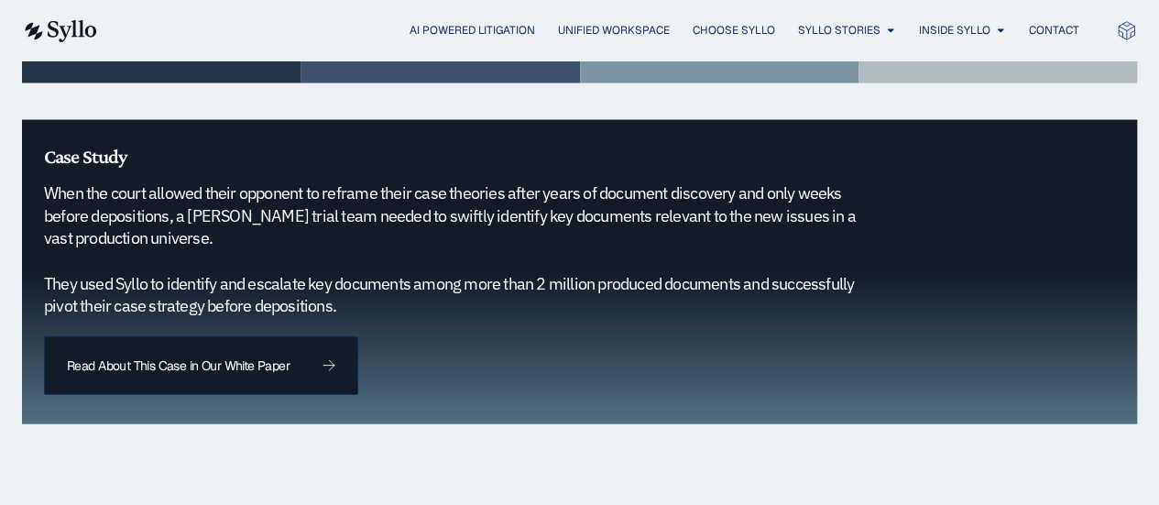
scroll to position [1845, 0]
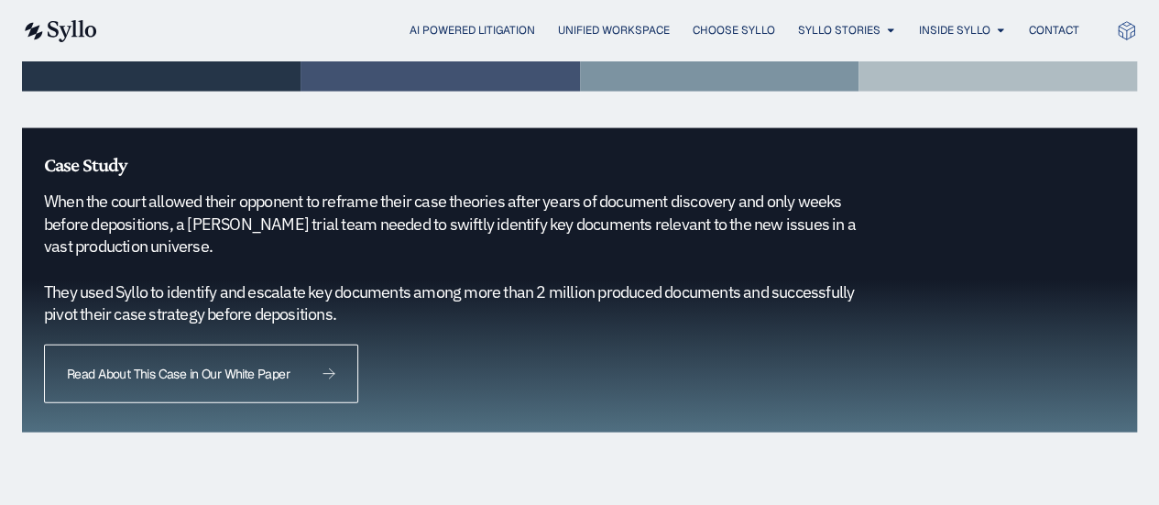
click at [301, 368] on span "Read About This Case in Our White Paper" at bounding box center [201, 374] width 269 height 13
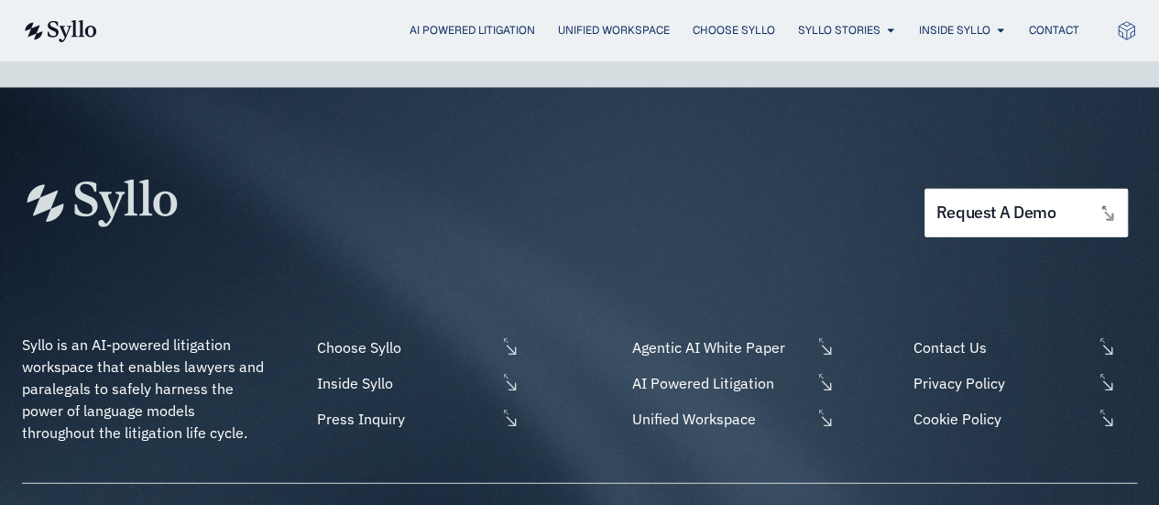
scroll to position [5705, 0]
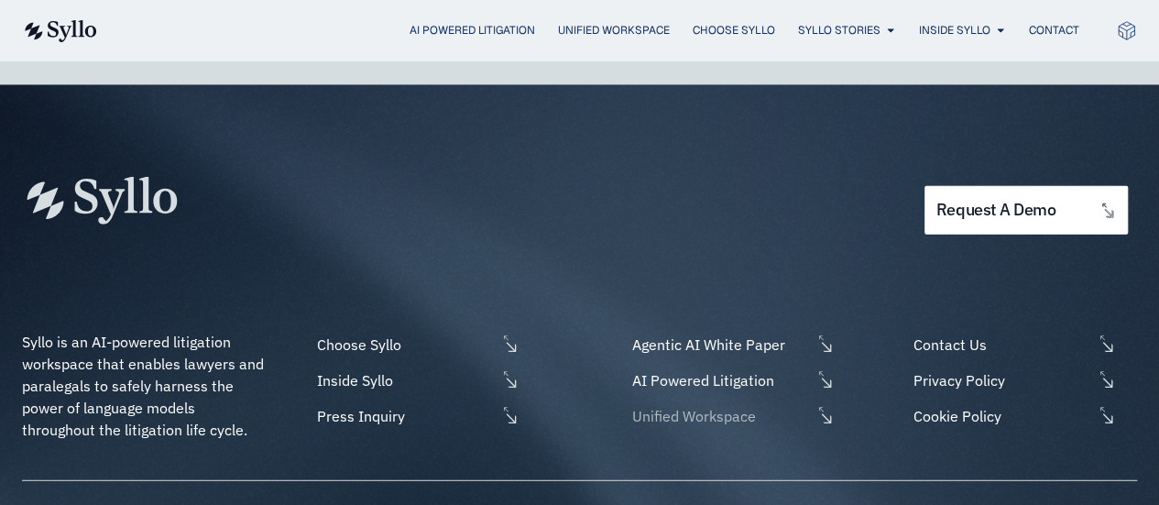
click at [669, 405] on span "Unified Workspace" at bounding box center [719, 416] width 183 height 22
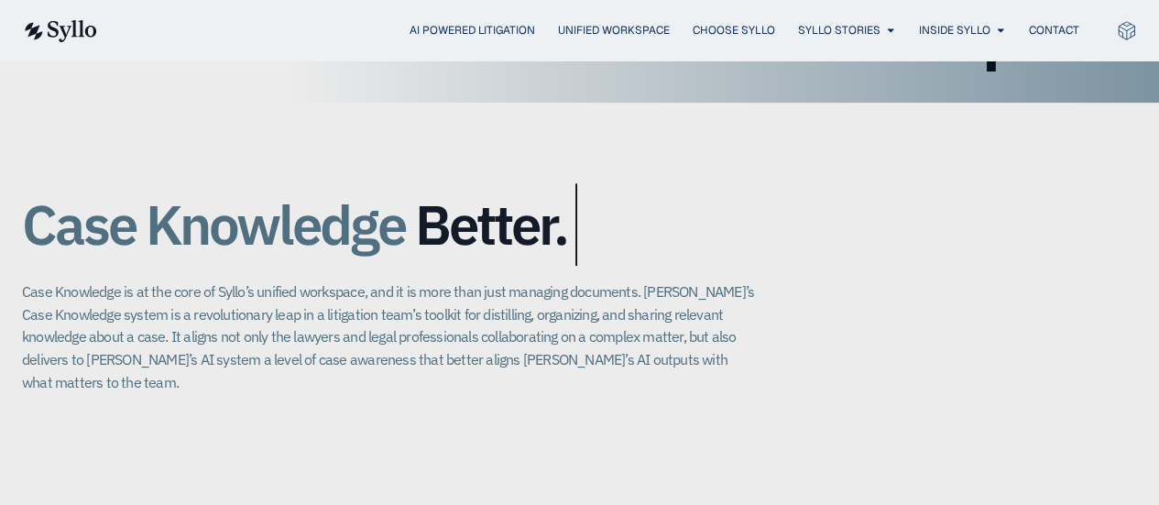
scroll to position [328, 0]
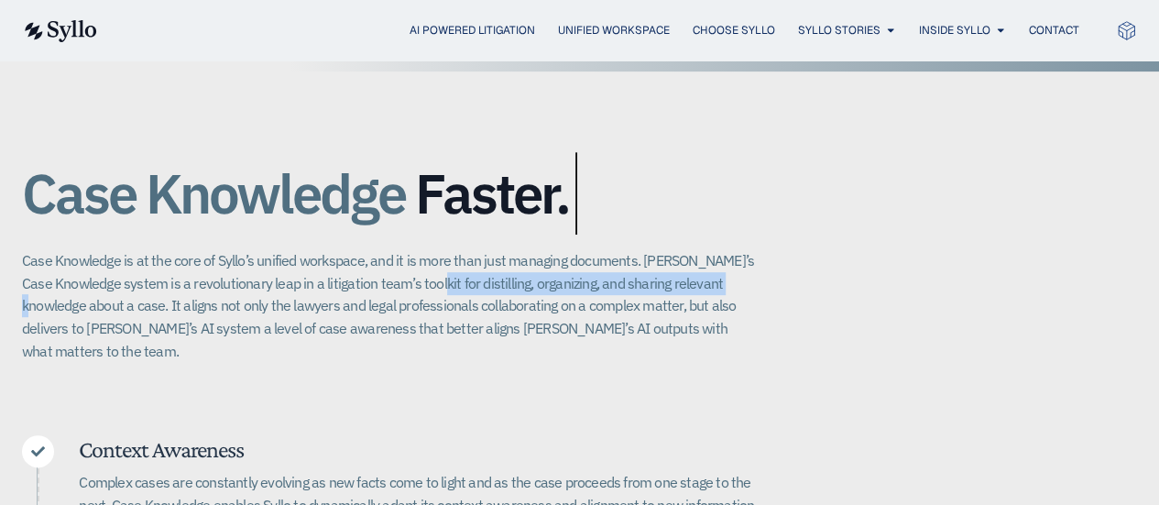
drag, startPoint x: 444, startPoint y: 281, endPoint x: 759, endPoint y: 285, distance: 315.3
copy p "distilling, organizing, and sharing relevant knowledge"
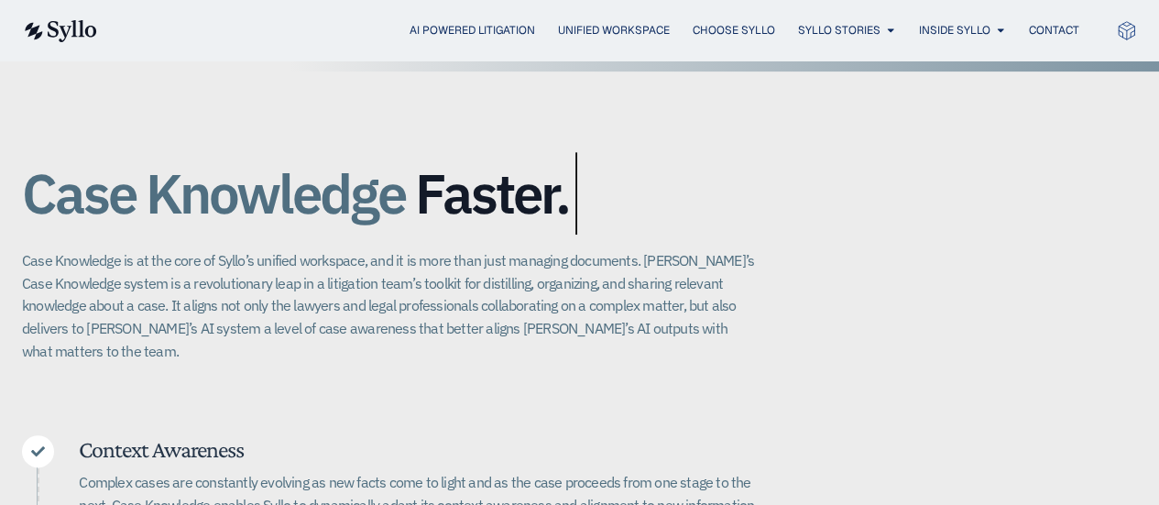
click at [539, 302] on p "Case Knowledge is at the core of Syllo’s unified workspace, and it is more than…" at bounding box center [388, 305] width 733 height 113
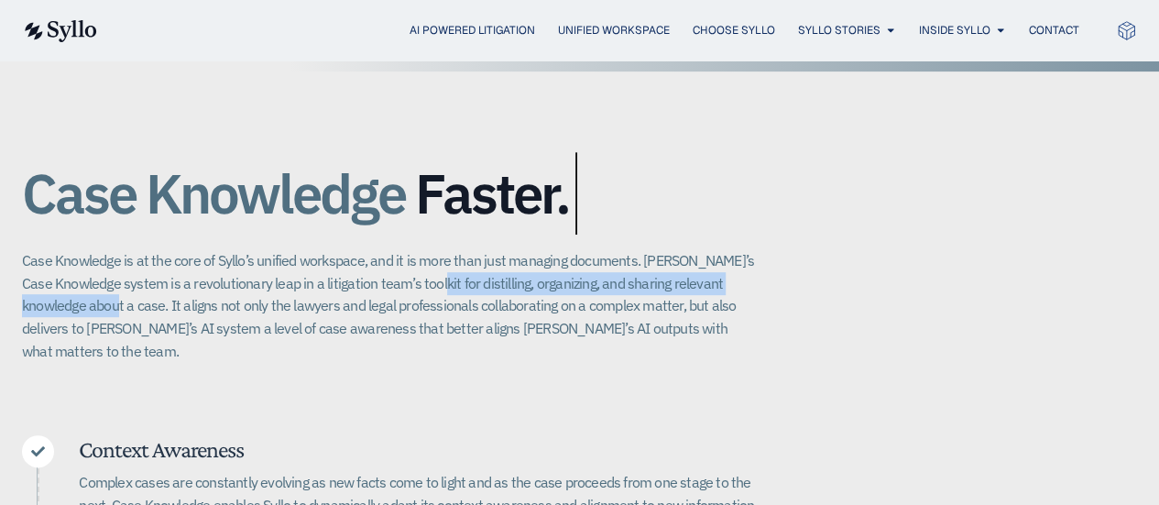
drag, startPoint x: 445, startPoint y: 287, endPoint x: 97, endPoint y: 311, distance: 348.2
click at [97, 311] on p "Case Knowledge is at the core of Syllo’s unified workspace, and it is more than…" at bounding box center [388, 305] width 733 height 113
copy p "distilling, organizing, and sharing relevant knowledge about a case"
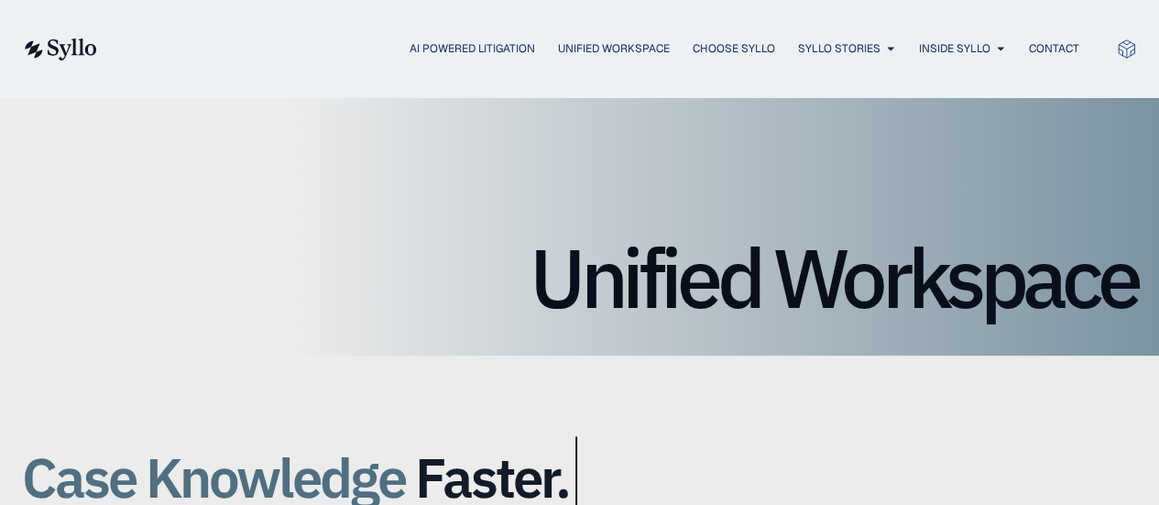
scroll to position [45, 0]
click at [303, 278] on h1 "Unified Workspace" at bounding box center [579, 277] width 1115 height 82
click at [311, 470] on span "Case Knowledge" at bounding box center [213, 476] width 383 height 82
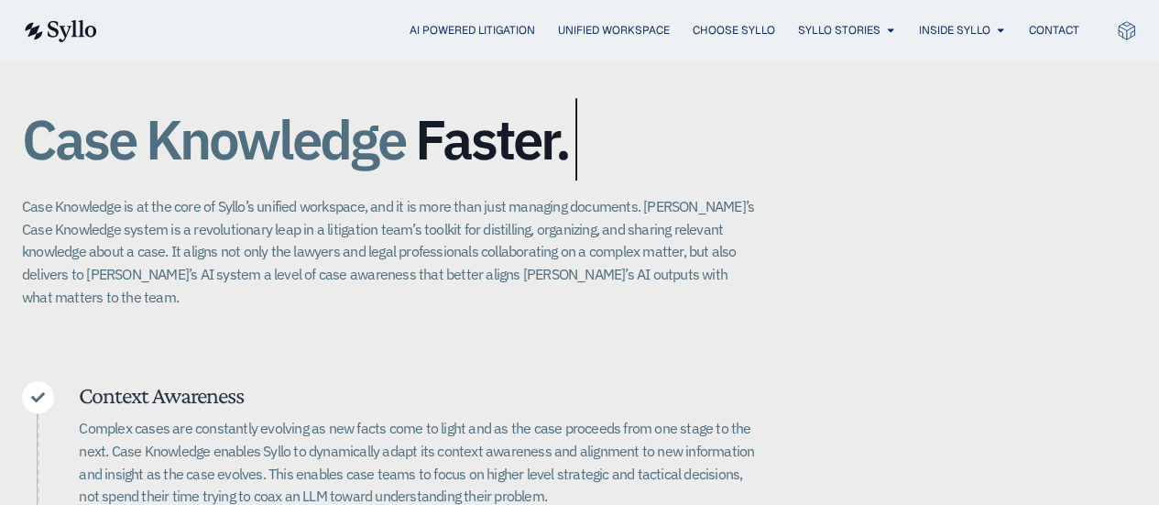
scroll to position [389, 0]
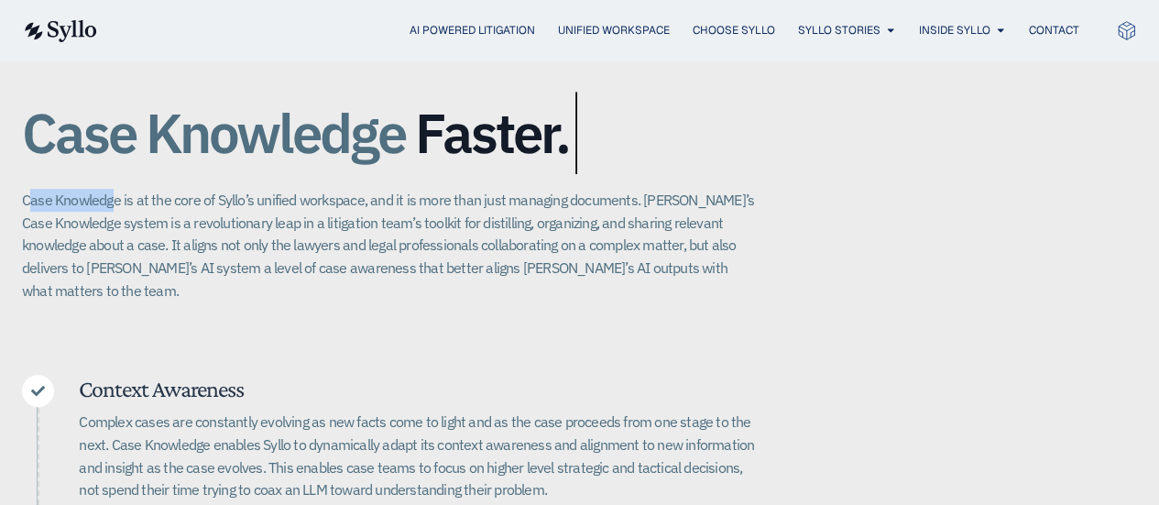
drag, startPoint x: 27, startPoint y: 196, endPoint x: 115, endPoint y: 210, distance: 90.0
click at [115, 210] on p "Case Knowledge is at the core of Syllo’s unified workspace, and it is more than…" at bounding box center [388, 245] width 733 height 113
click at [42, 304] on div "Case Knowledge Better. Bigger. Faster. Case Knowledge is at the core of Syllo’s…" at bounding box center [579, 474] width 1115 height 926
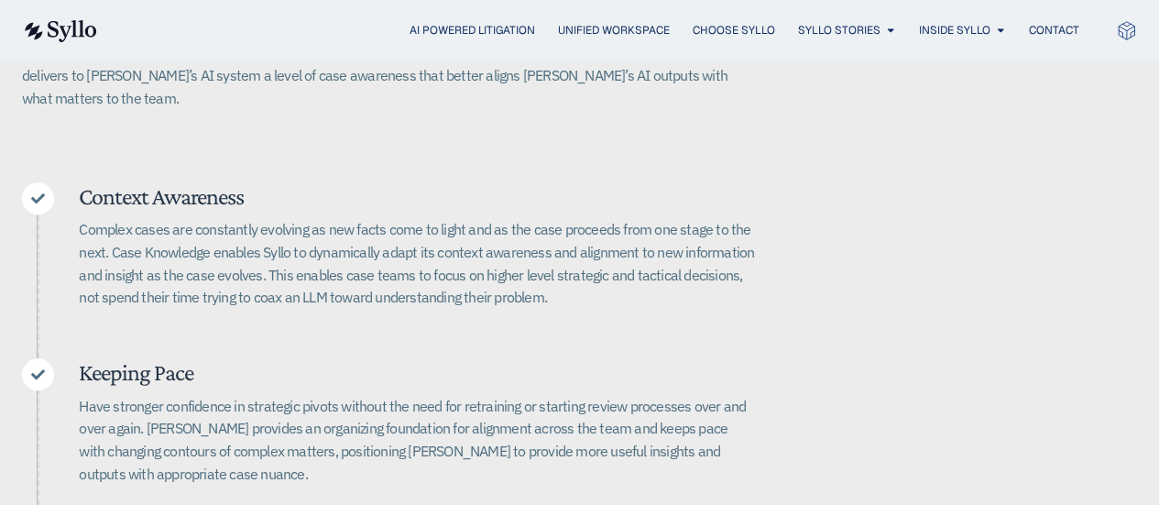
scroll to position [598, 0]
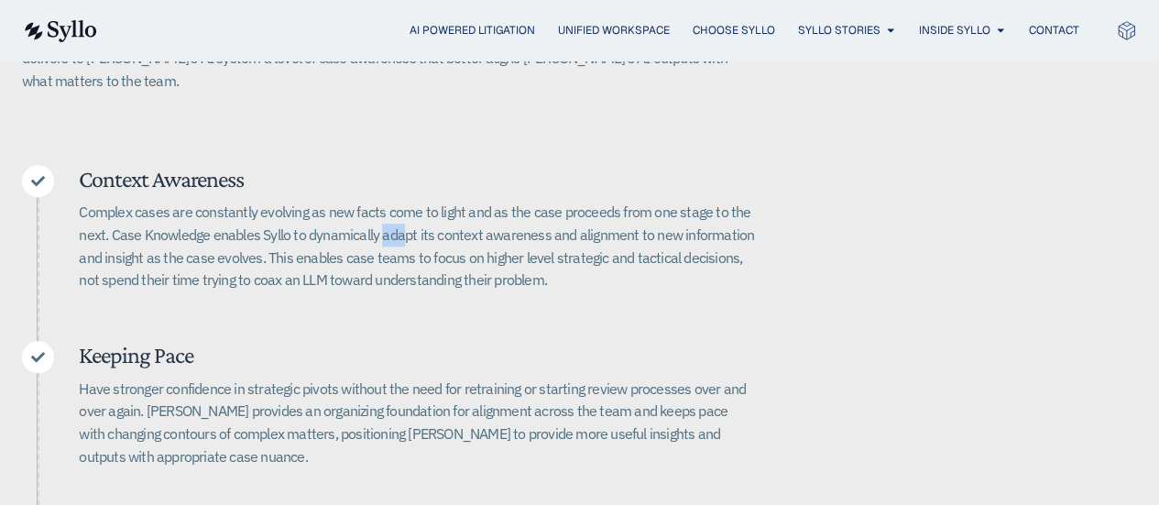
drag, startPoint x: 381, startPoint y: 211, endPoint x: 404, endPoint y: 212, distance: 22.9
click at [404, 212] on p "Complex cases are constantly evolving as new facts come to light and as the cas…" at bounding box center [417, 246] width 676 height 91
click at [406, 217] on p "Complex cases are constantly evolving as new facts come to light and as the cas…" at bounding box center [417, 246] width 676 height 91
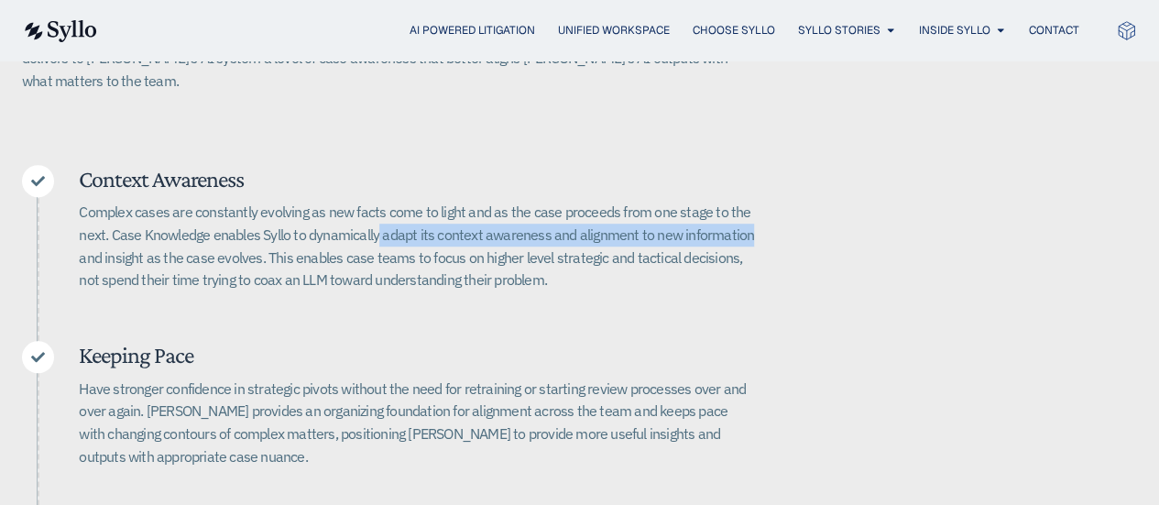
drag, startPoint x: 378, startPoint y: 212, endPoint x: 753, endPoint y: 212, distance: 375.8
click at [753, 212] on p "Complex cases are constantly evolving as new facts come to light and as the cas…" at bounding box center [417, 246] width 676 height 91
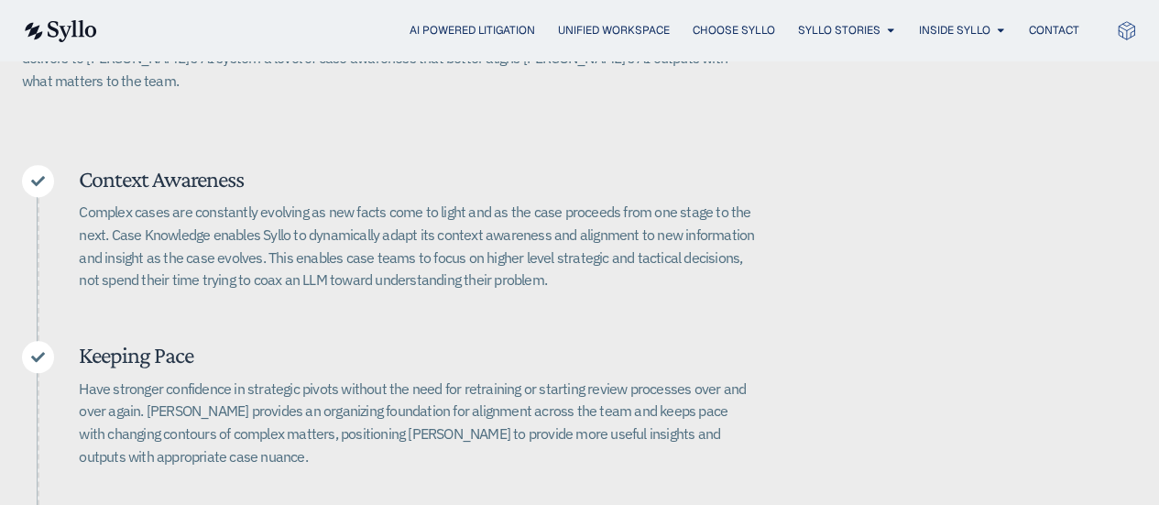
click at [528, 225] on p "Complex cases are constantly evolving as new facts come to light and as the cas…" at bounding box center [417, 246] width 676 height 91
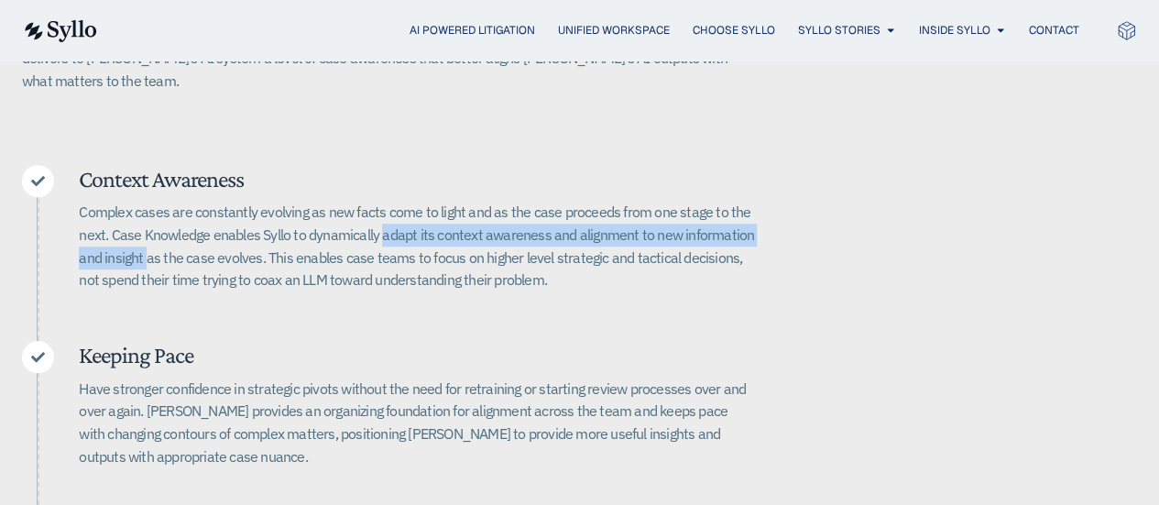
drag, startPoint x: 382, startPoint y: 210, endPoint x: 145, endPoint y: 237, distance: 239.0
click at [145, 237] on p "Complex cases are constantly evolving as new facts come to light and as the cas…" at bounding box center [417, 246] width 676 height 91
copy p "adapt its context awareness and alignment to new information and insight"
click at [145, 237] on p "Complex cases are constantly evolving as new facts come to light and as the cas…" at bounding box center [417, 246] width 676 height 91
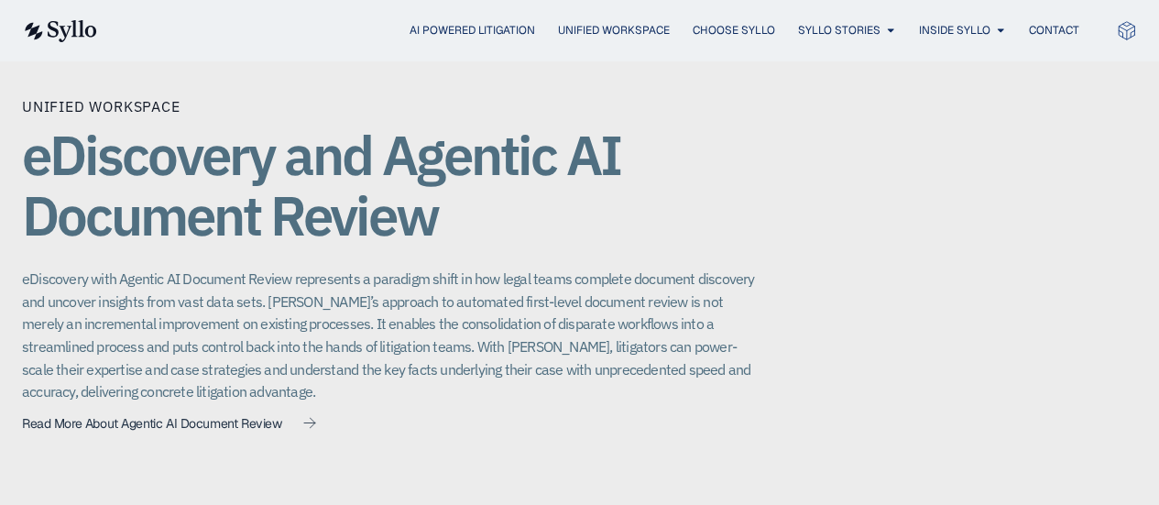
scroll to position [1314, 0]
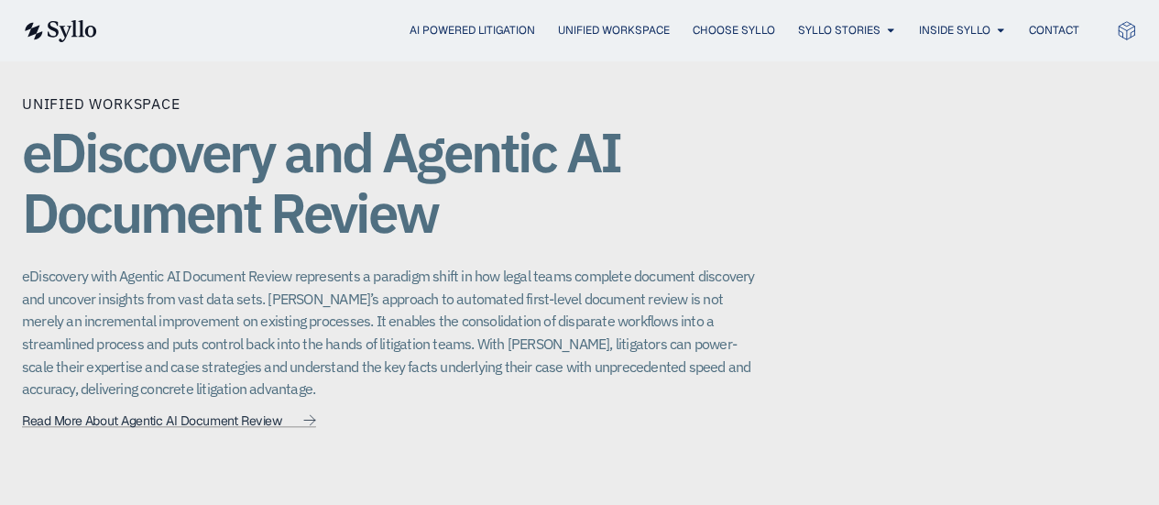
click at [119, 413] on span "Read More About Agentic AI Document Review" at bounding box center [151, 419] width 259 height 13
drag, startPoint x: 297, startPoint y: 249, endPoint x: 478, endPoint y: 280, distance: 183.2
drag, startPoint x: 818, startPoint y: 247, endPoint x: 928, endPoint y: 267, distance: 111.8
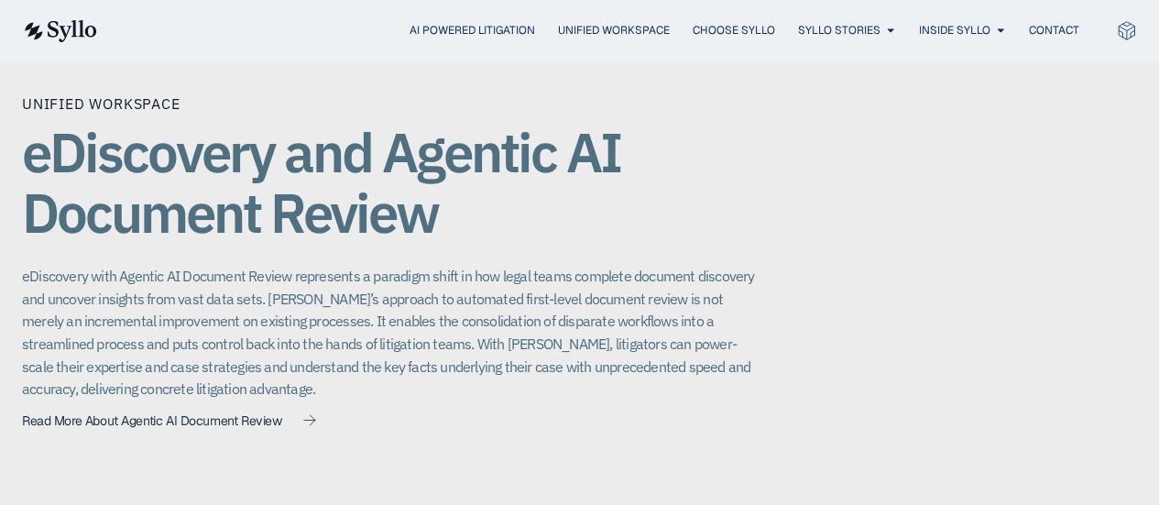
drag, startPoint x: 614, startPoint y: 213, endPoint x: 798, endPoint y: 241, distance: 186.4
drag, startPoint x: 662, startPoint y: 283, endPoint x: 609, endPoint y: 207, distance: 92.3
drag, startPoint x: 617, startPoint y: 236, endPoint x: 1134, endPoint y: 239, distance: 516.9
